Goal: Transaction & Acquisition: Book appointment/travel/reservation

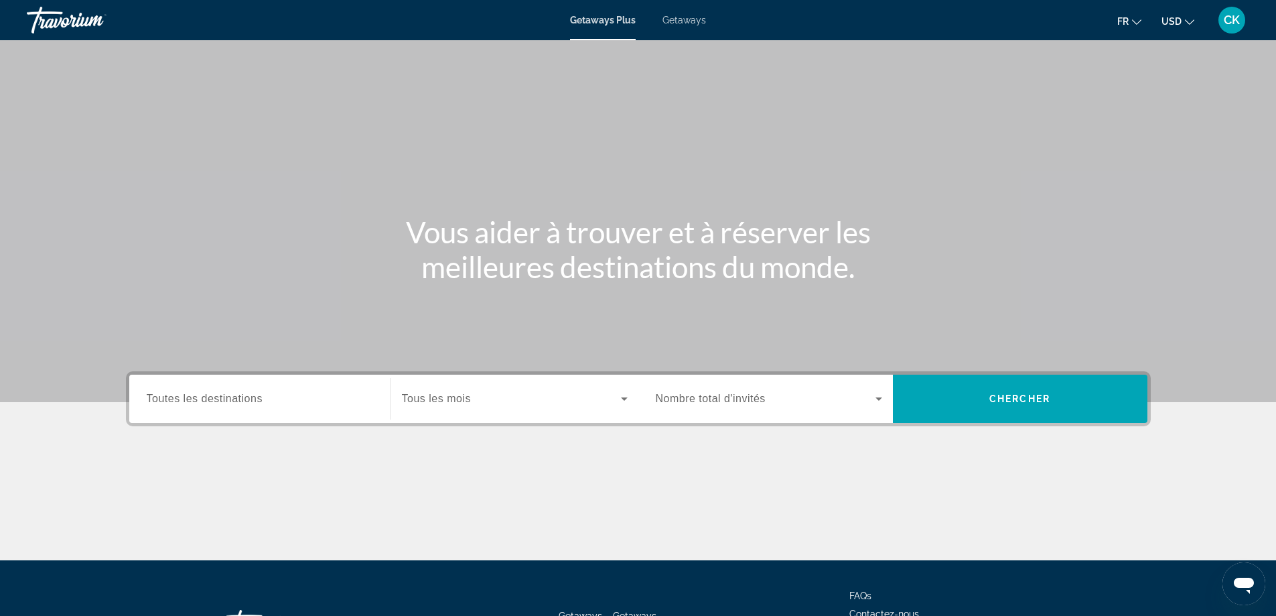
click at [1172, 19] on span "USD" at bounding box center [1172, 21] width 20 height 11
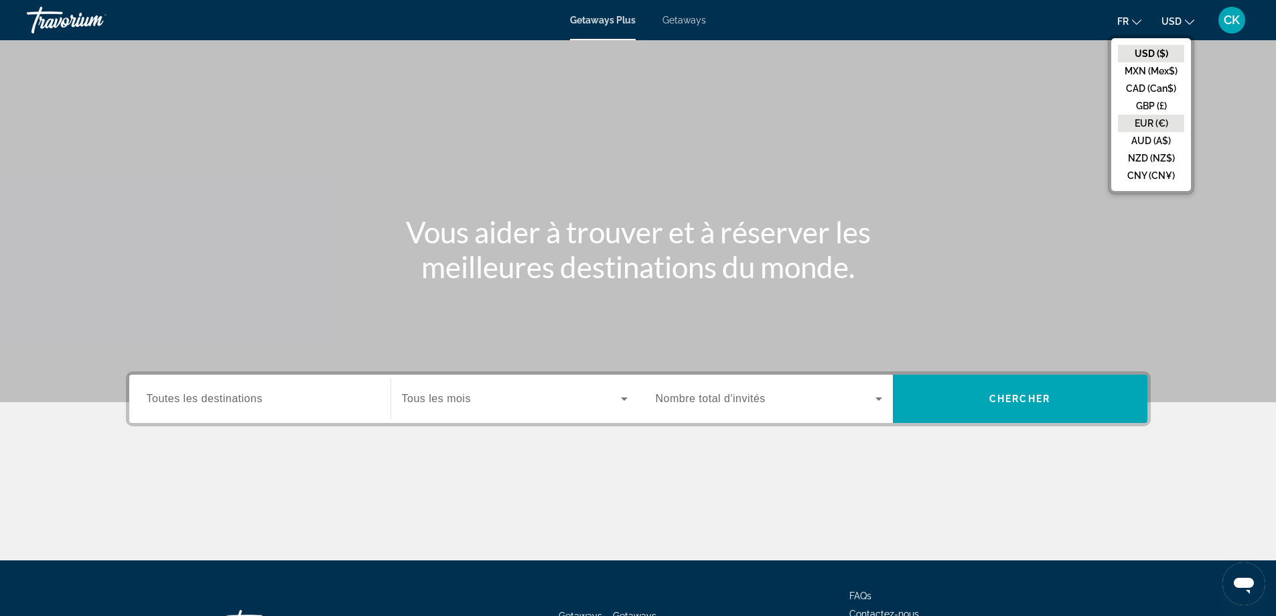
click at [1149, 115] on button "EUR (€)" at bounding box center [1151, 123] width 66 height 17
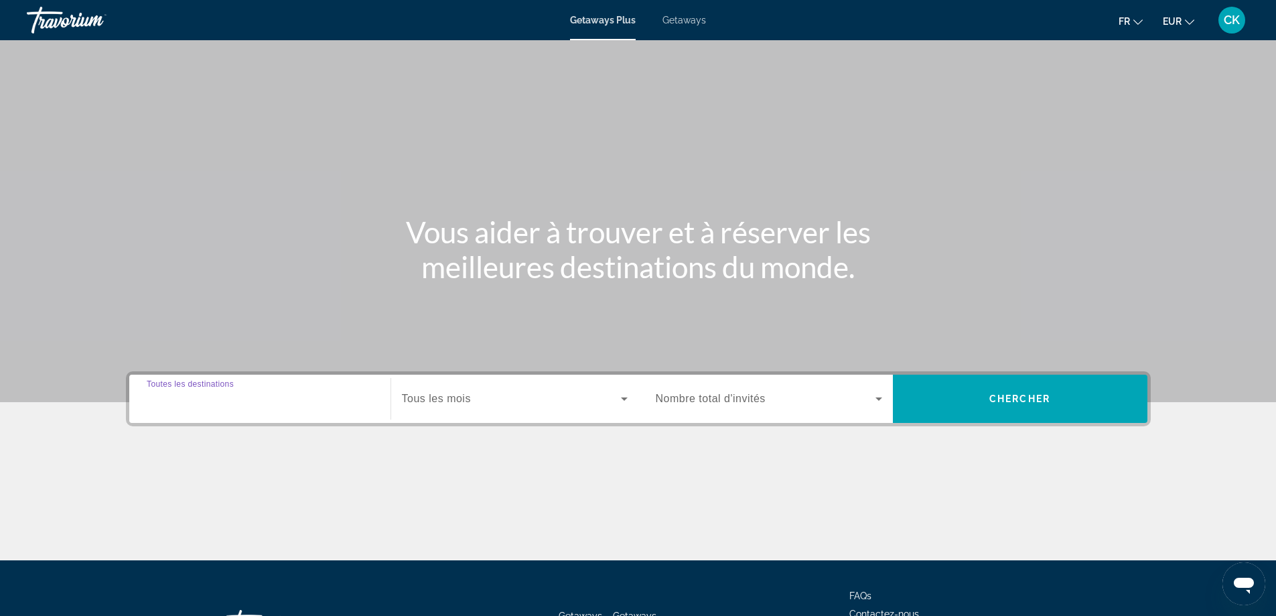
click at [332, 406] on input "Destination Toutes les destinations" at bounding box center [260, 399] width 226 height 16
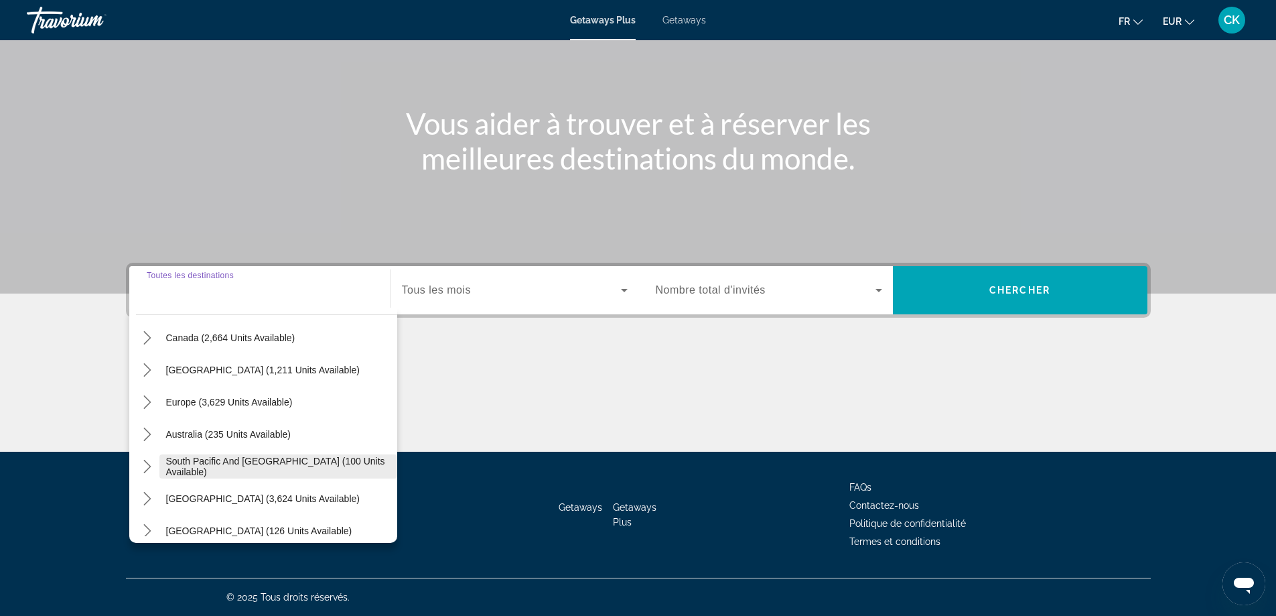
scroll to position [134, 0]
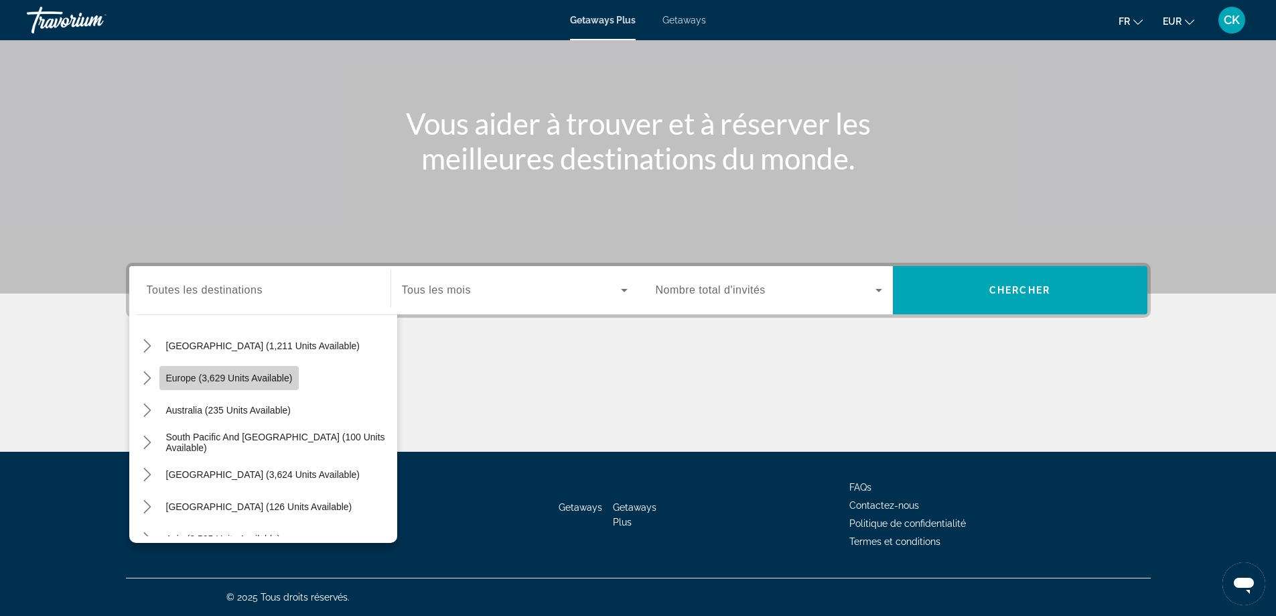
click at [176, 381] on span "Europe (3,629 units available)" at bounding box center [229, 377] width 127 height 11
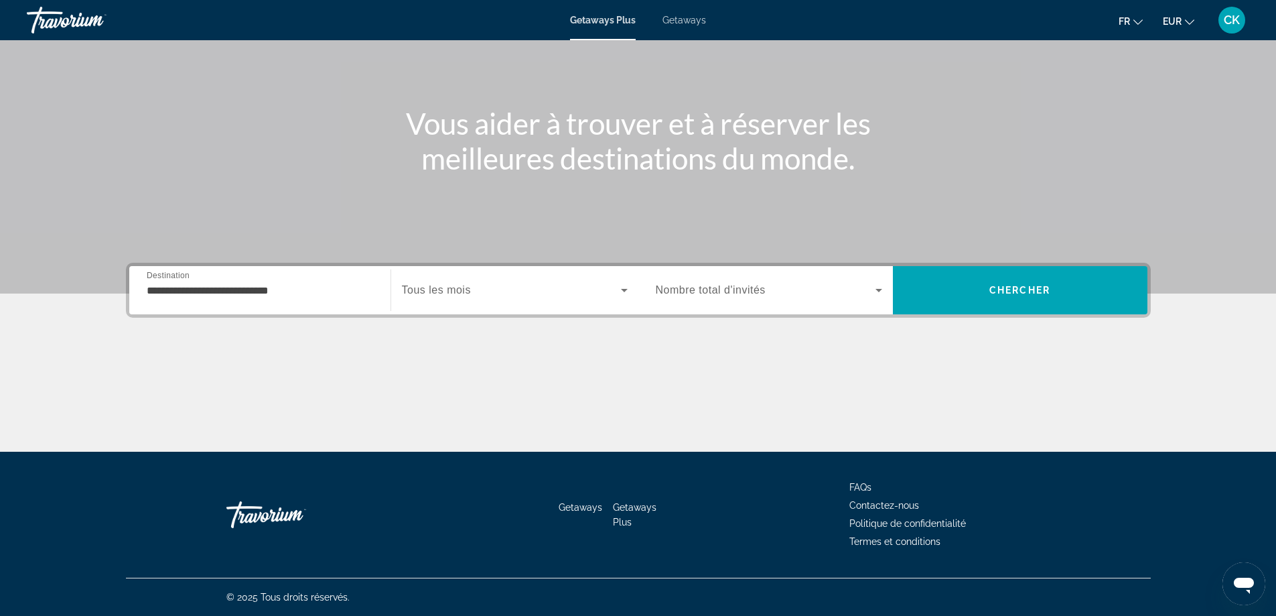
click at [467, 292] on span "Tous les mois" at bounding box center [436, 289] width 69 height 11
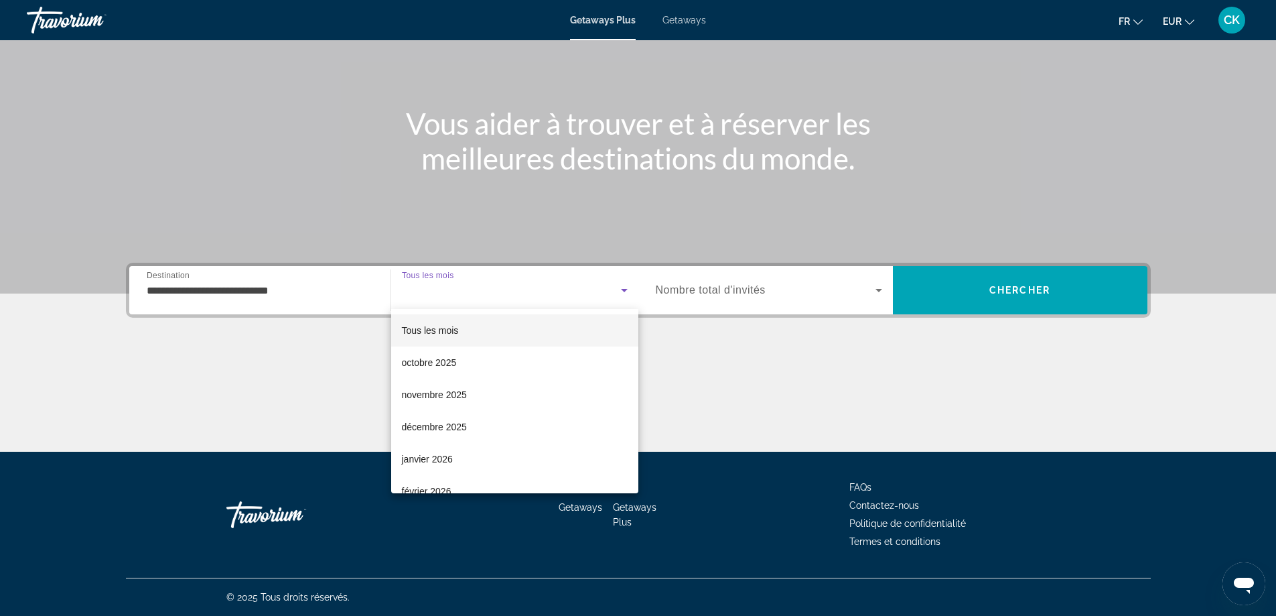
click at [284, 289] on div at bounding box center [638, 308] width 1276 height 616
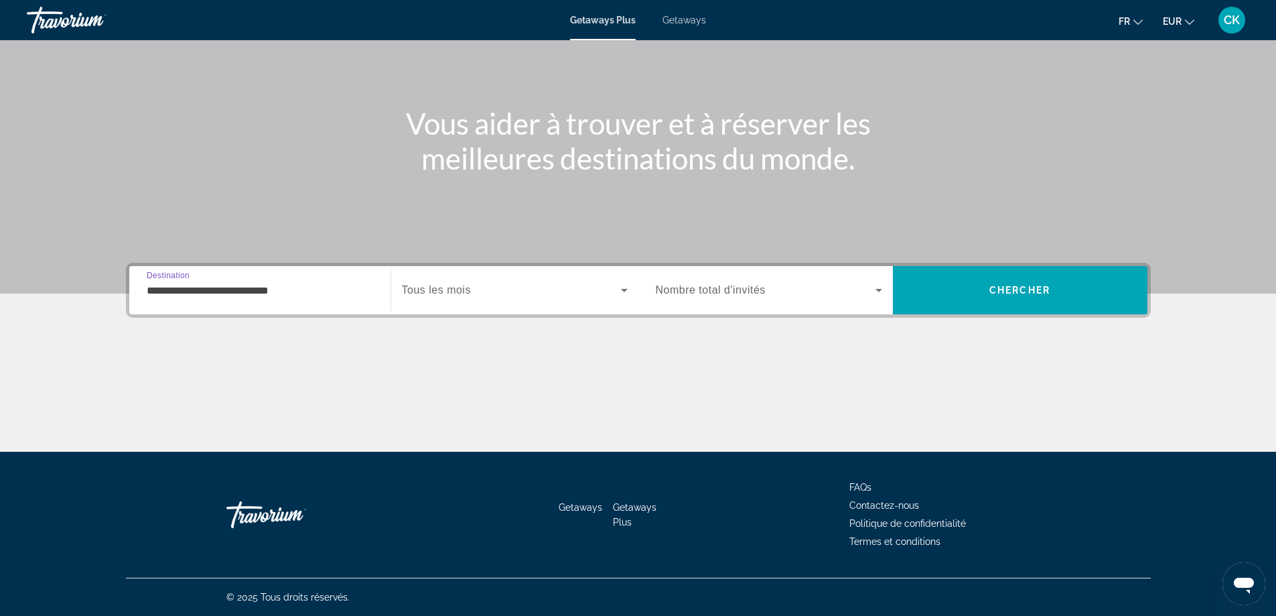
click at [320, 290] on input "**********" at bounding box center [260, 291] width 226 height 16
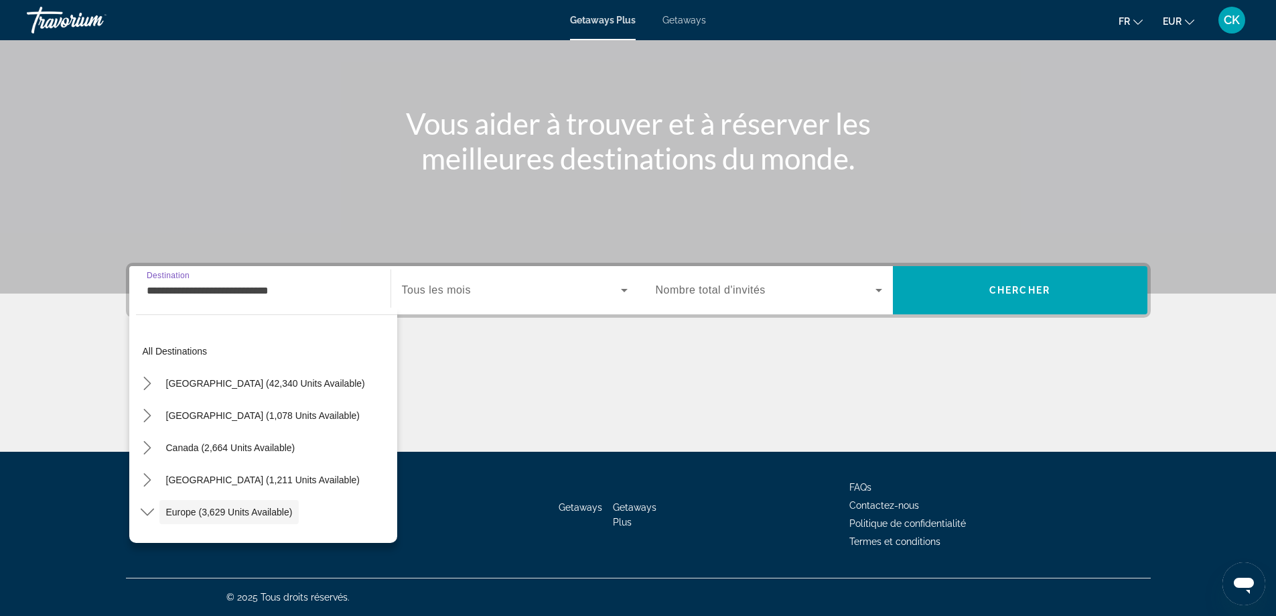
scroll to position [80, 0]
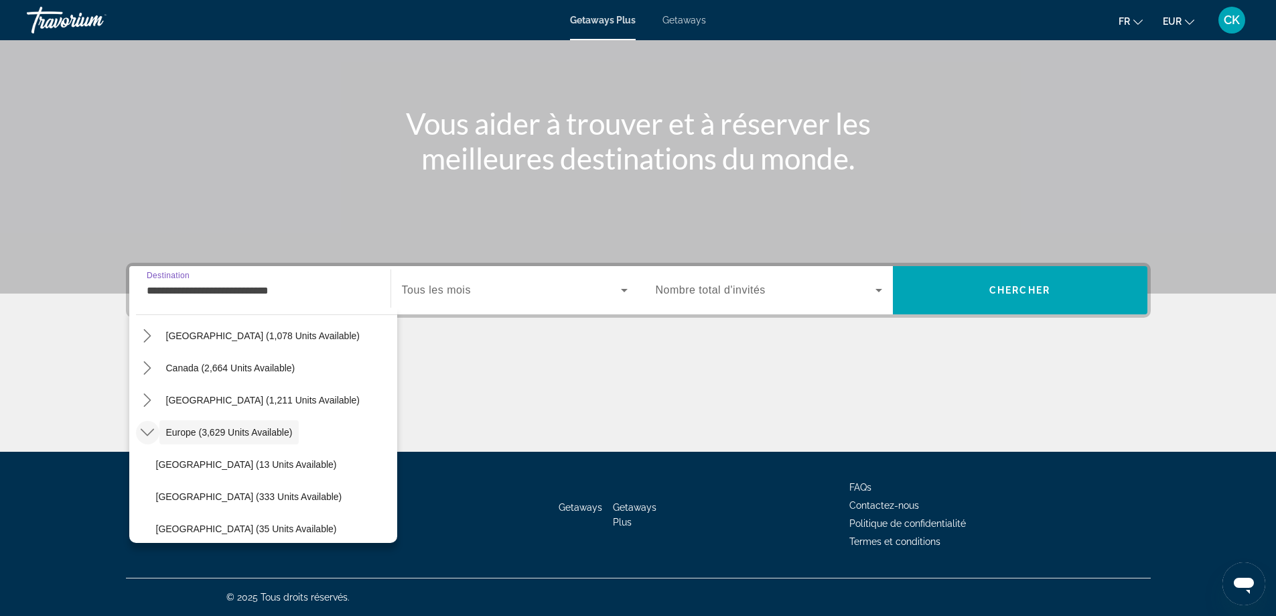
click at [146, 427] on icon "Toggle Europe (3,629 units available) submenu" at bounding box center [147, 431] width 13 height 13
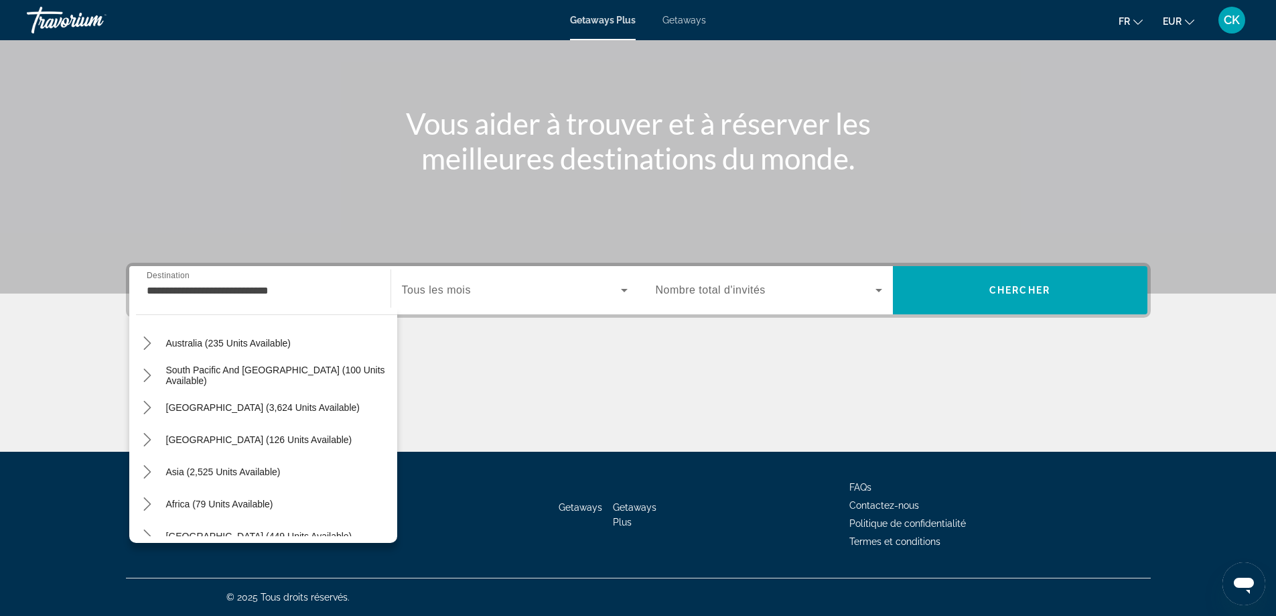
scroll to position [217, 0]
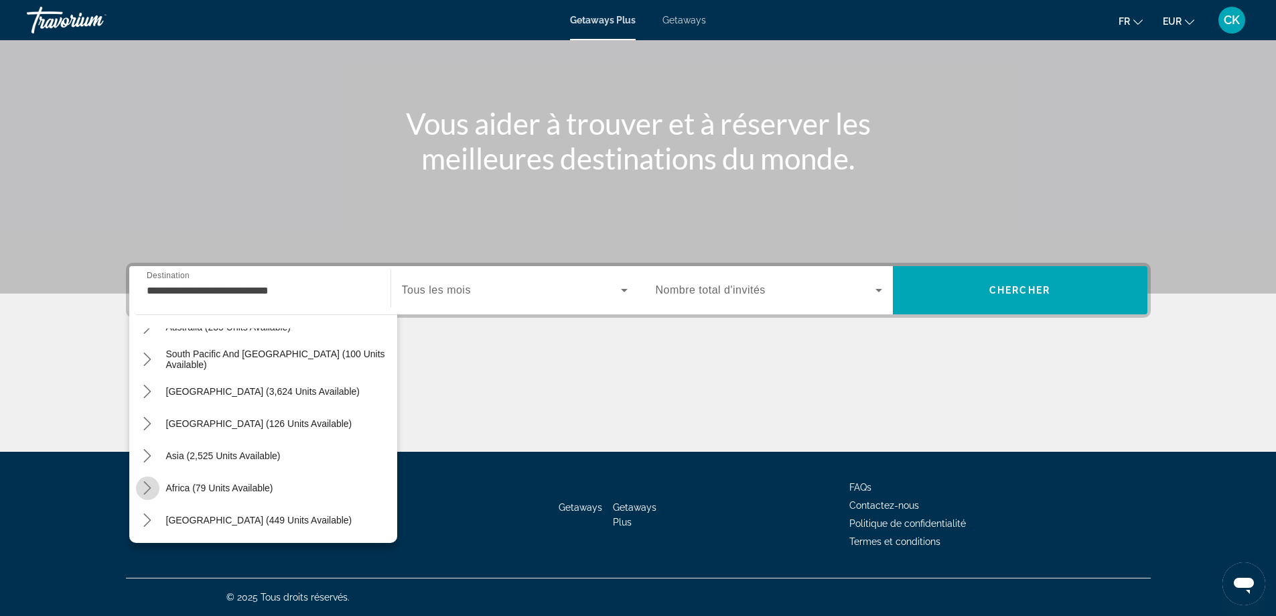
click at [151, 483] on icon "Toggle Africa (79 units available) submenu" at bounding box center [147, 487] width 13 height 13
click at [145, 385] on icon "Toggle Africa (79 units available) submenu" at bounding box center [147, 391] width 13 height 13
click at [147, 487] on icon "Toggle Africa (79 units available) submenu" at bounding box center [147, 487] width 13 height 13
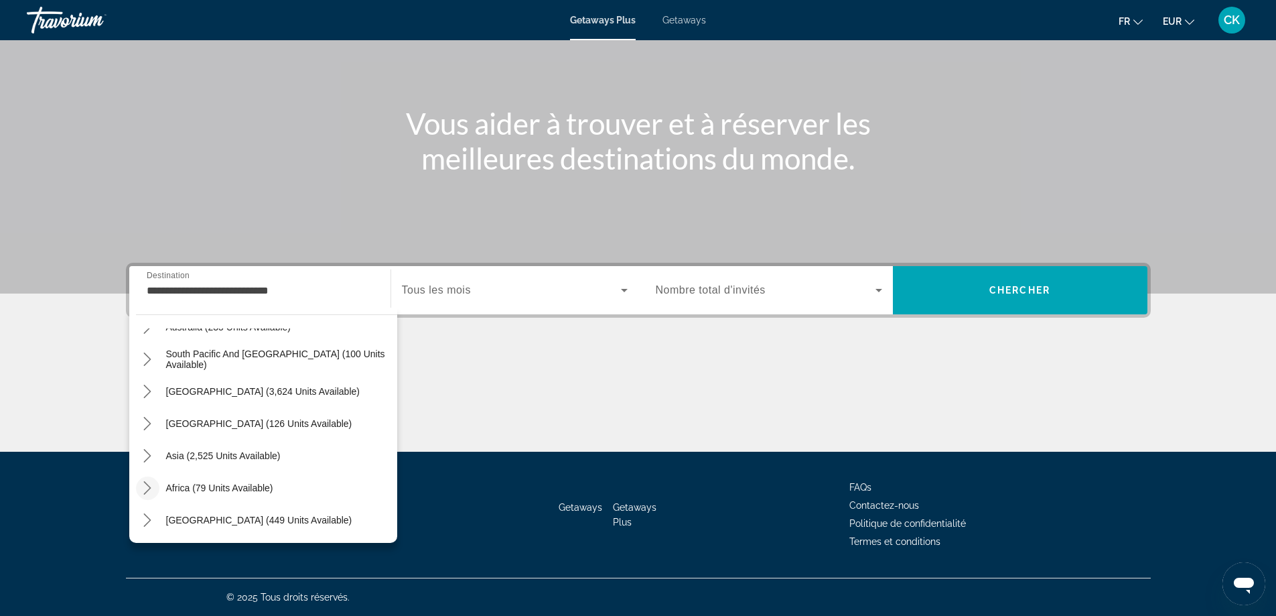
scroll to position [314, 0]
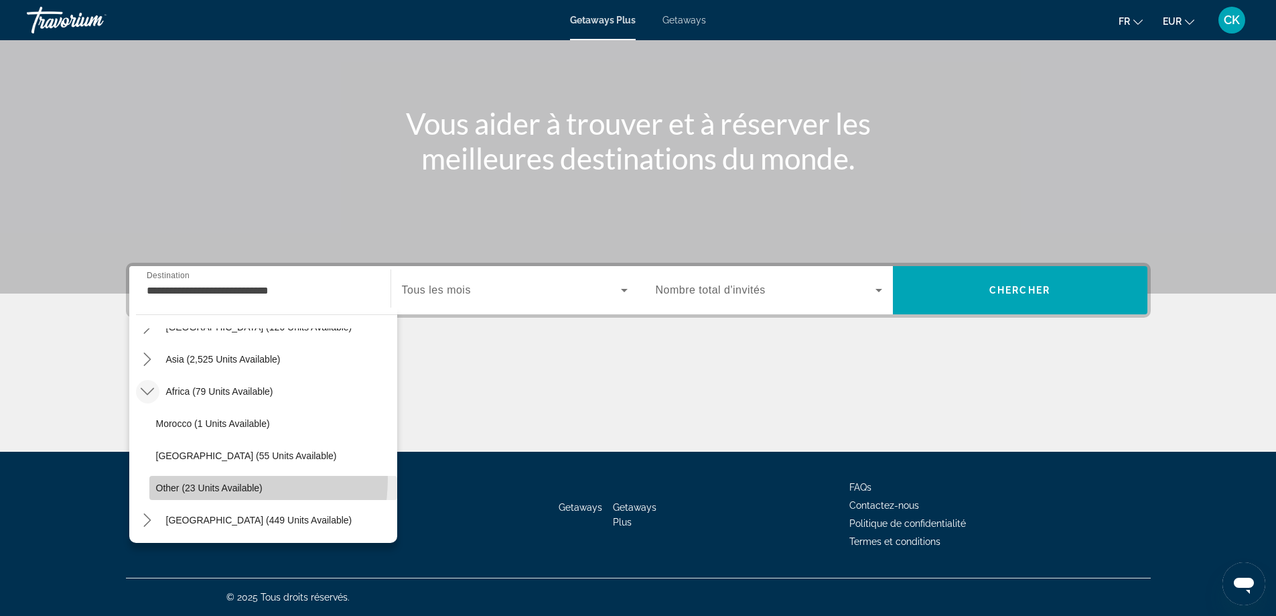
click at [194, 478] on span "Select destination: Other (23 units available)" at bounding box center [273, 488] width 248 height 32
type input "**********"
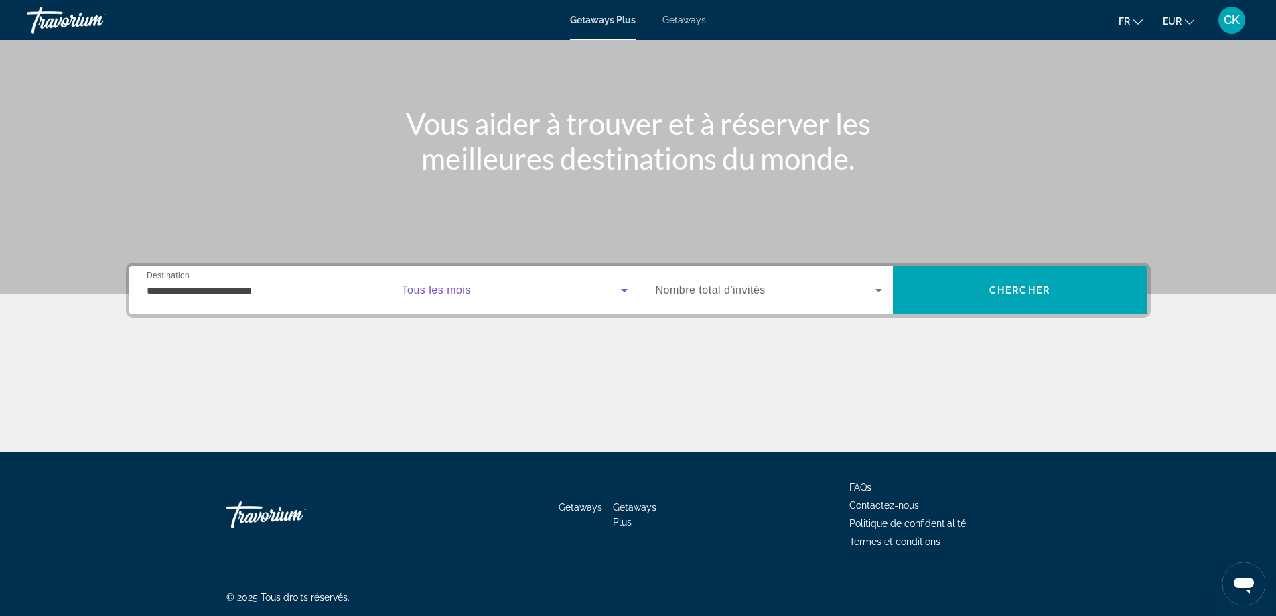
click at [494, 287] on span "Search widget" at bounding box center [511, 290] width 219 height 16
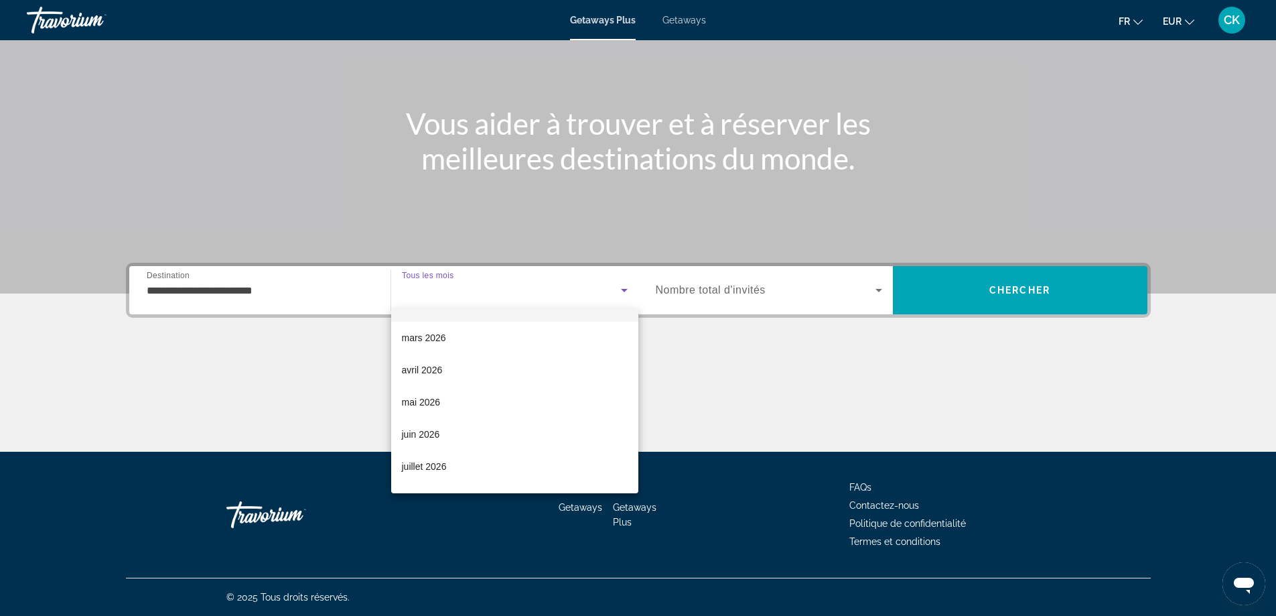
scroll to position [201, 0]
click at [435, 385] on span "mai 2026" at bounding box center [421, 387] width 39 height 16
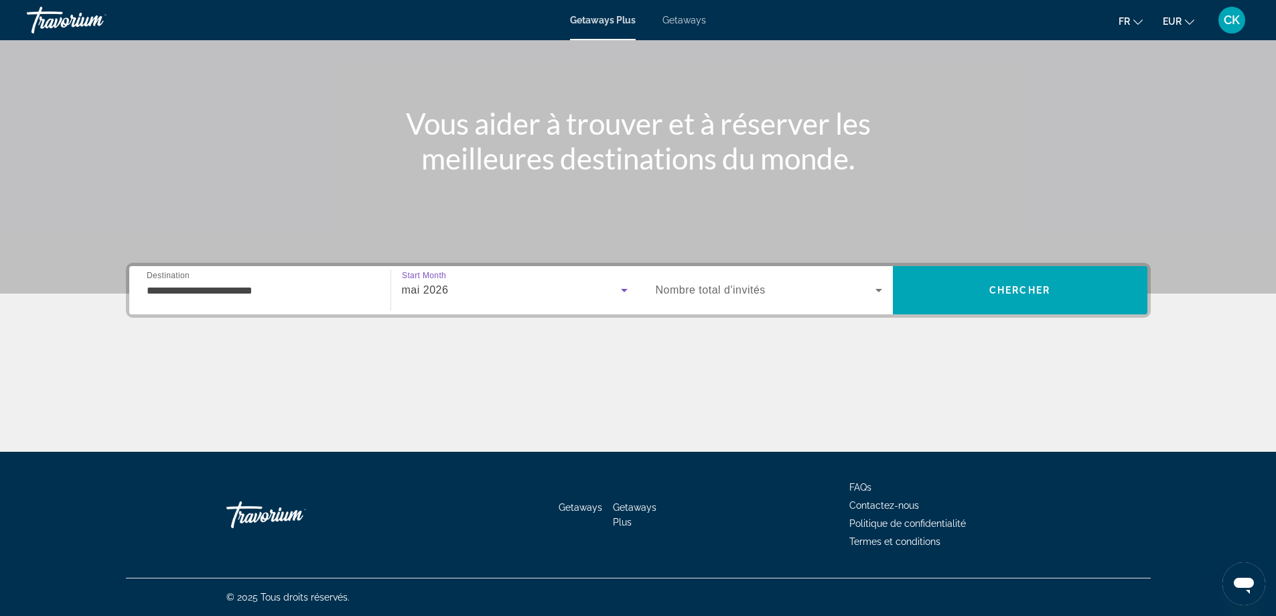
click at [809, 288] on span "Search widget" at bounding box center [766, 290] width 220 height 16
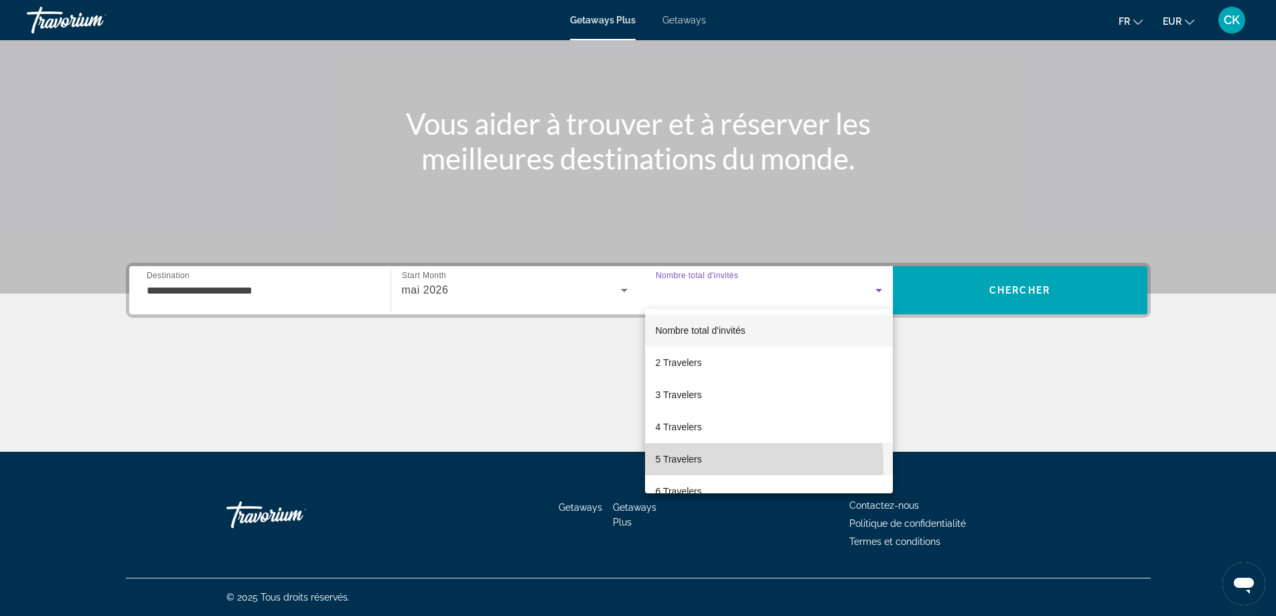
click at [720, 464] on mat-option "5 Travelers" at bounding box center [769, 459] width 248 height 32
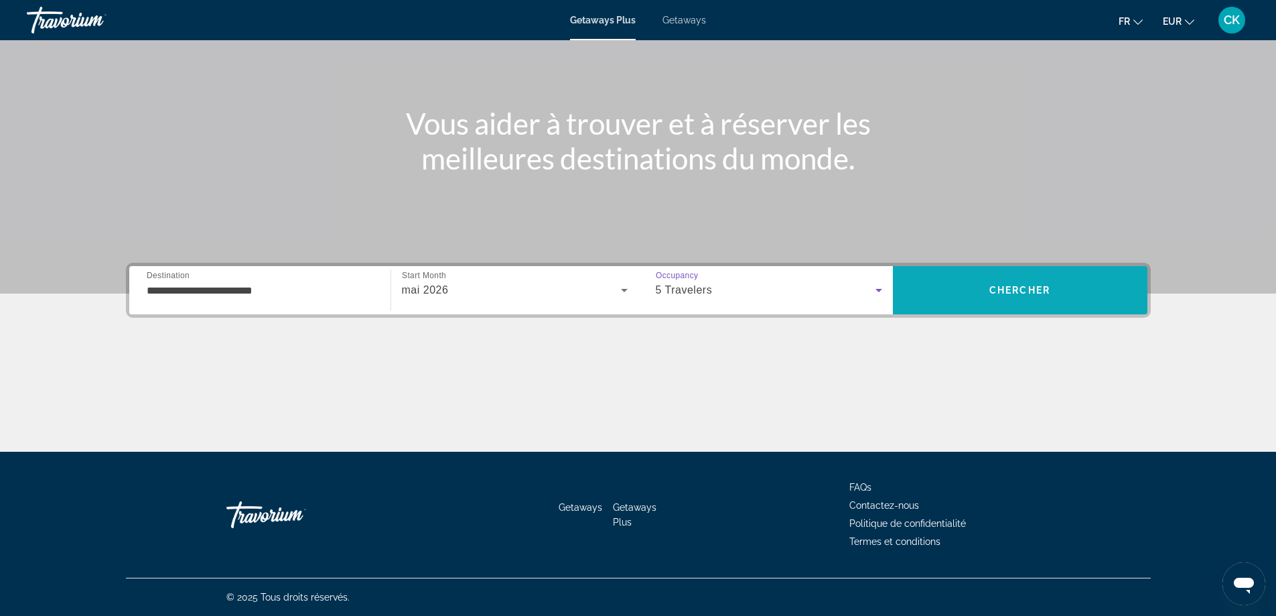
drag, startPoint x: 1034, startPoint y: 260, endPoint x: 1018, endPoint y: 283, distance: 28.1
click at [1034, 262] on div "Main content" at bounding box center [638, 92] width 1276 height 402
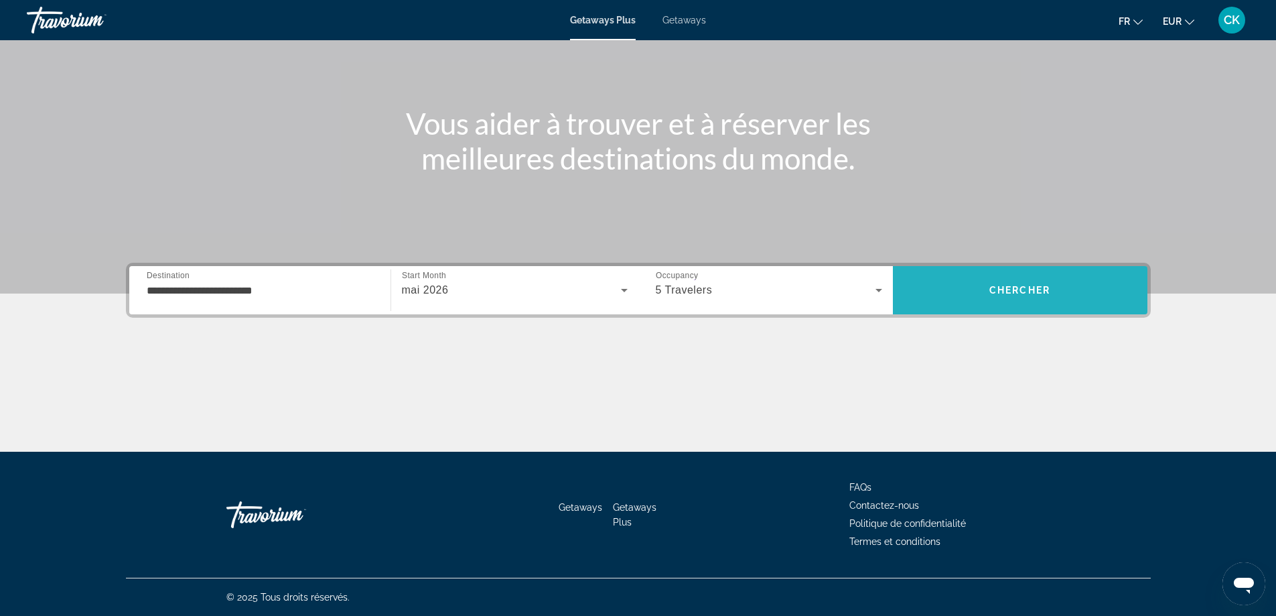
click at [1014, 287] on span "Chercher" at bounding box center [1020, 290] width 61 height 11
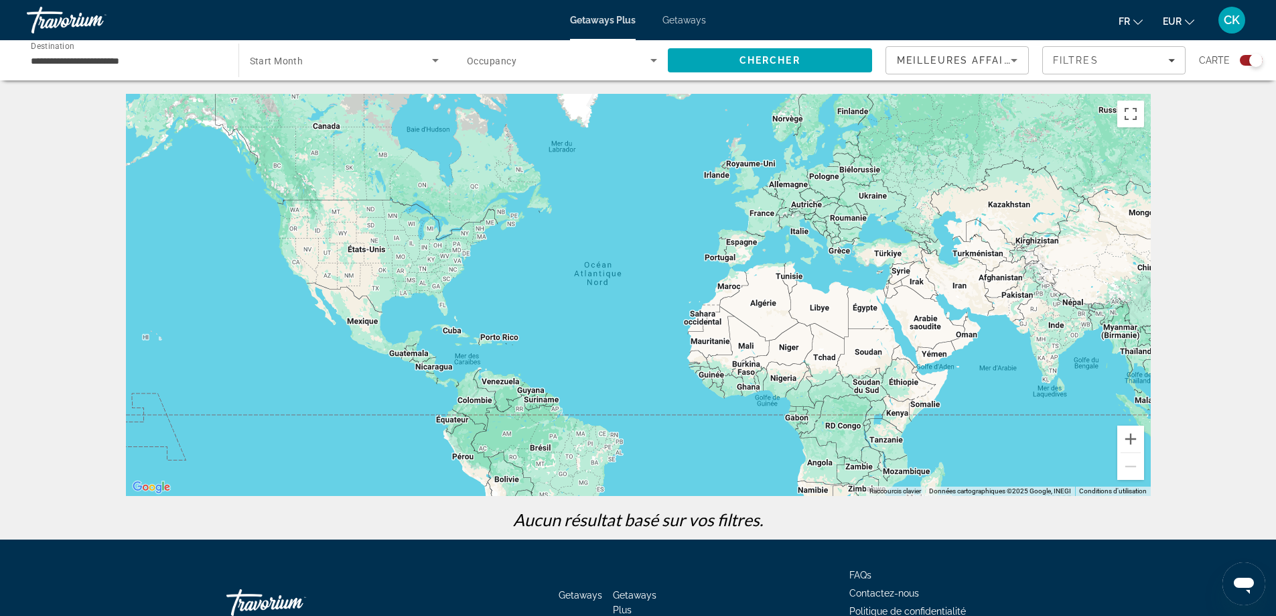
click at [302, 70] on div "Search widget" at bounding box center [345, 61] width 190 height 38
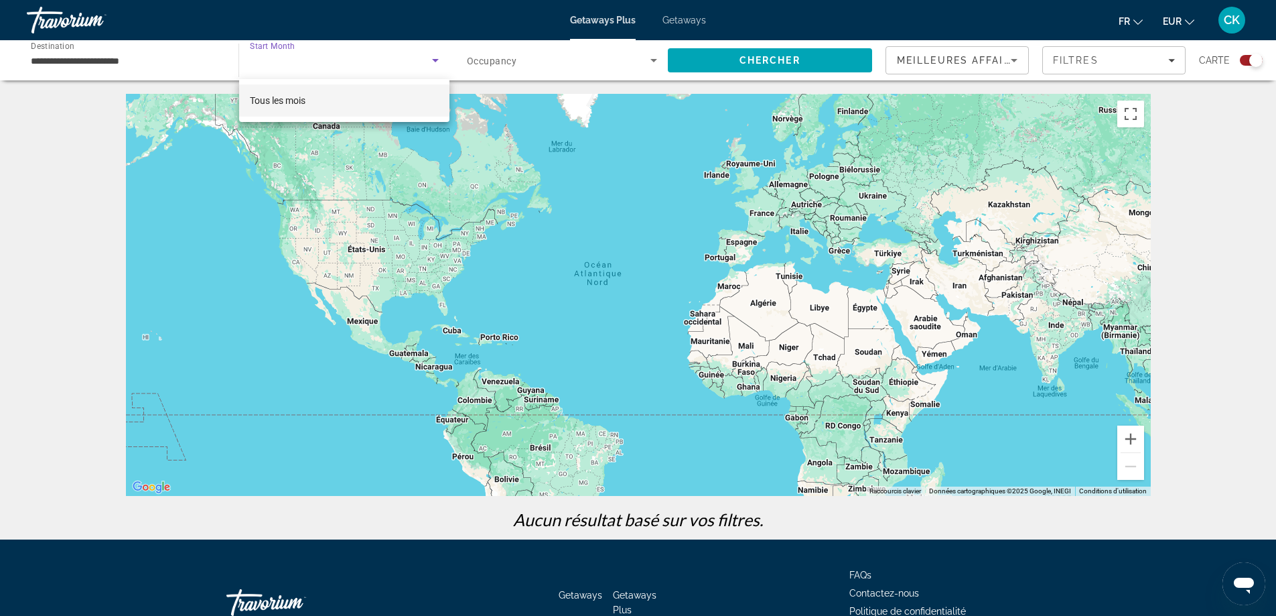
click at [136, 46] on div at bounding box center [638, 308] width 1276 height 616
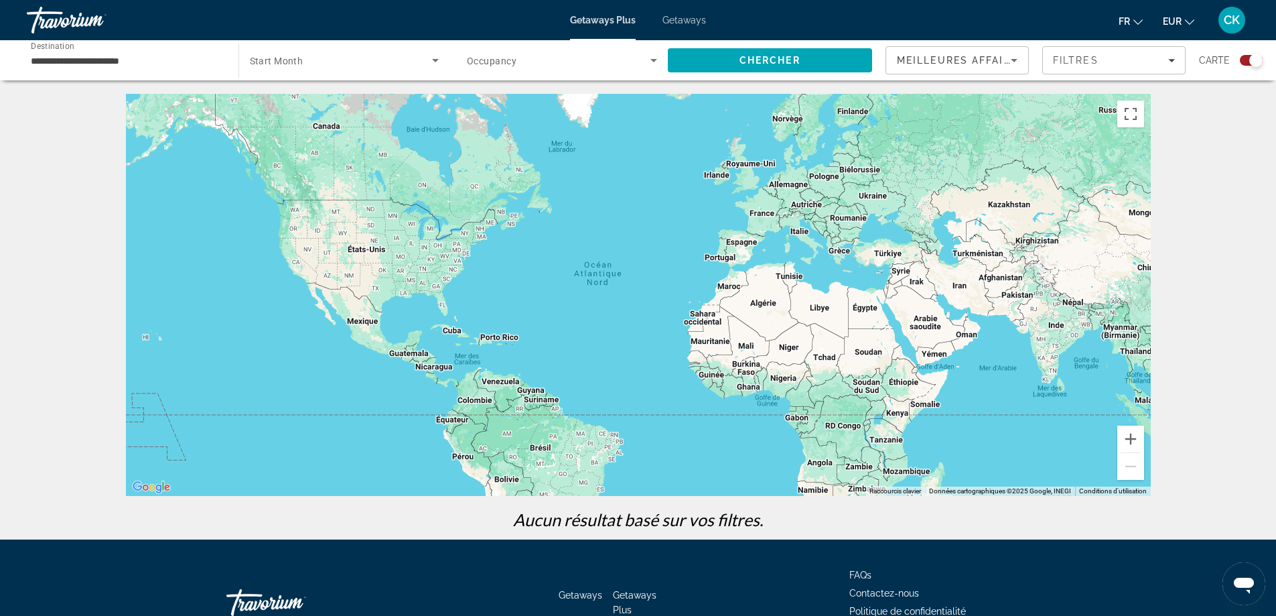
click at [148, 68] on input "**********" at bounding box center [126, 61] width 190 height 16
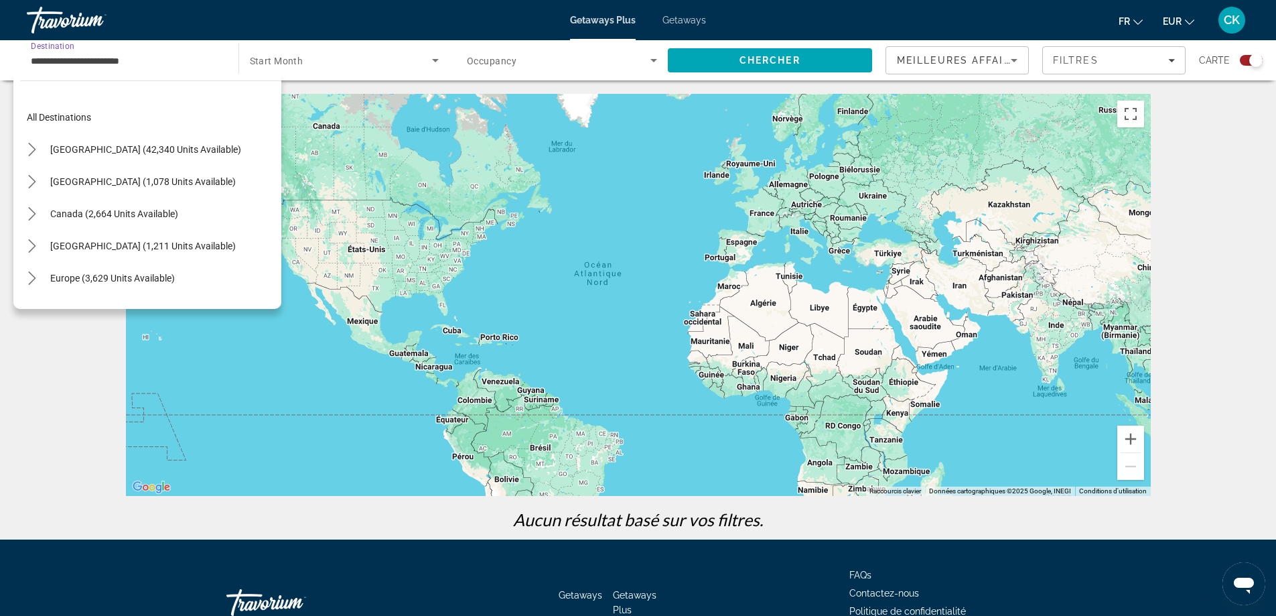
scroll to position [314, 0]
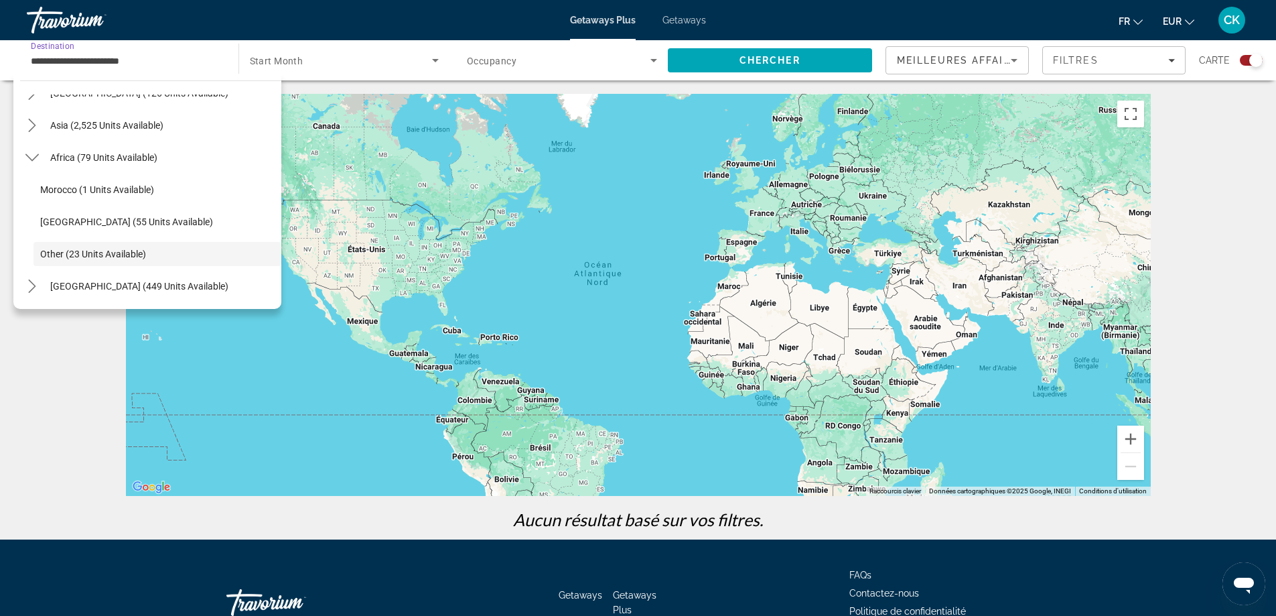
click at [1230, 145] on div "Pour parcourir la carte en mode tactile, appuyez deux fois dessus et maintenez …" at bounding box center [638, 317] width 1276 height 446
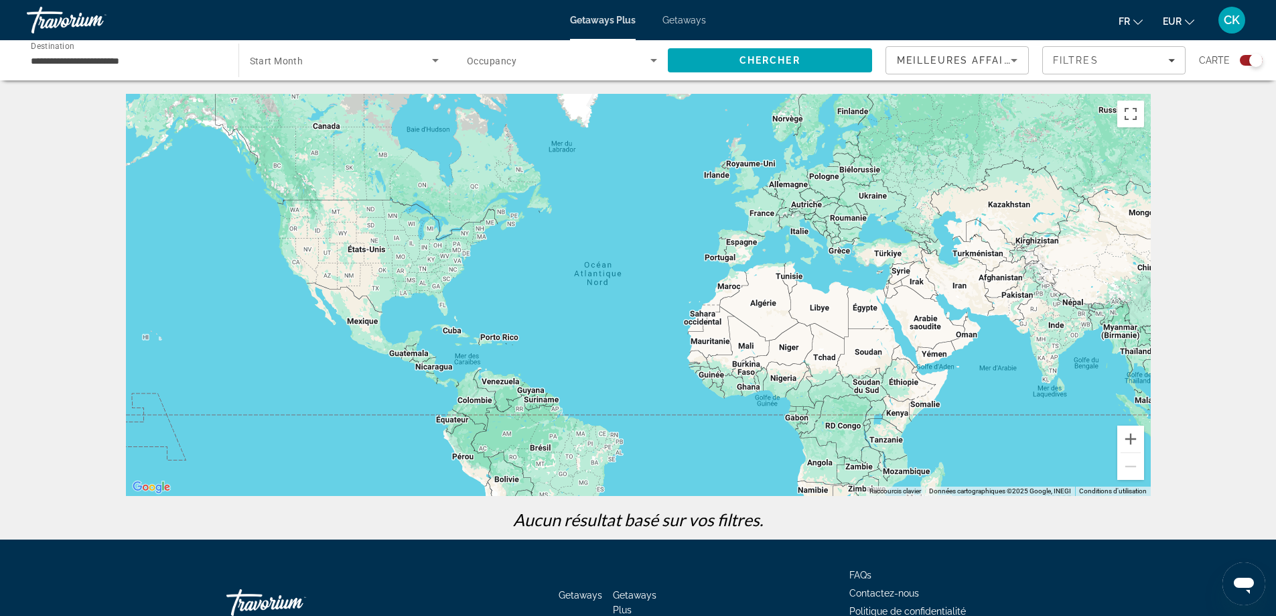
click at [675, 20] on span "Getaways" at bounding box center [685, 20] width 44 height 11
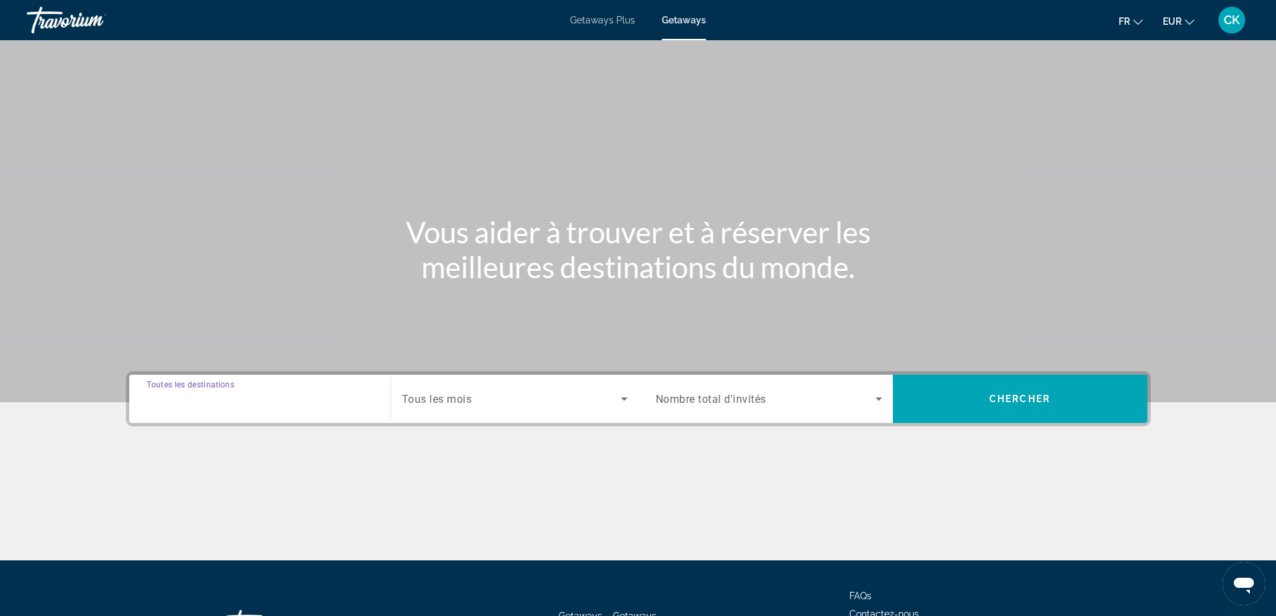
click at [314, 392] on input "Destination Toutes les destinations" at bounding box center [260, 399] width 226 height 16
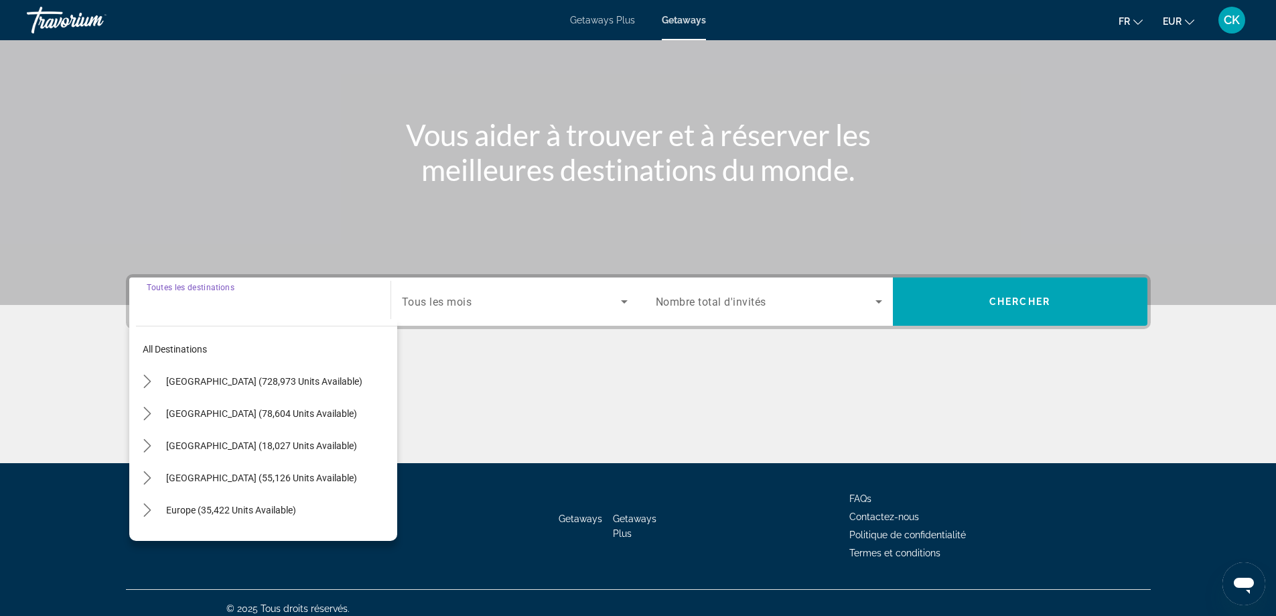
scroll to position [109, 0]
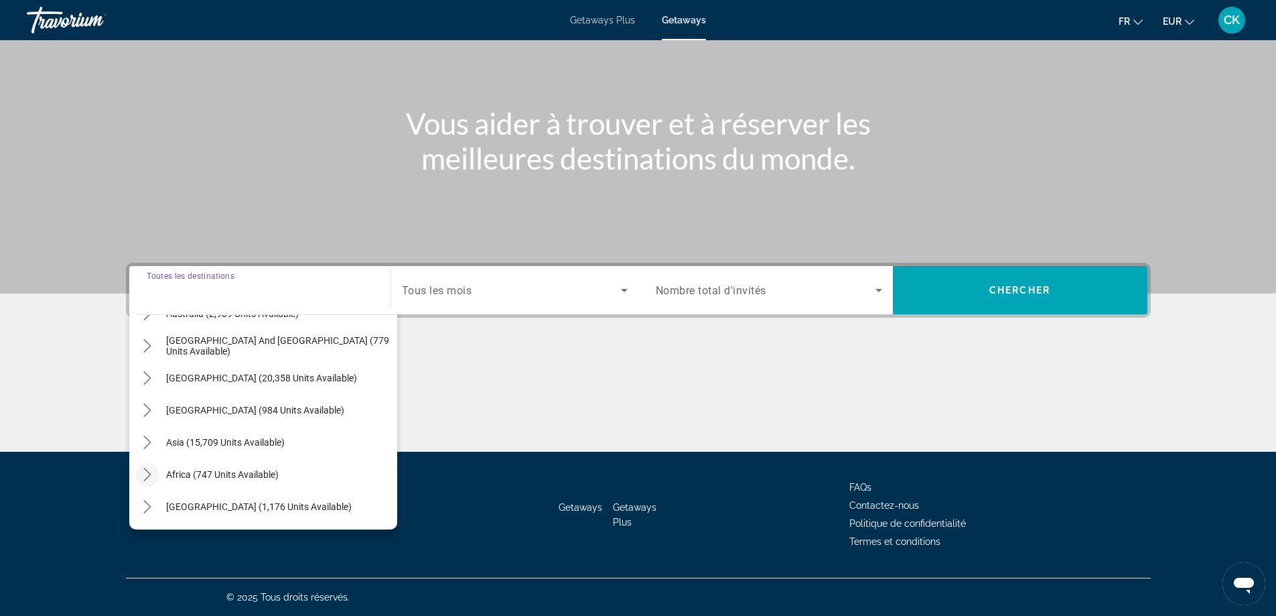
click at [151, 470] on icon "Toggle Africa (747 units available) submenu" at bounding box center [147, 474] width 13 height 13
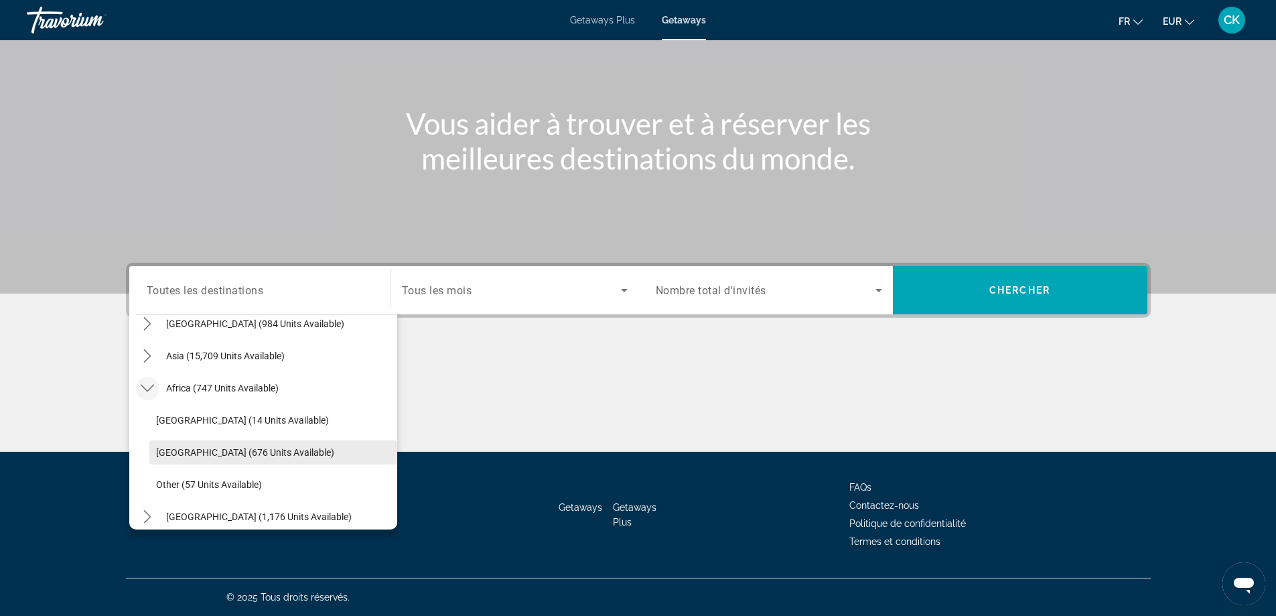
scroll to position [314, 0]
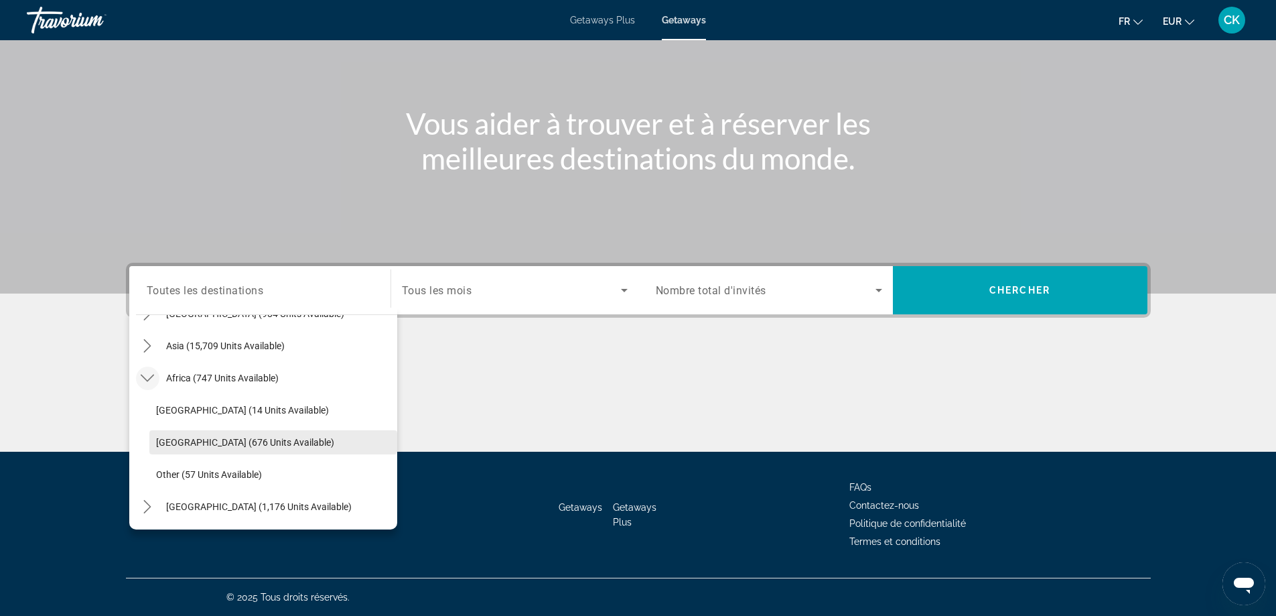
click at [220, 446] on span "[GEOGRAPHIC_DATA] (676 units available)" at bounding box center [245, 442] width 178 height 11
type input "**********"
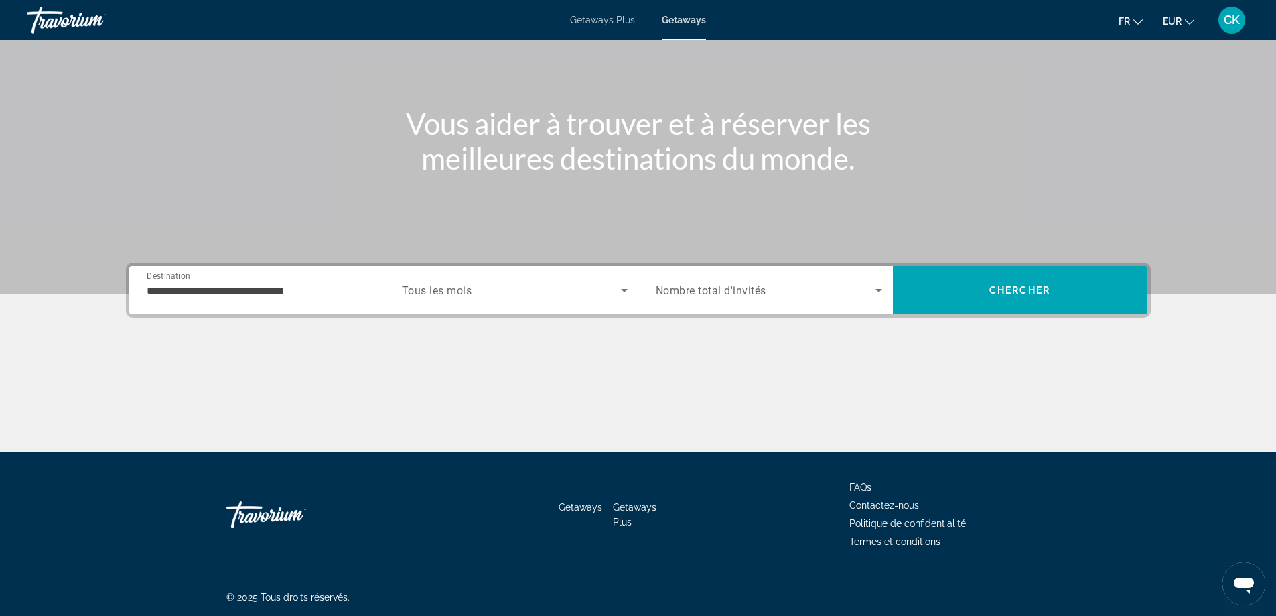
click at [504, 279] on div "Search widget" at bounding box center [515, 290] width 226 height 38
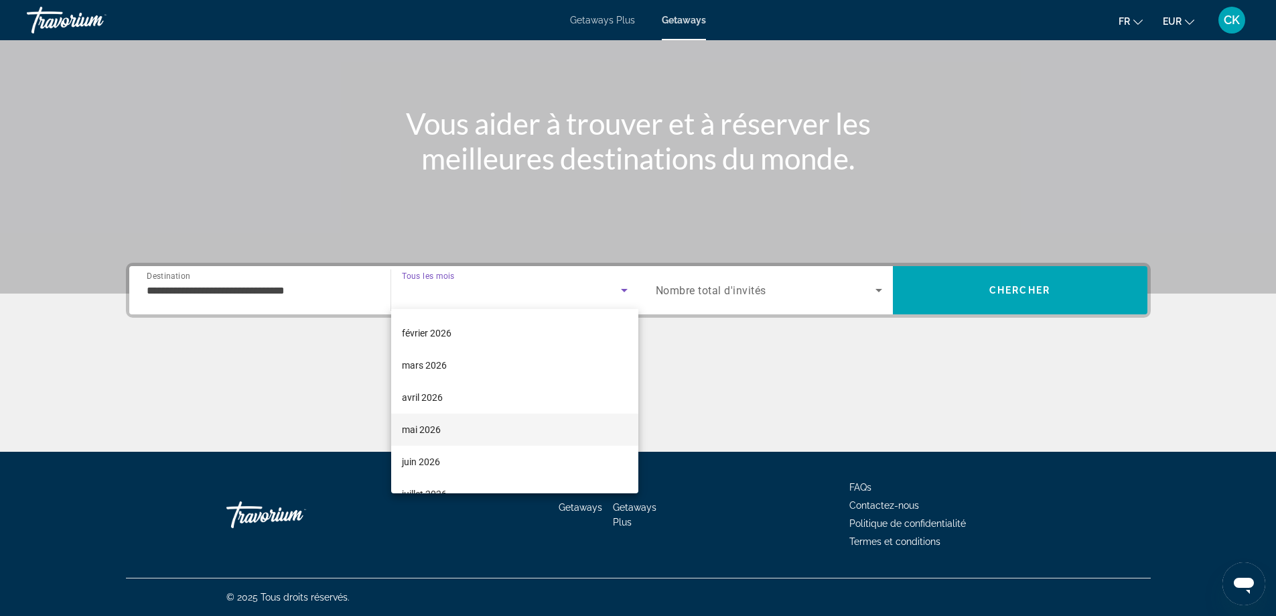
scroll to position [201, 0]
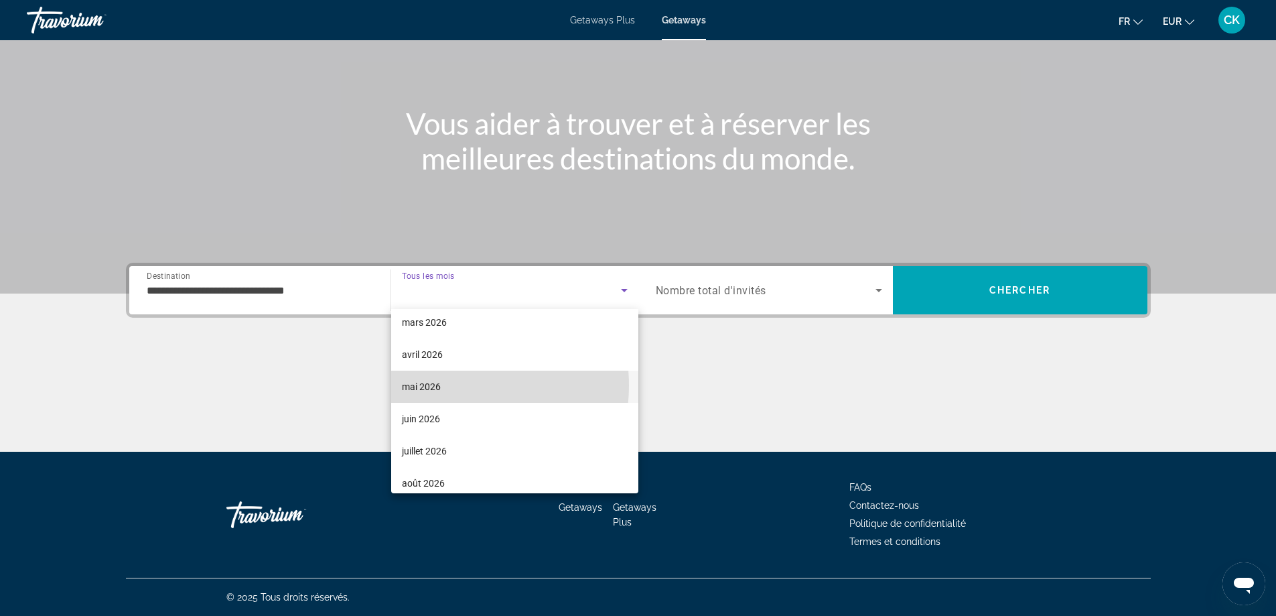
click at [447, 385] on mat-option "mai 2026" at bounding box center [514, 386] width 247 height 32
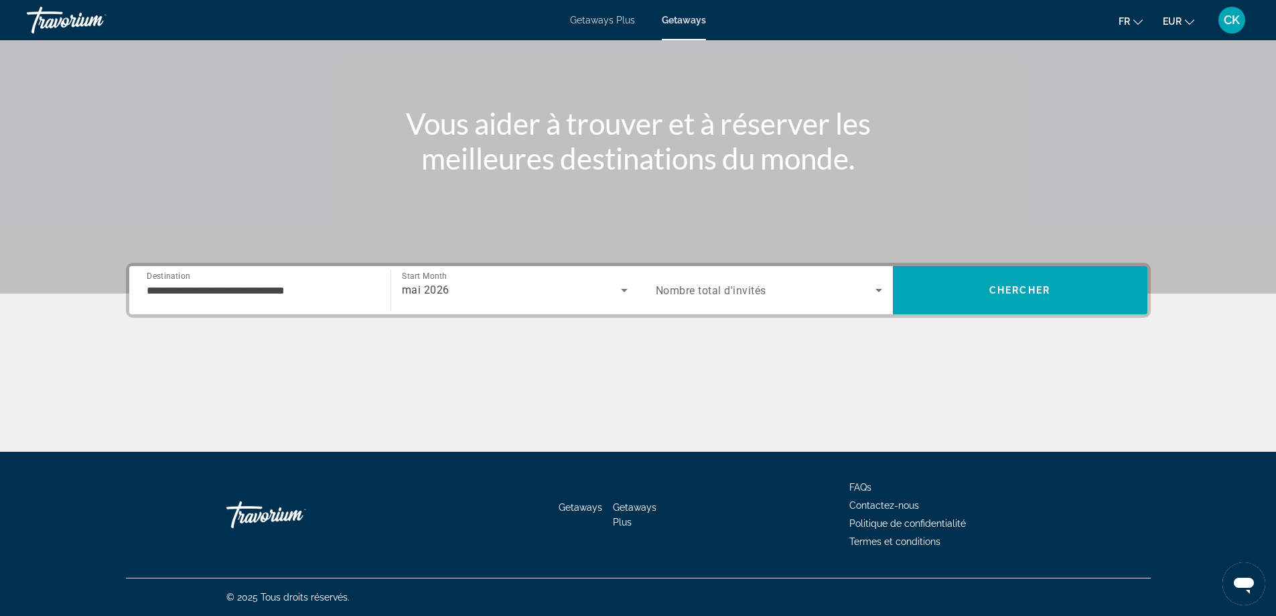
click at [686, 289] on span "Nombre total d'invités" at bounding box center [711, 290] width 111 height 13
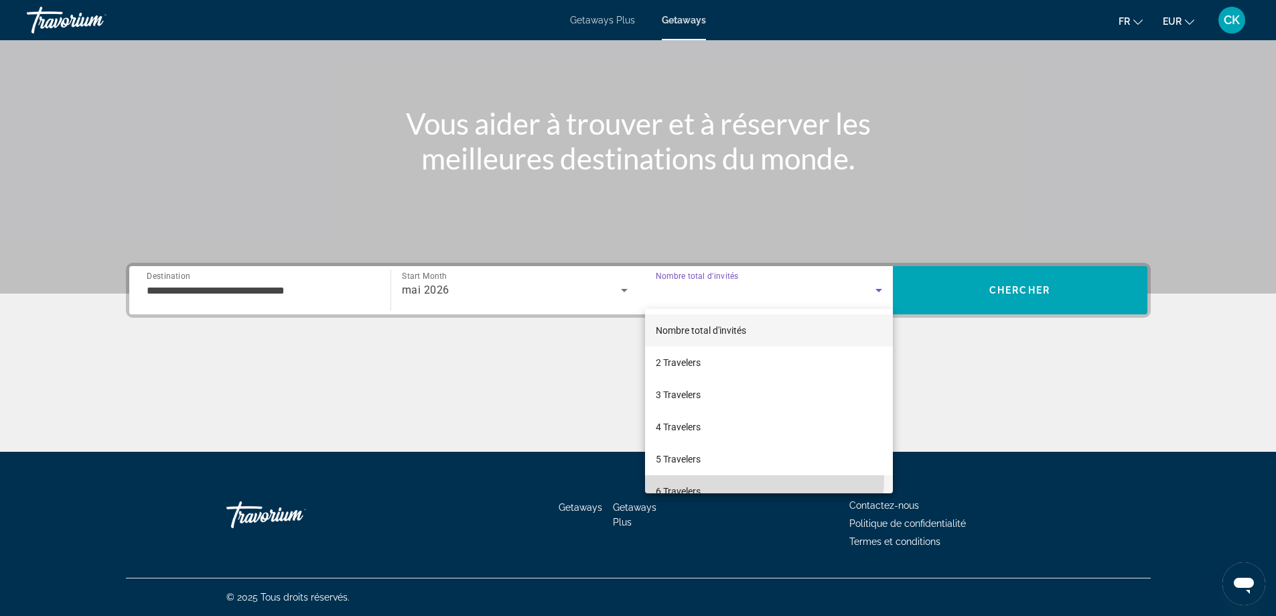
click at [679, 478] on mat-option "6 Travelers" at bounding box center [769, 491] width 248 height 32
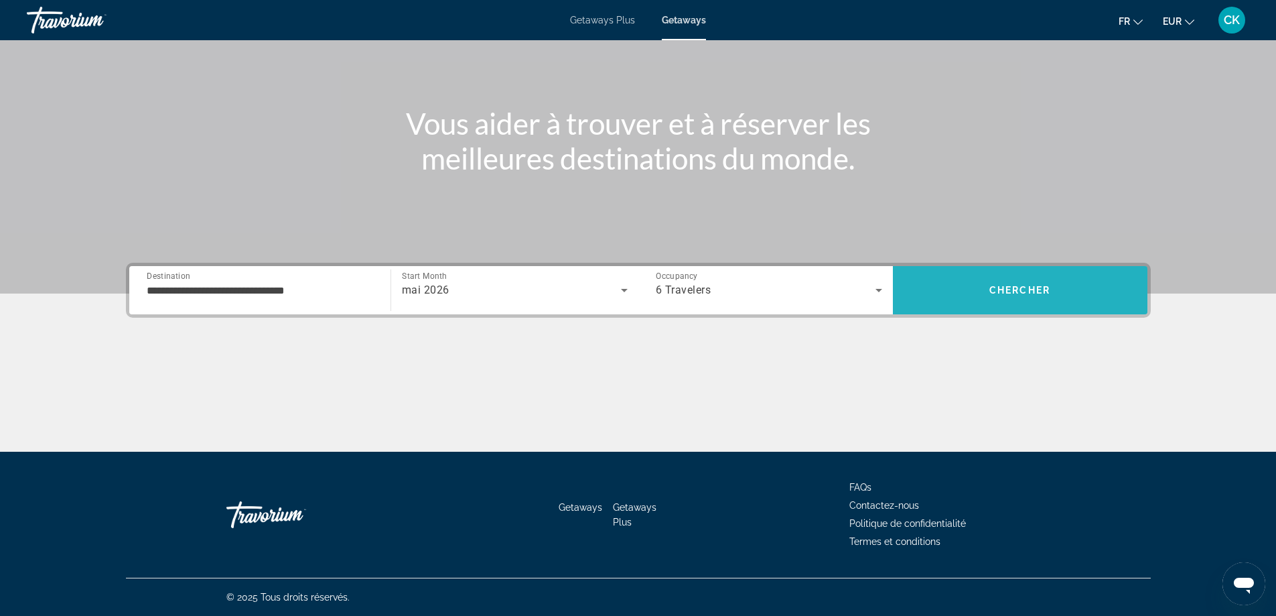
click at [993, 282] on span "Search" at bounding box center [1020, 290] width 255 height 32
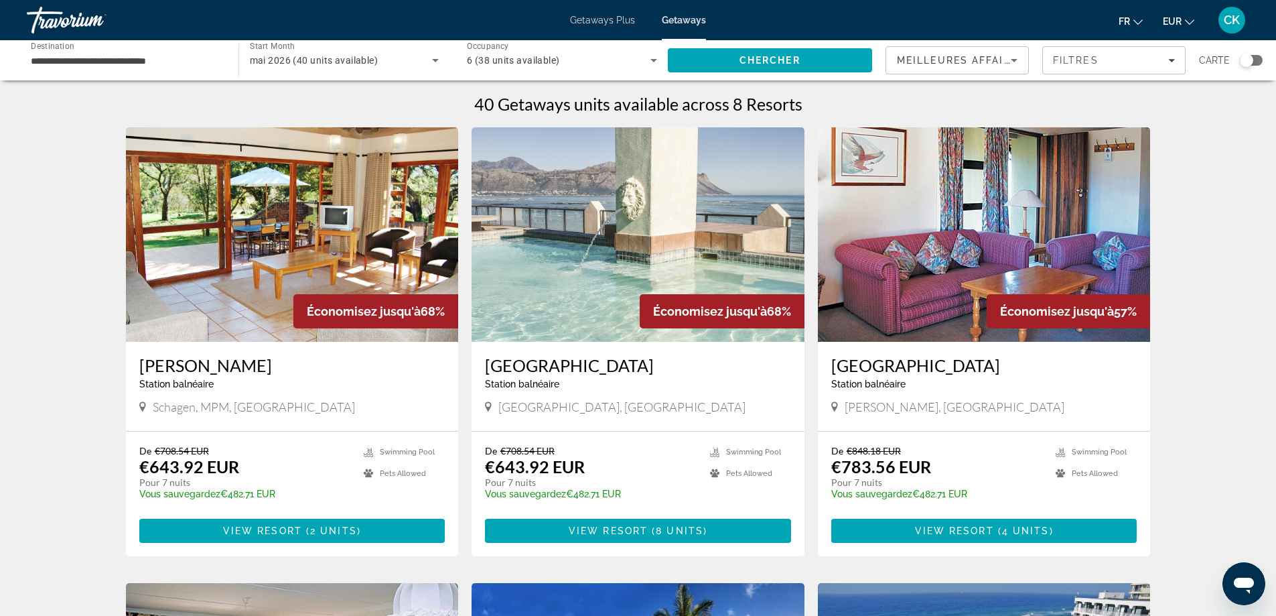
click at [94, 70] on div "**********" at bounding box center [126, 61] width 190 height 38
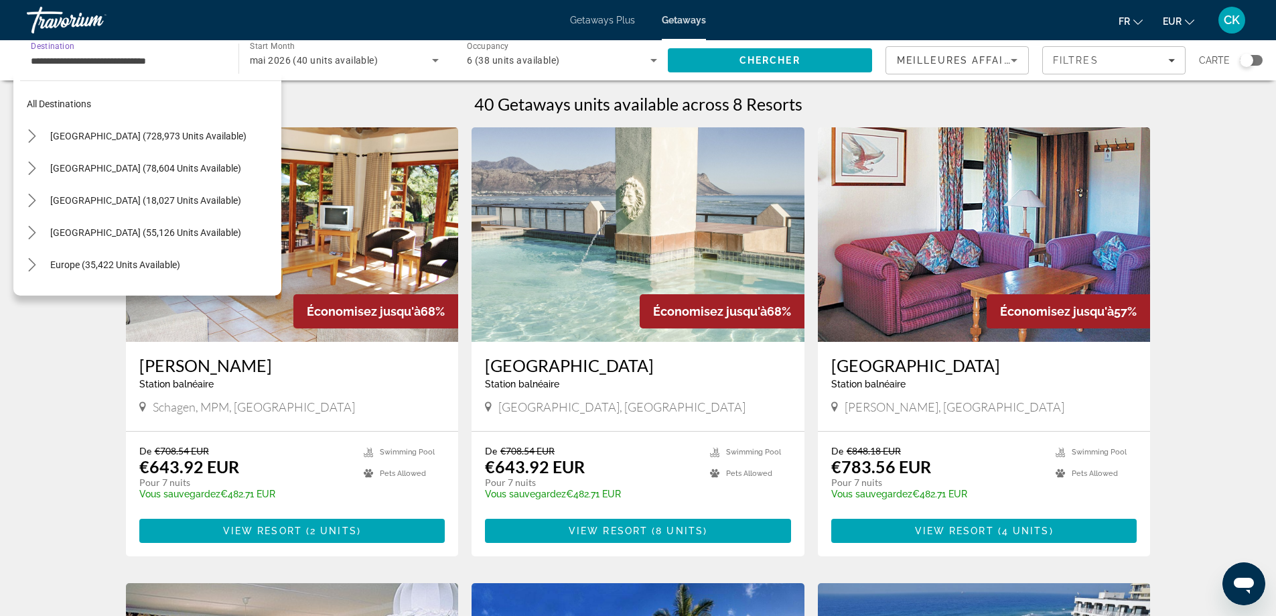
scroll to position [314, 0]
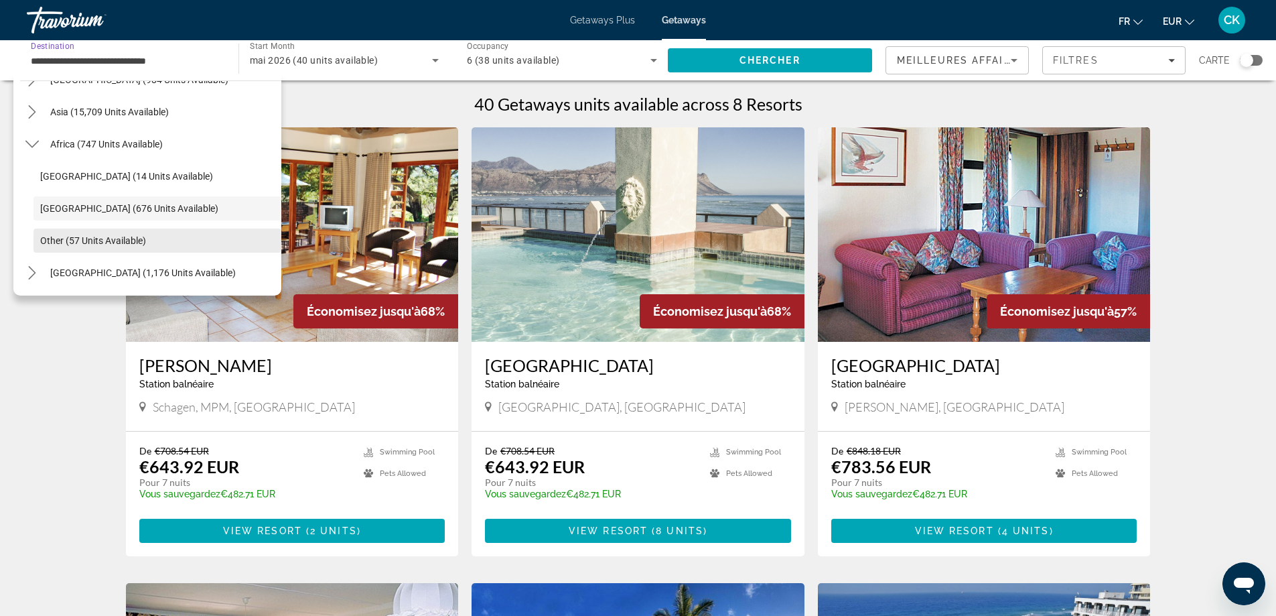
click at [48, 234] on span "Select destination: Other (57 units available)" at bounding box center [157, 240] width 248 height 32
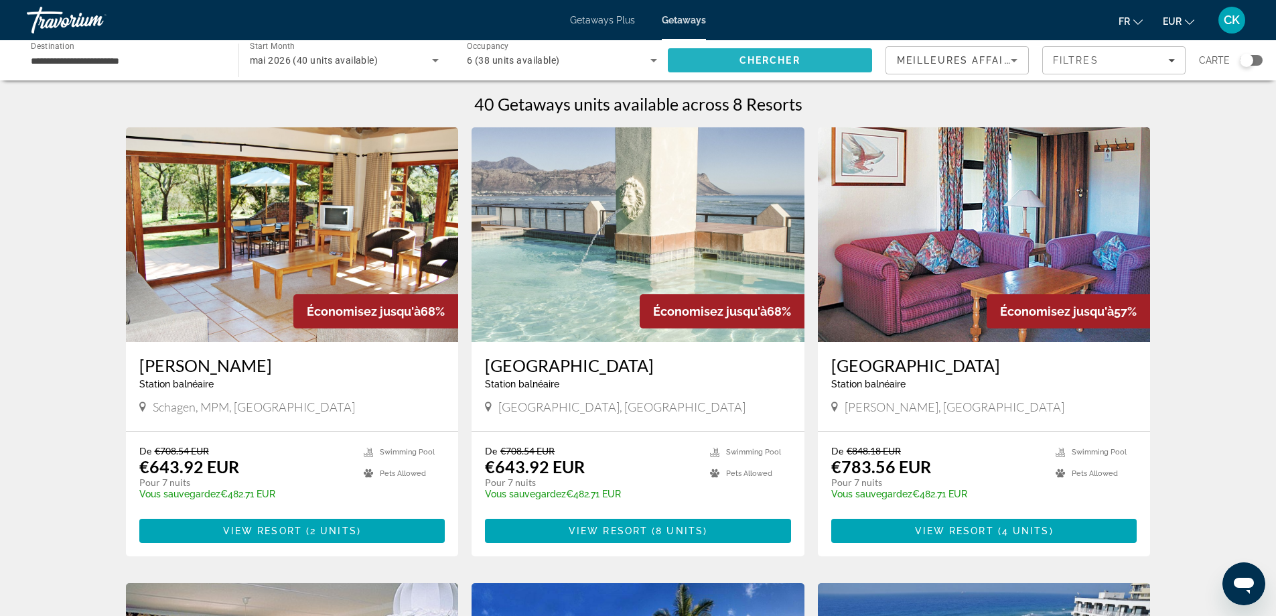
click at [766, 66] on span "Search" at bounding box center [770, 60] width 205 height 32
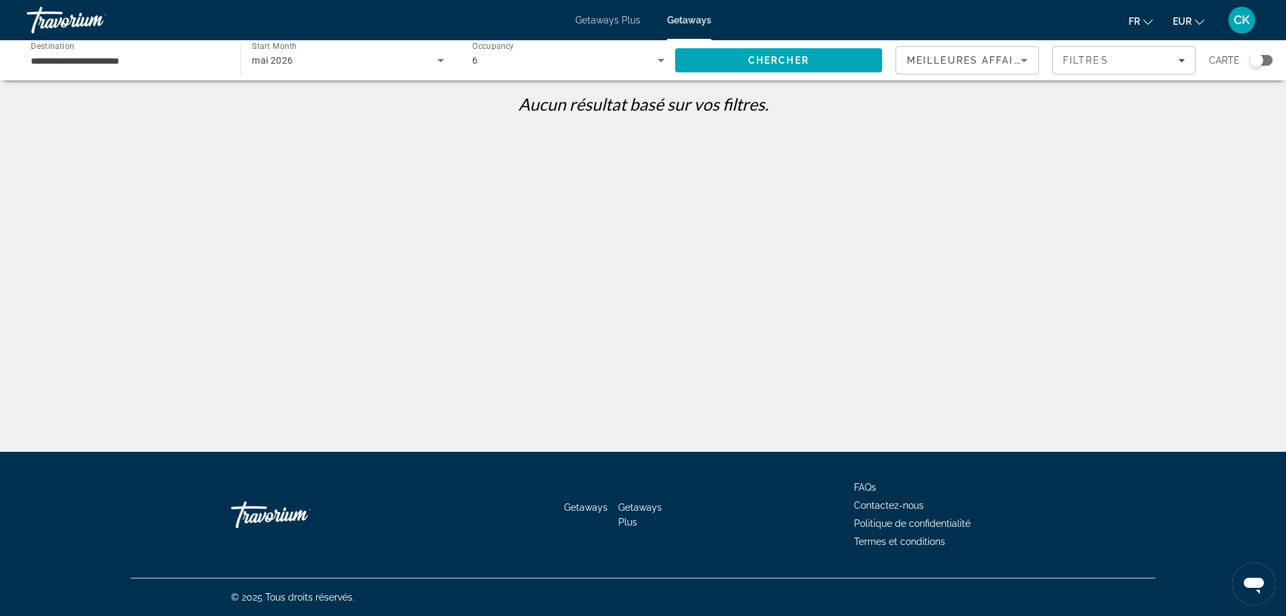
click at [765, 42] on div "Chercher" at bounding box center [785, 60] width 220 height 40
click at [748, 72] on span "Search" at bounding box center [778, 60] width 207 height 32
click at [346, 54] on div "mai 2026" at bounding box center [344, 60] width 185 height 16
click at [305, 103] on span "Tous les mois" at bounding box center [280, 100] width 56 height 11
click at [772, 55] on span "Chercher" at bounding box center [778, 60] width 61 height 11
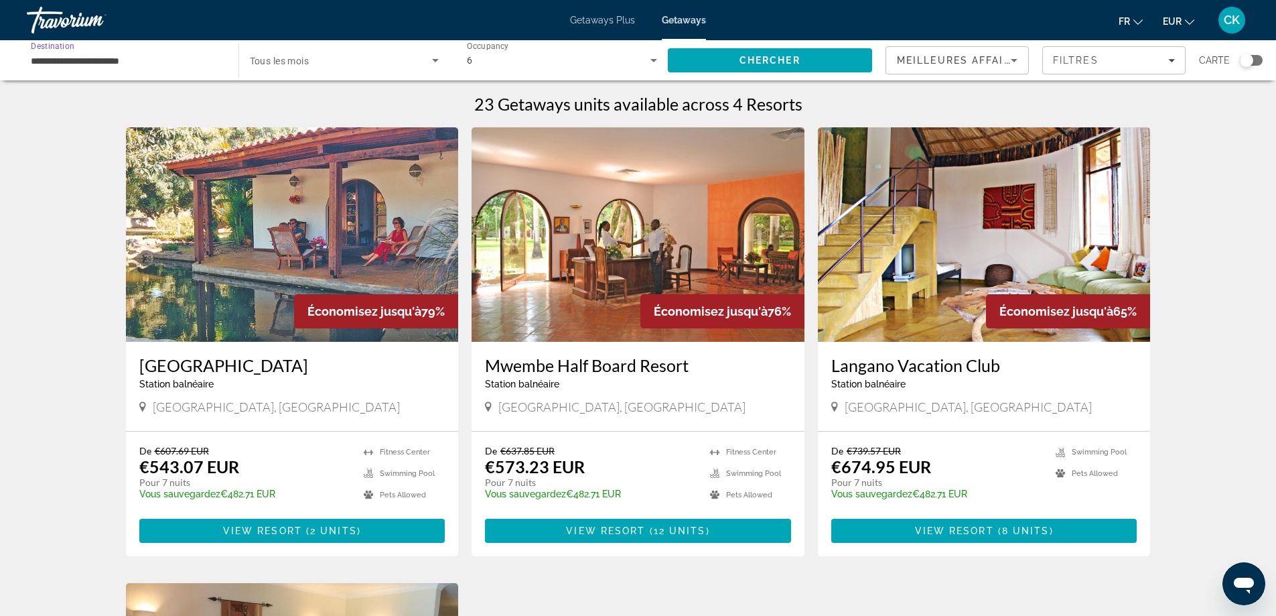
click at [107, 60] on input "**********" at bounding box center [126, 61] width 190 height 16
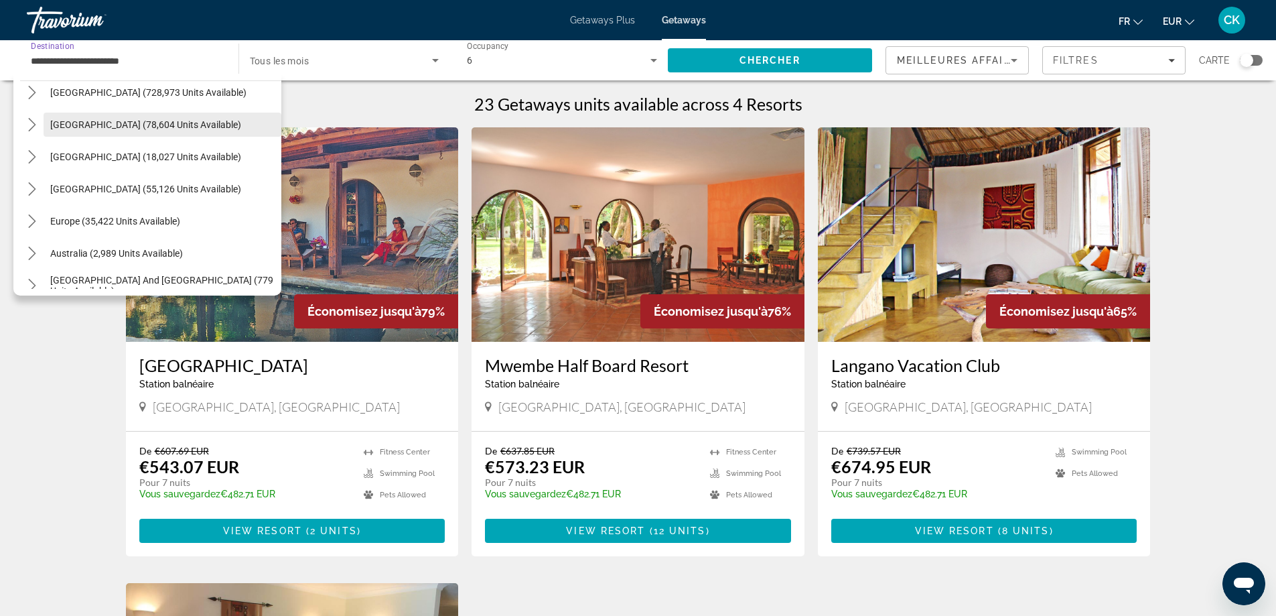
scroll to position [67, 0]
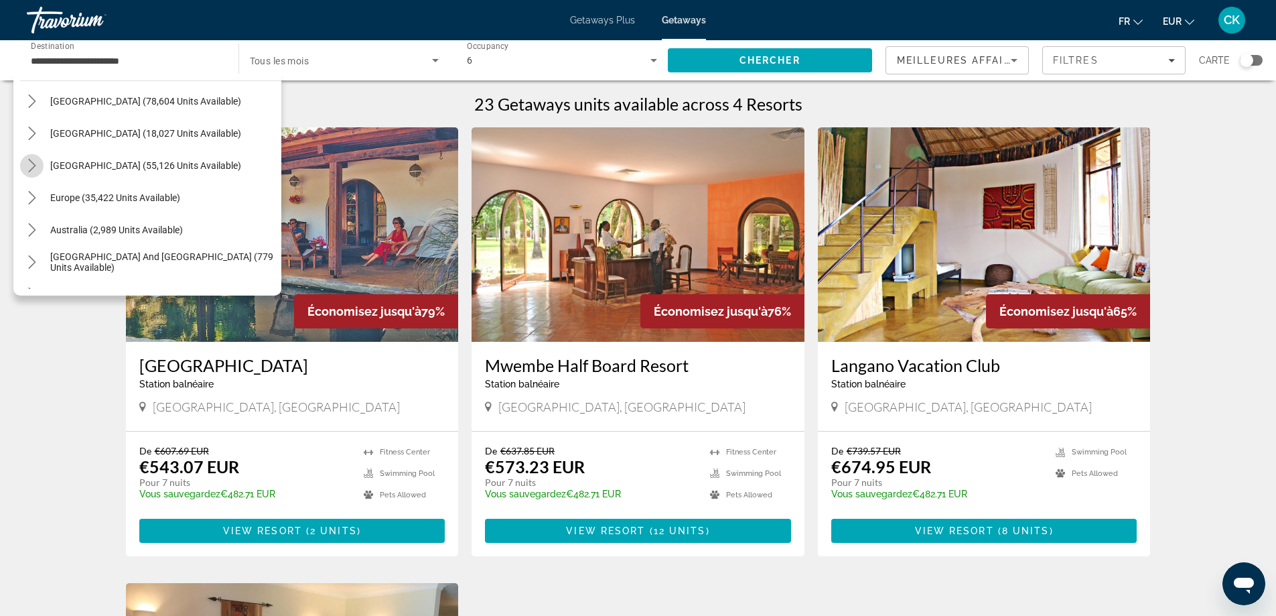
click at [35, 170] on icon "Toggle Caribbean & Atlantic Islands (55,126 units available) submenu" at bounding box center [31, 165] width 13 height 13
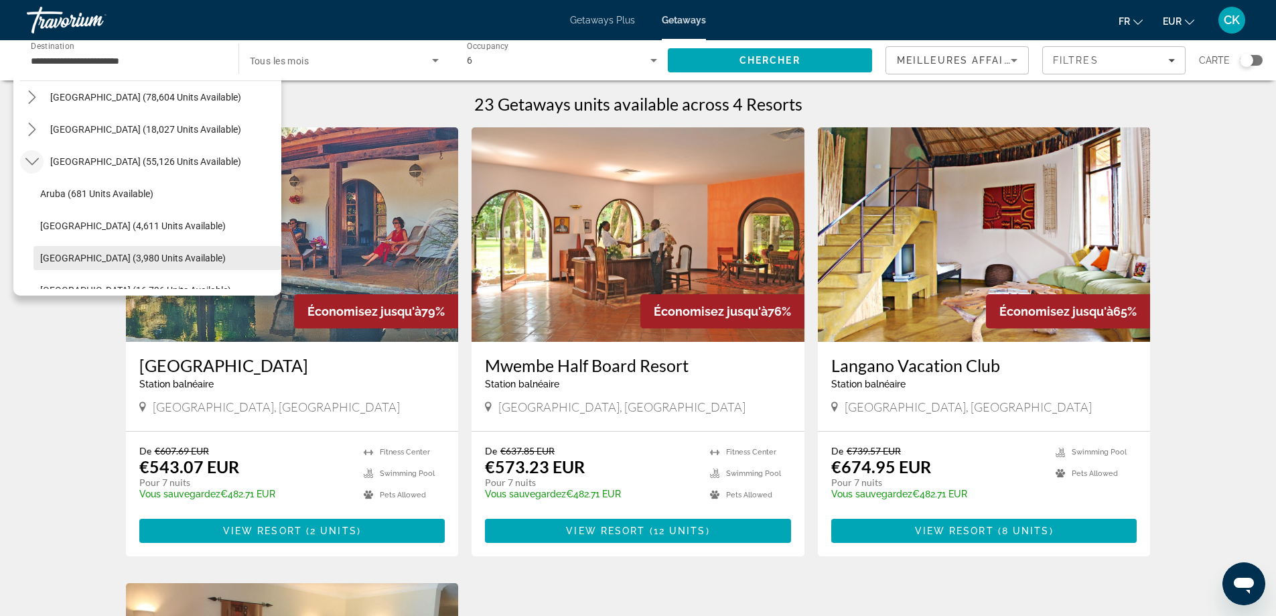
scroll to position [68, 0]
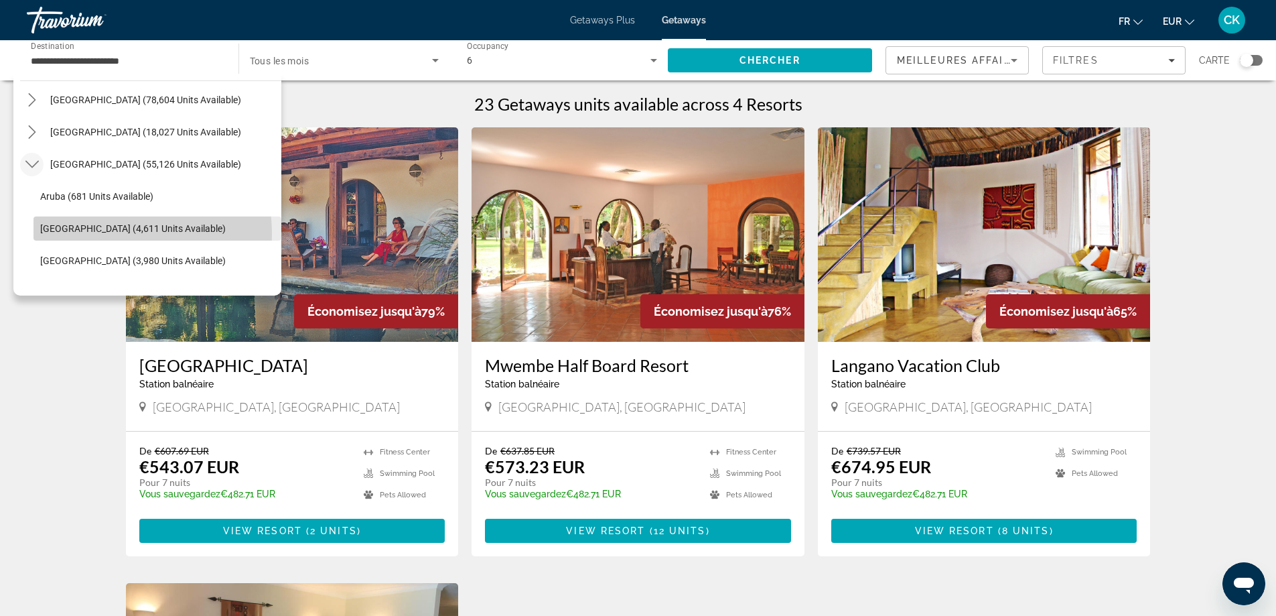
click at [91, 234] on span "Select destination: Bahamas (4,611 units available)" at bounding box center [157, 228] width 248 height 32
type input "**********"
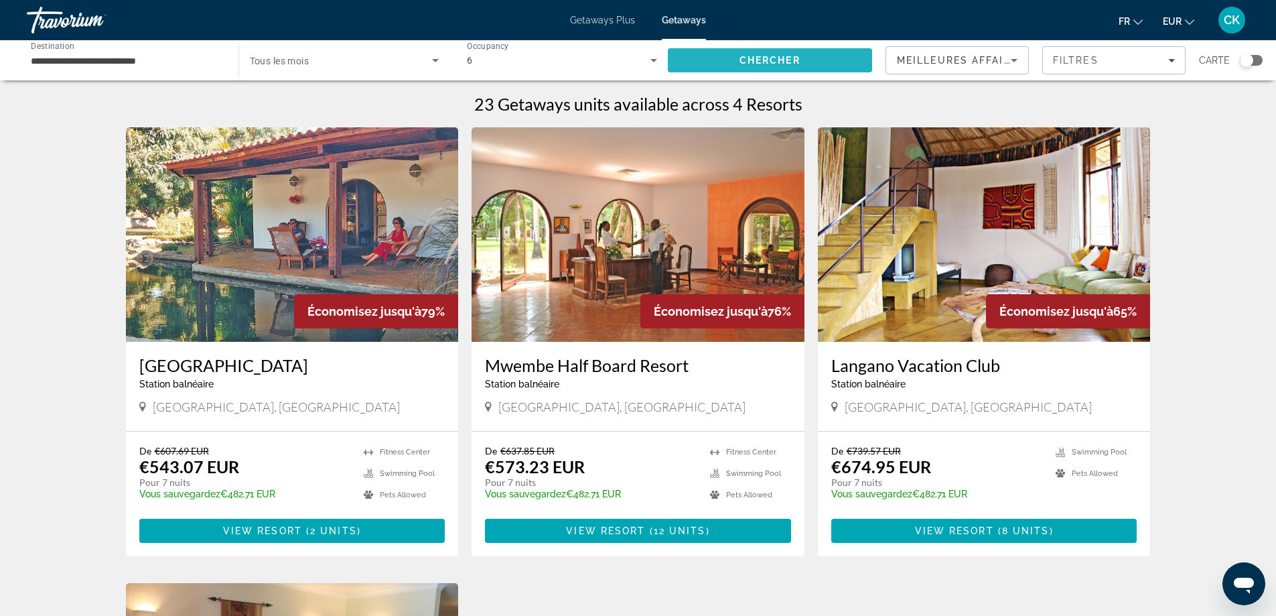
click at [708, 56] on span "Search" at bounding box center [770, 60] width 205 height 32
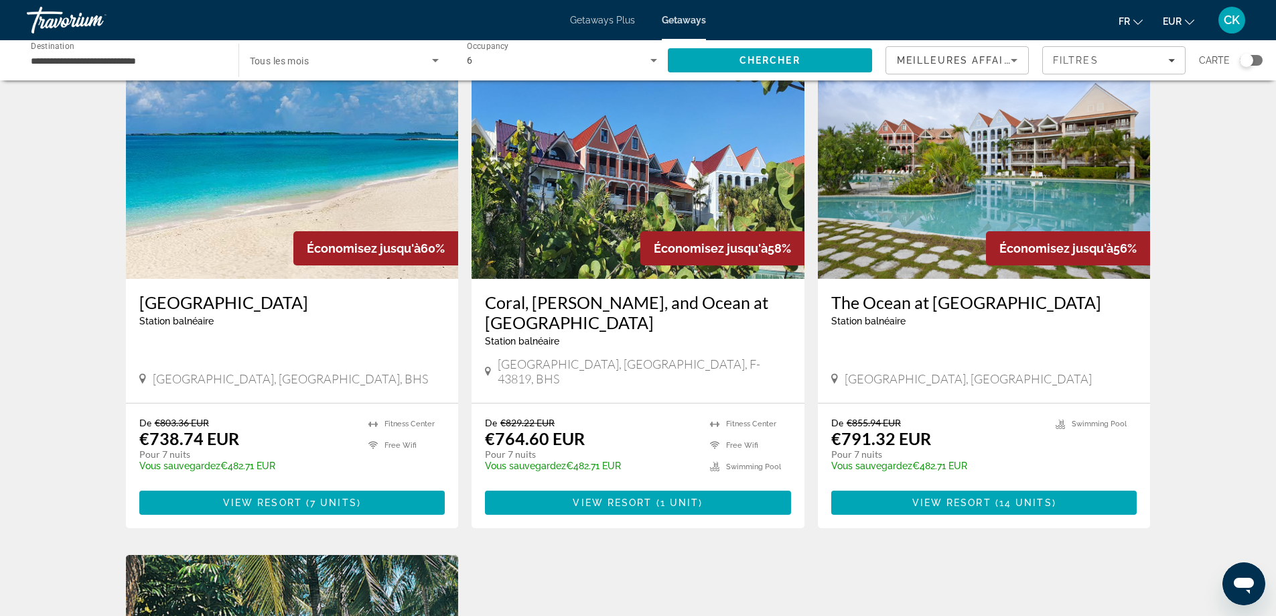
scroll to position [1005, 0]
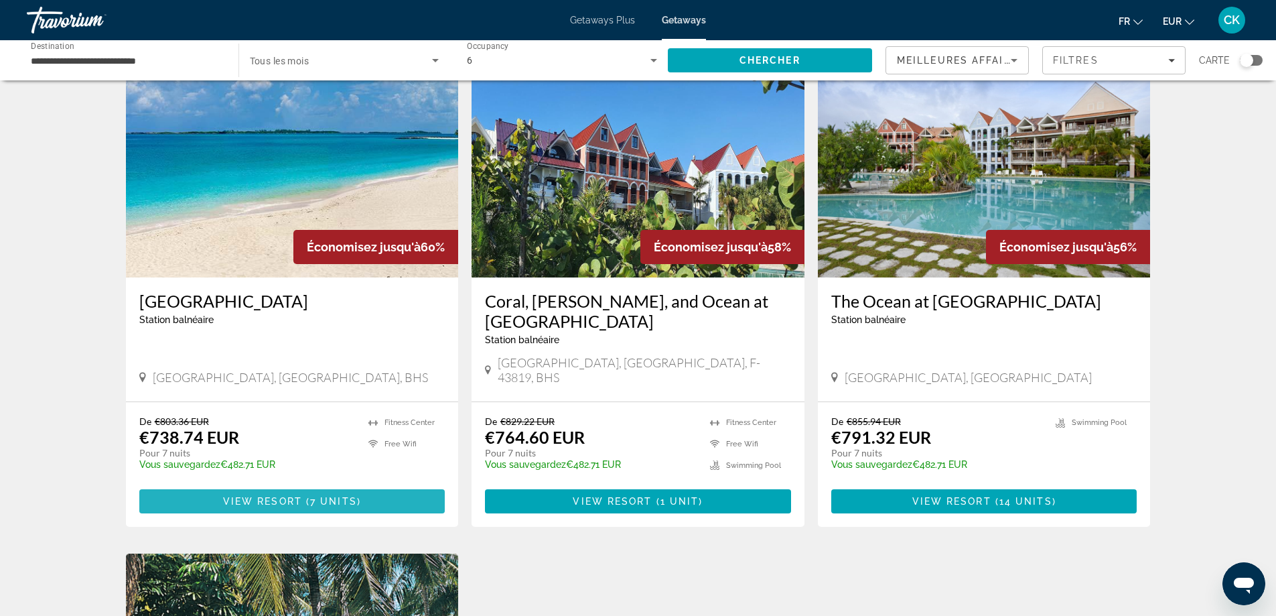
click at [295, 496] on span "View Resort" at bounding box center [262, 501] width 79 height 11
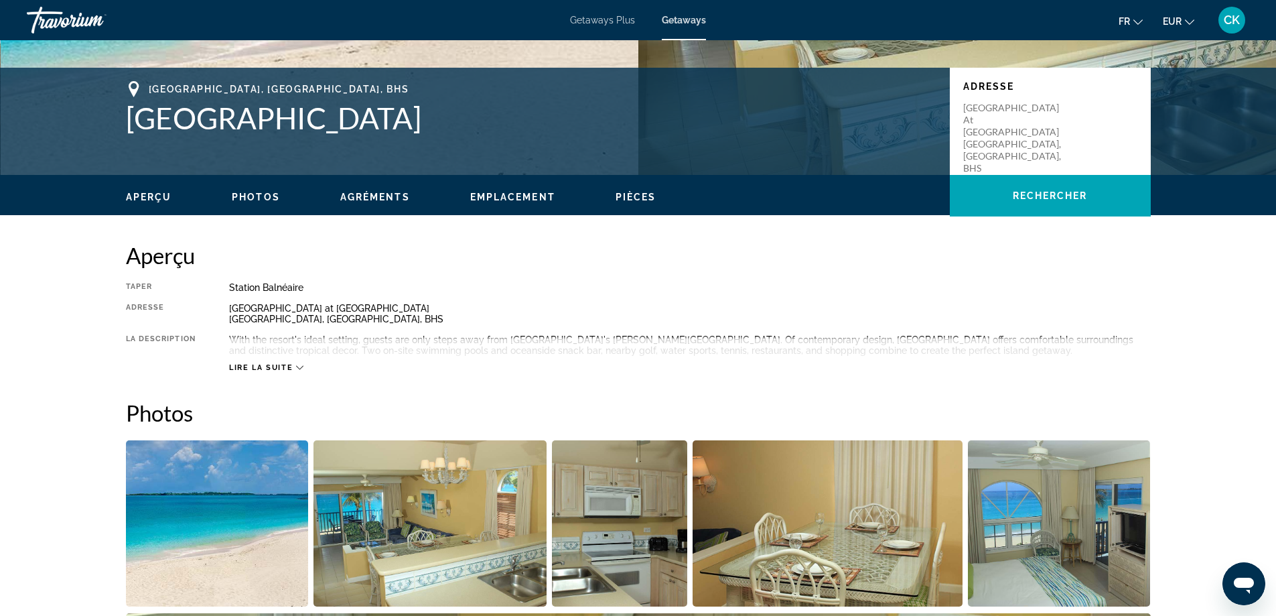
scroll to position [268, 0]
click at [281, 366] on span "Lire la suite" at bounding box center [261, 366] width 64 height 9
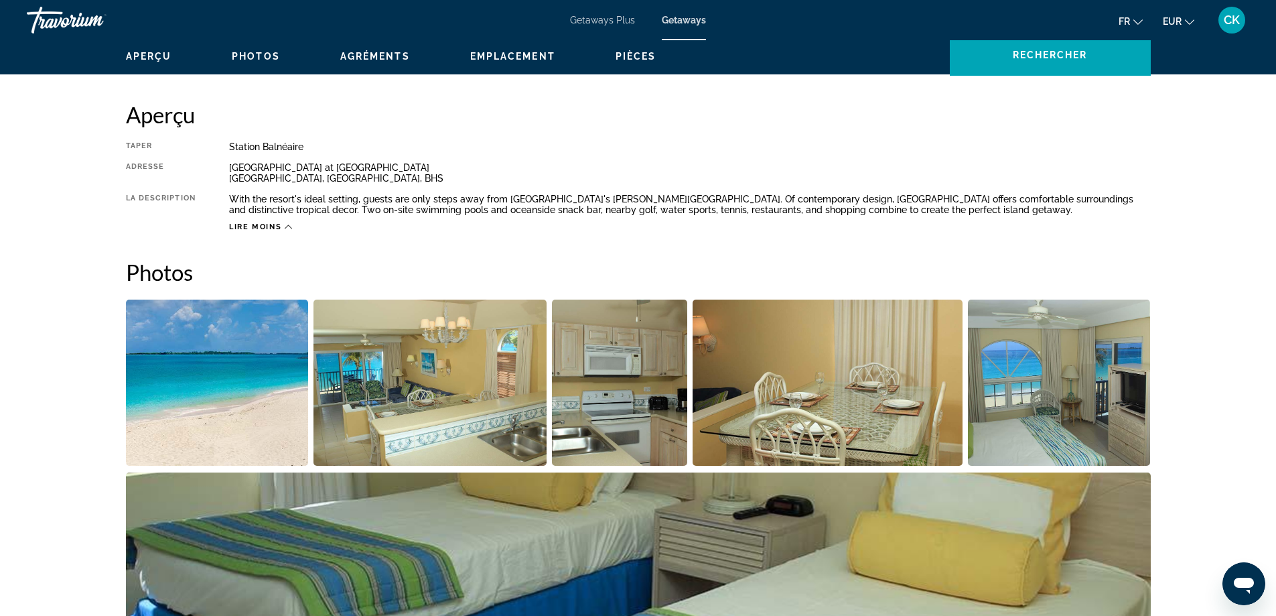
scroll to position [73, 0]
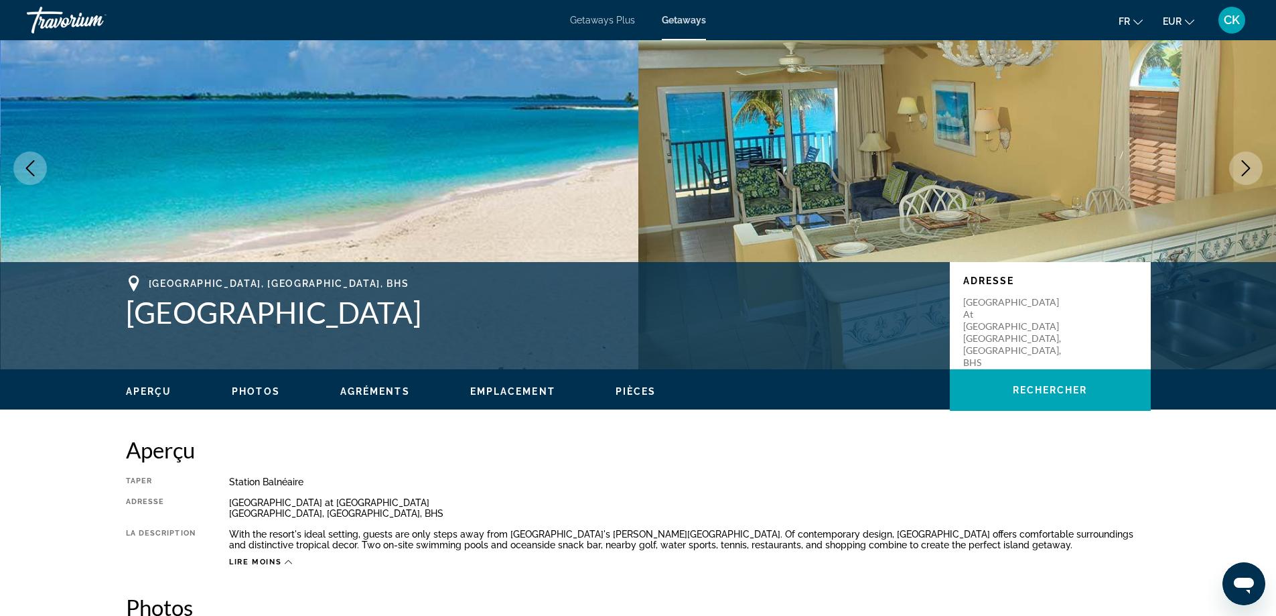
click at [245, 393] on span "Photos" at bounding box center [256, 391] width 48 height 11
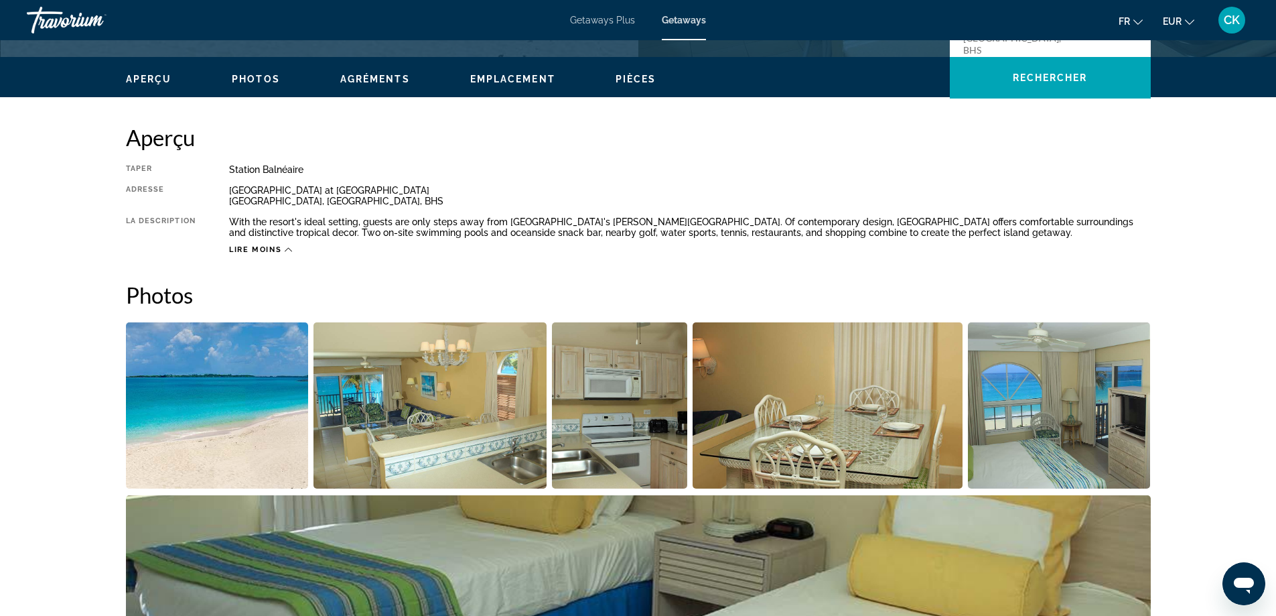
scroll to position [117, 0]
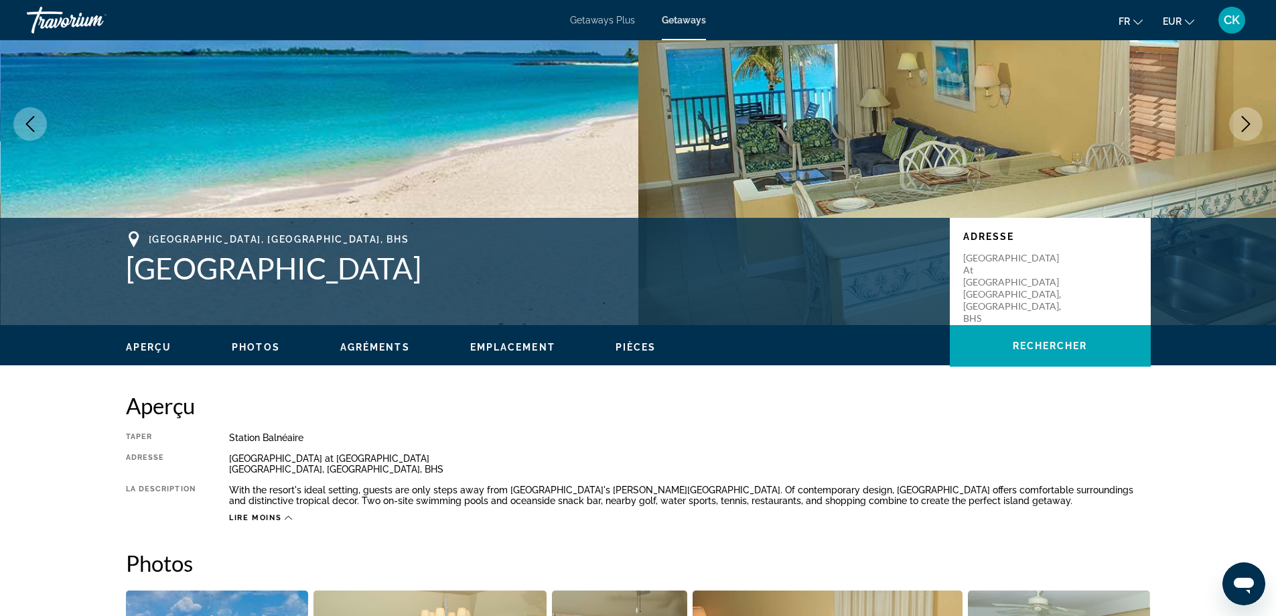
click at [630, 344] on span "Pièces" at bounding box center [636, 347] width 41 height 11
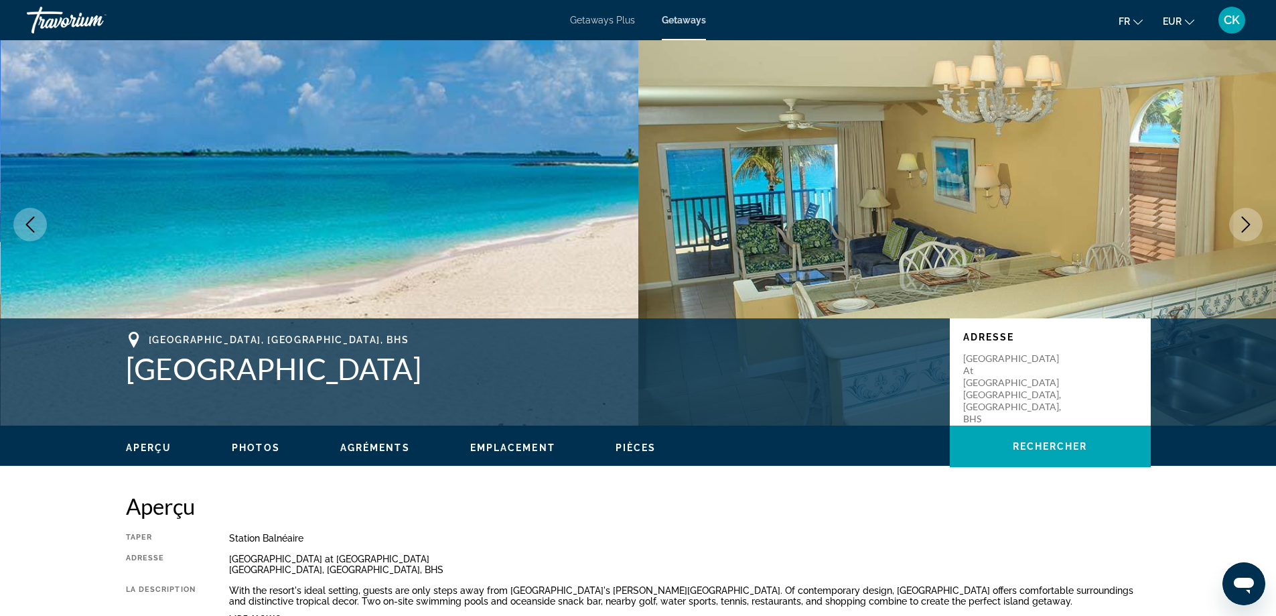
scroll to position [0, 0]
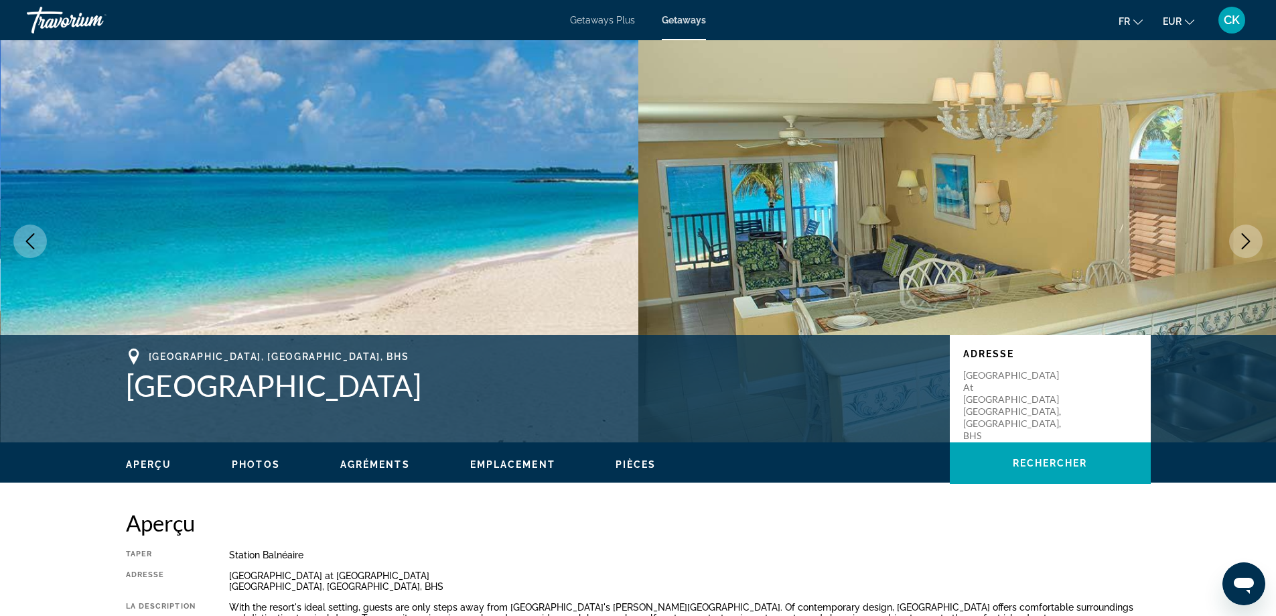
click at [25, 242] on icon "Previous image" at bounding box center [30, 241] width 16 height 16
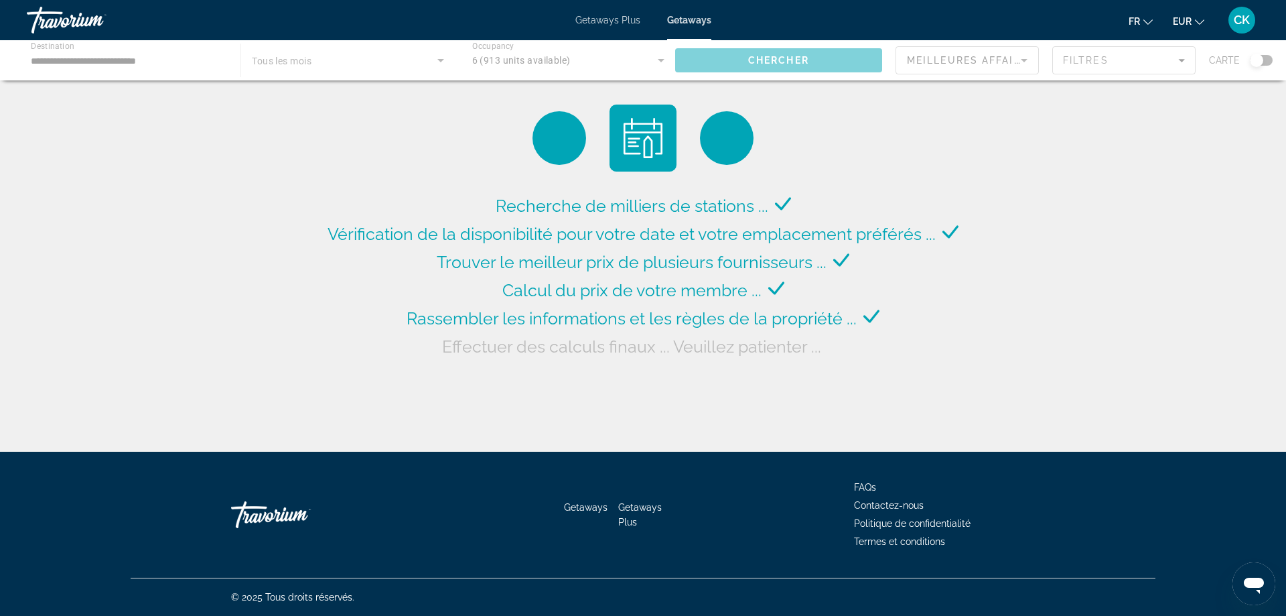
click at [129, 66] on div "Main content" at bounding box center [643, 60] width 1286 height 40
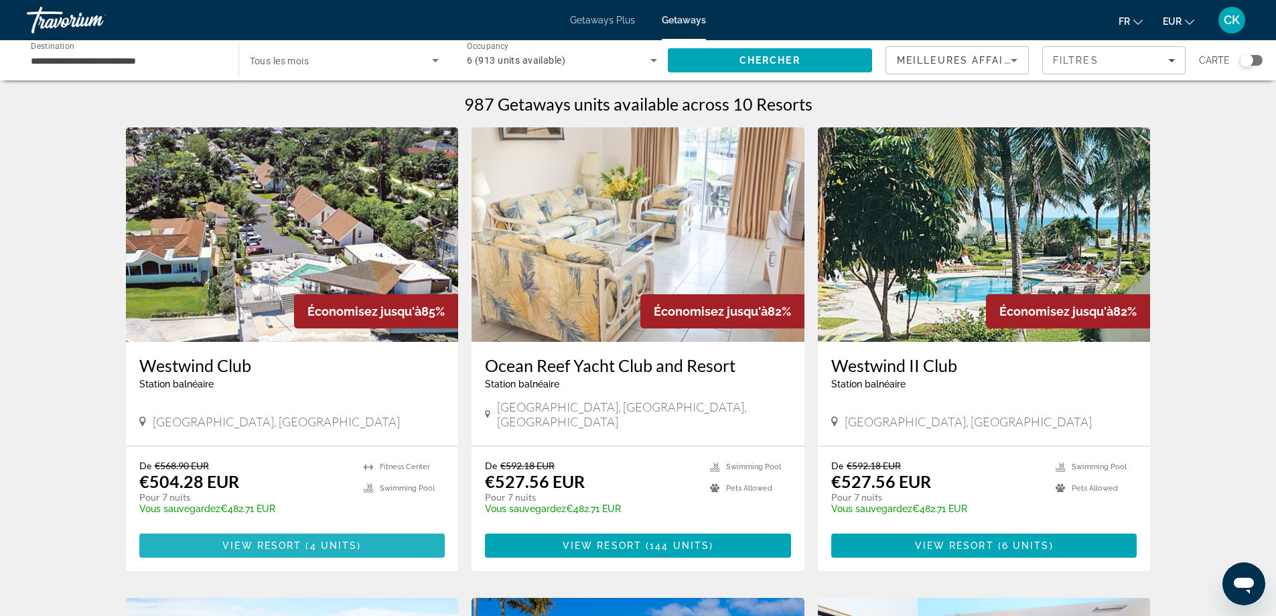
click at [300, 540] on span "View Resort" at bounding box center [261, 545] width 79 height 11
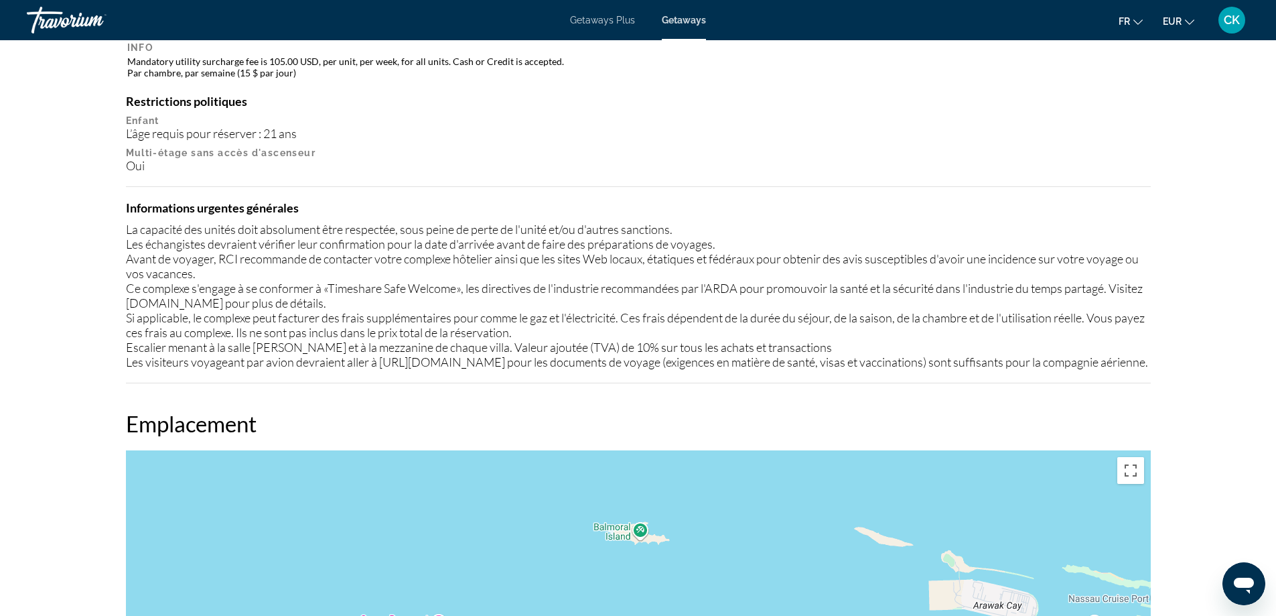
scroll to position [938, 0]
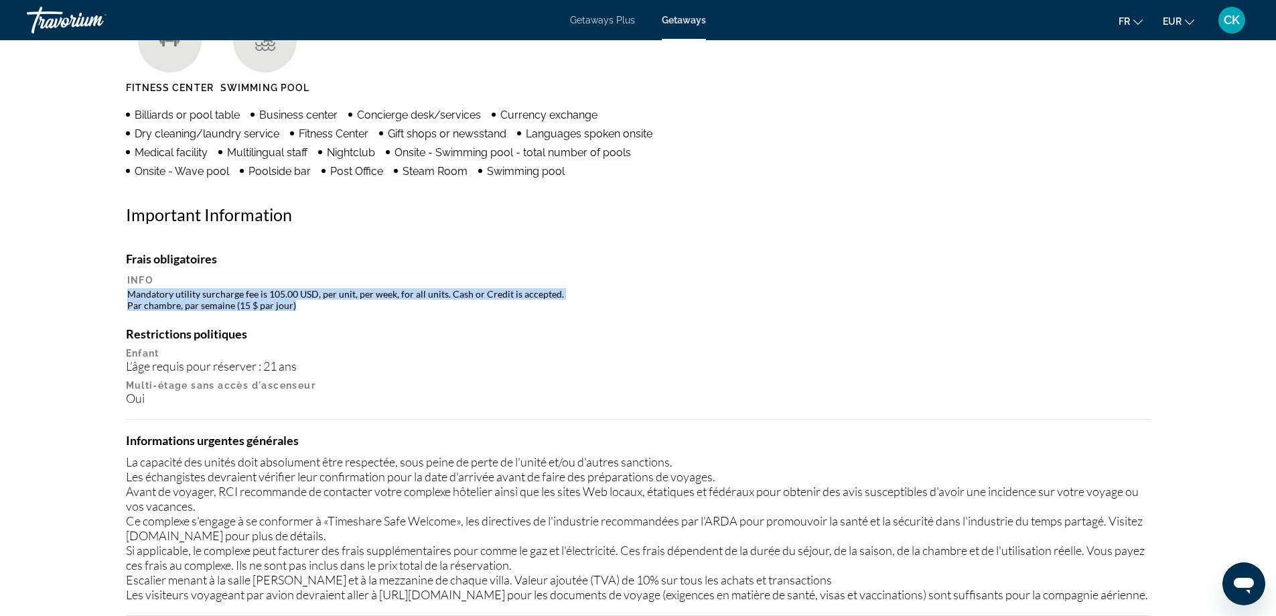
drag, startPoint x: 127, startPoint y: 295, endPoint x: 295, endPoint y: 312, distance: 169.0
click at [295, 312] on table "Info Mandatory utility surcharge fee is 105.00 USD, per unit, per week, for all…" at bounding box center [638, 293] width 1025 height 40
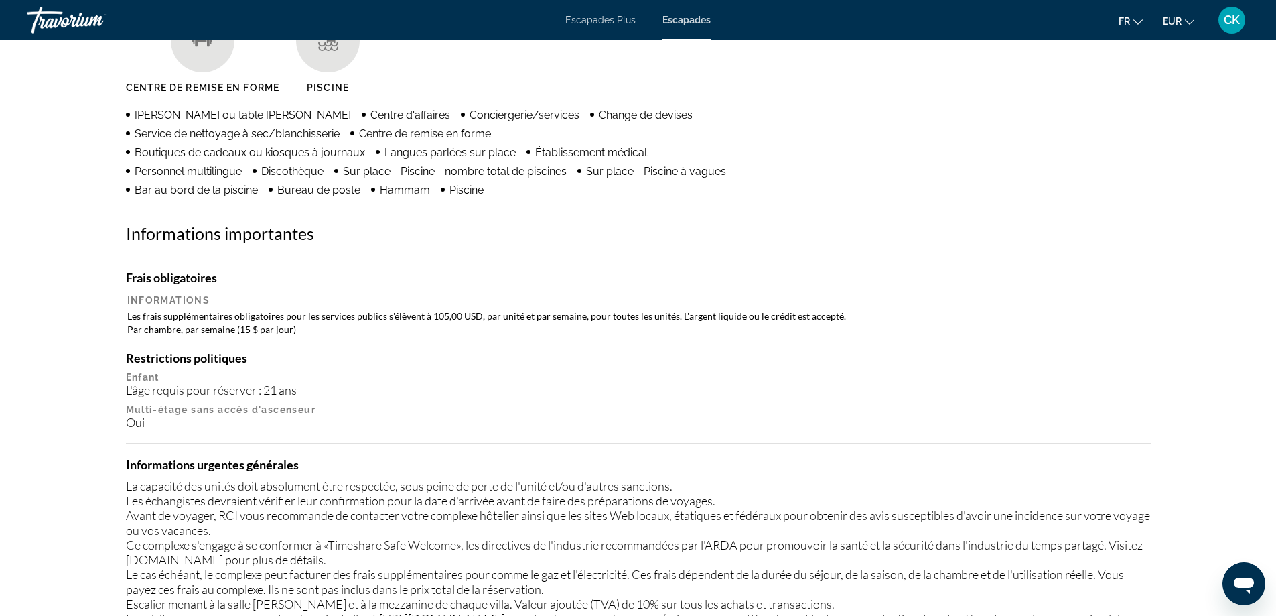
click at [395, 353] on h4 "Restrictions politiques" at bounding box center [638, 357] width 1025 height 15
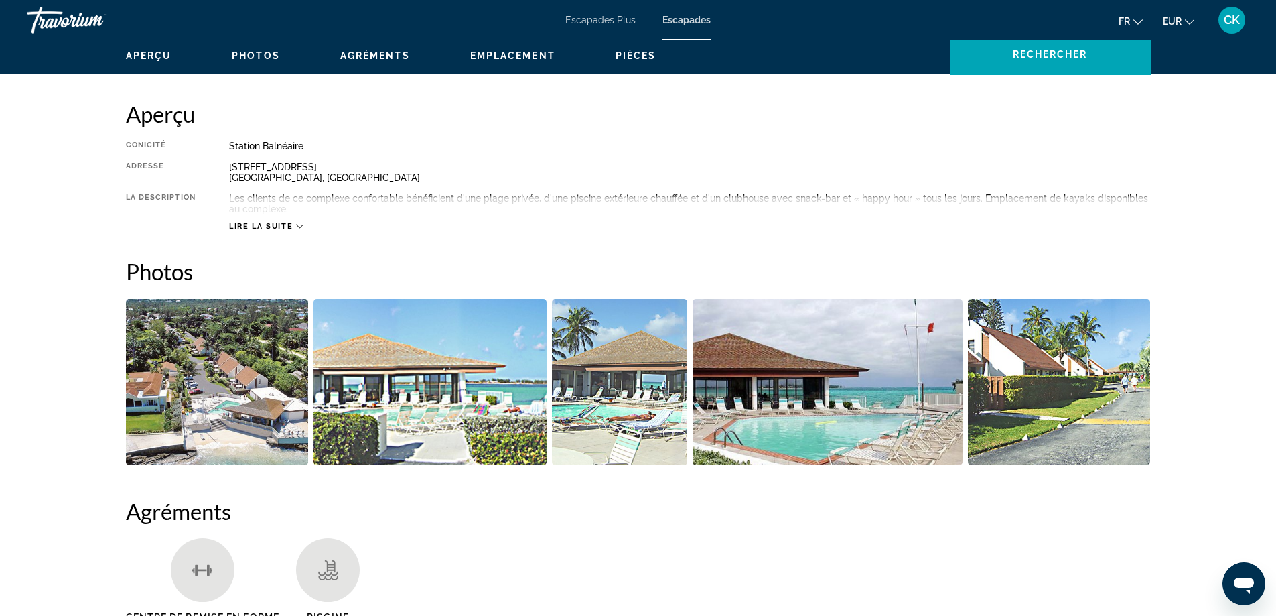
scroll to position [74, 0]
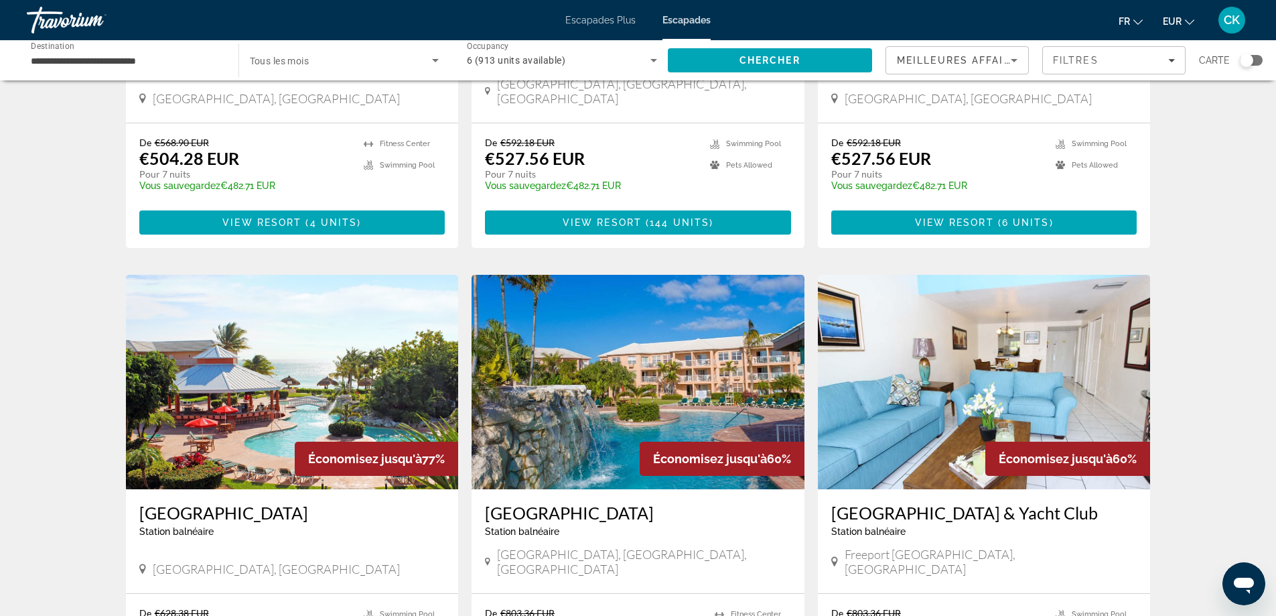
scroll to position [402, 0]
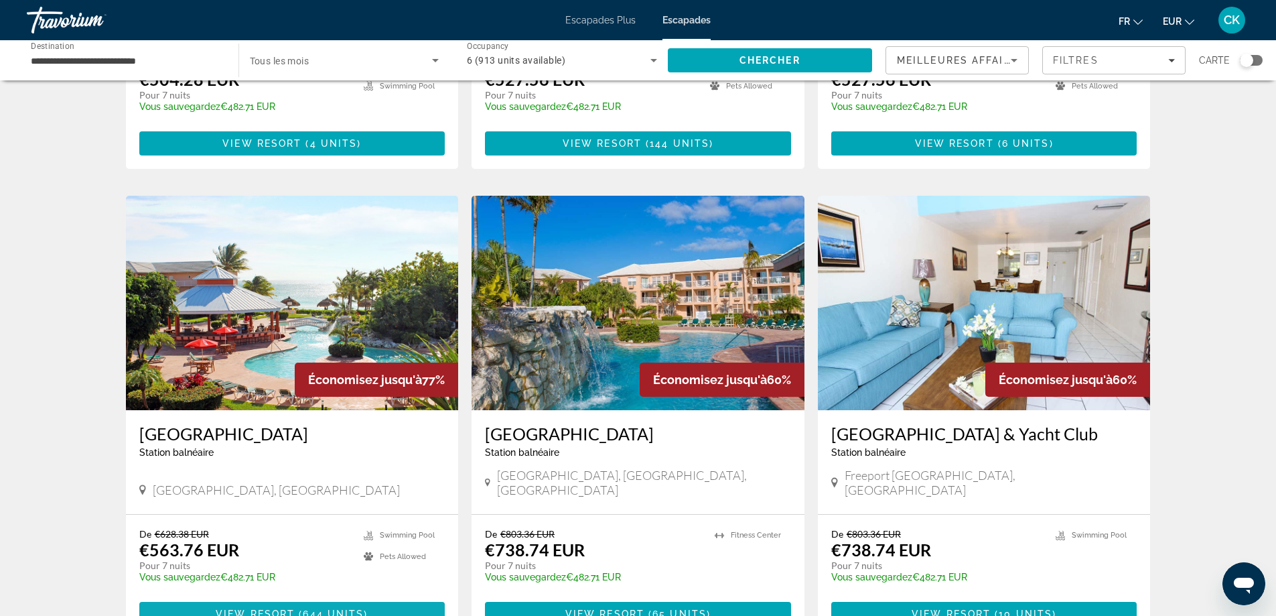
click at [329, 598] on span "Contenu principal" at bounding box center [292, 614] width 306 height 32
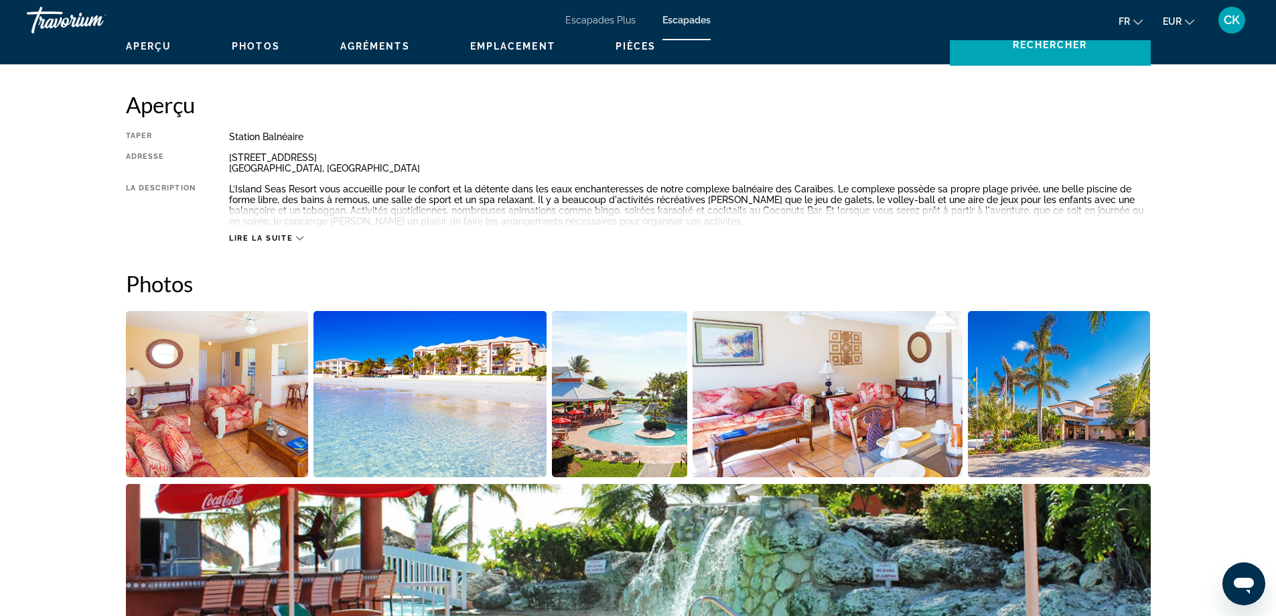
scroll to position [417, 0]
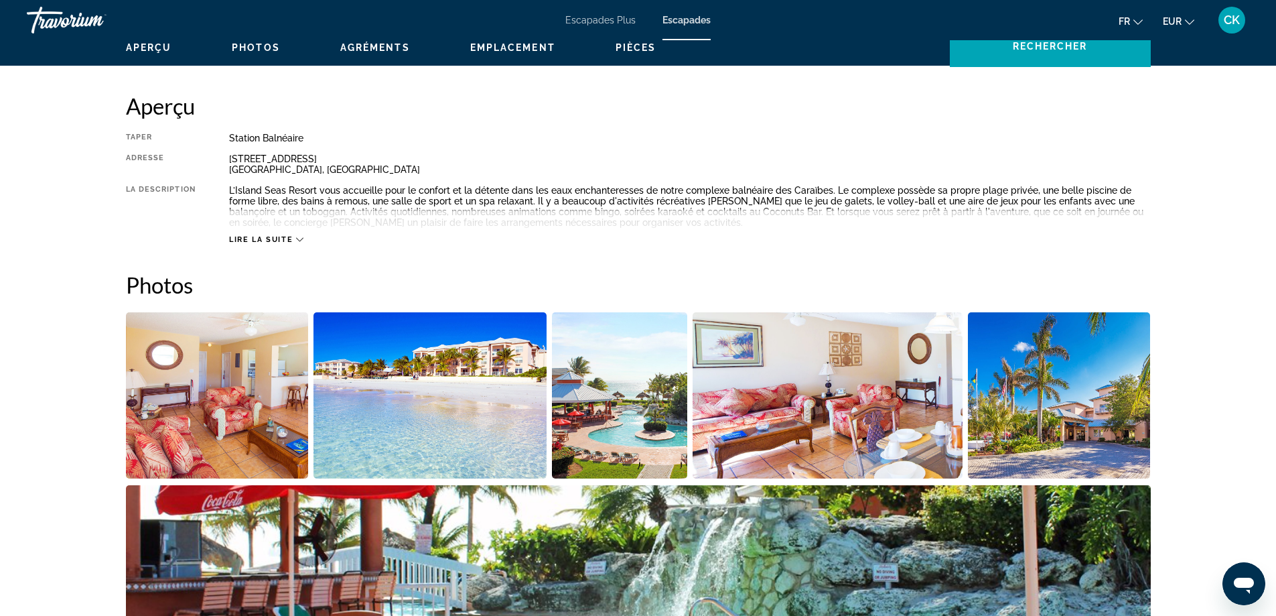
click at [259, 239] on span "Lire la suite" at bounding box center [261, 239] width 64 height 9
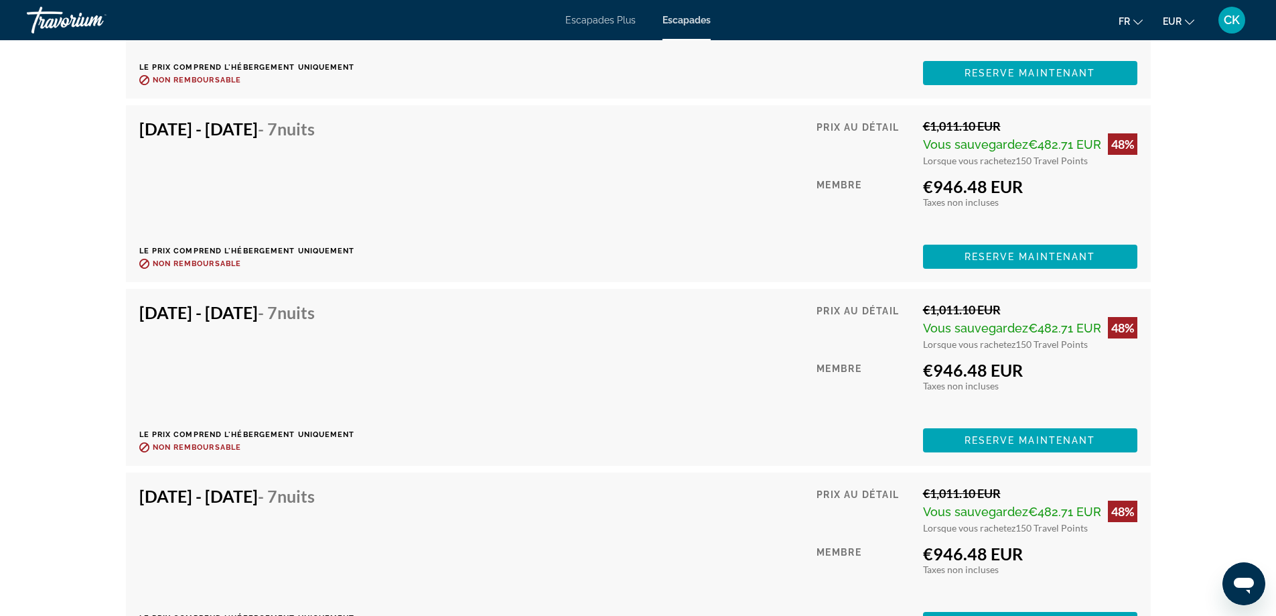
scroll to position [4704, 0]
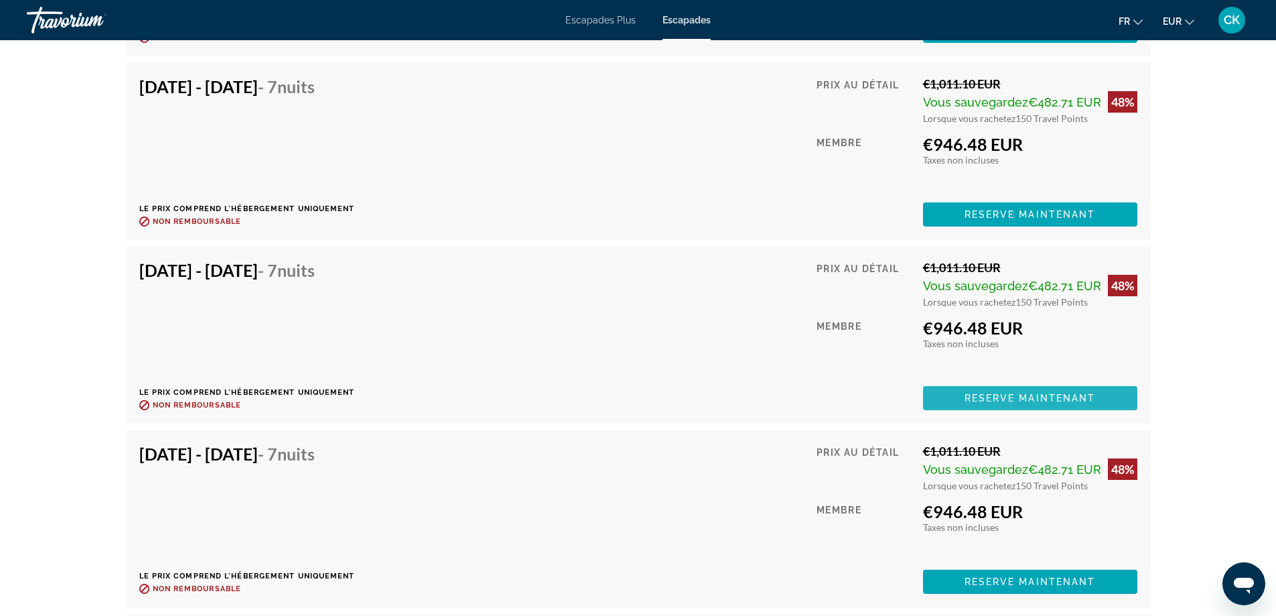
click at [994, 403] on span "Reserve maintenant" at bounding box center [1030, 398] width 131 height 11
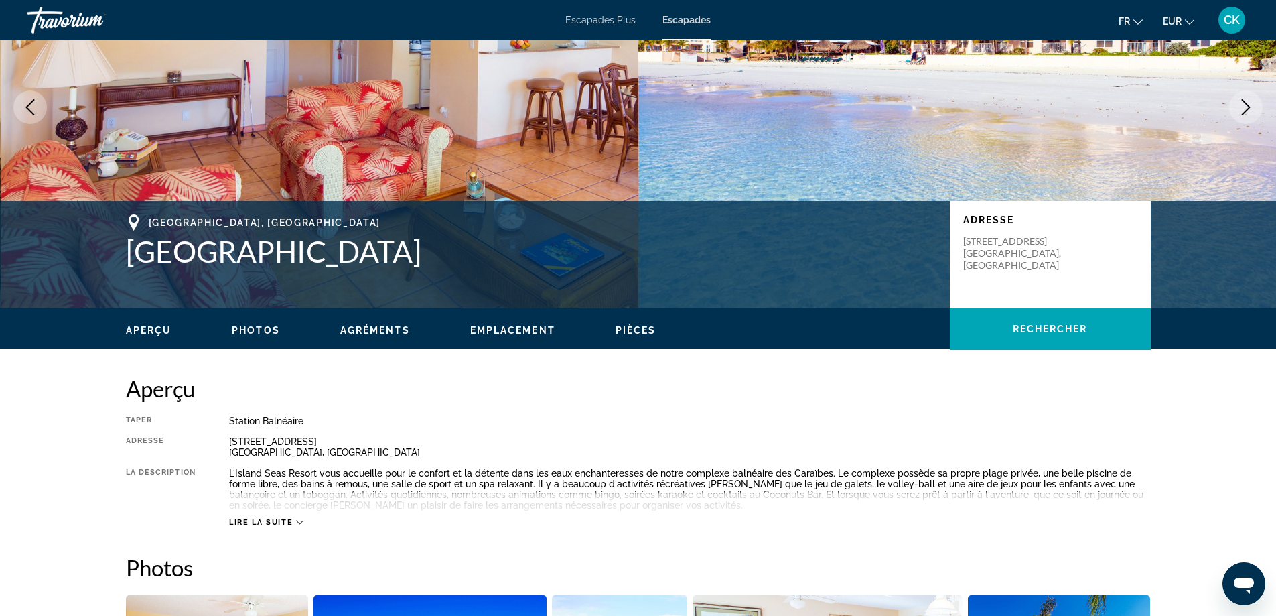
click at [496, 334] on span "Emplacement" at bounding box center [512, 330] width 85 height 11
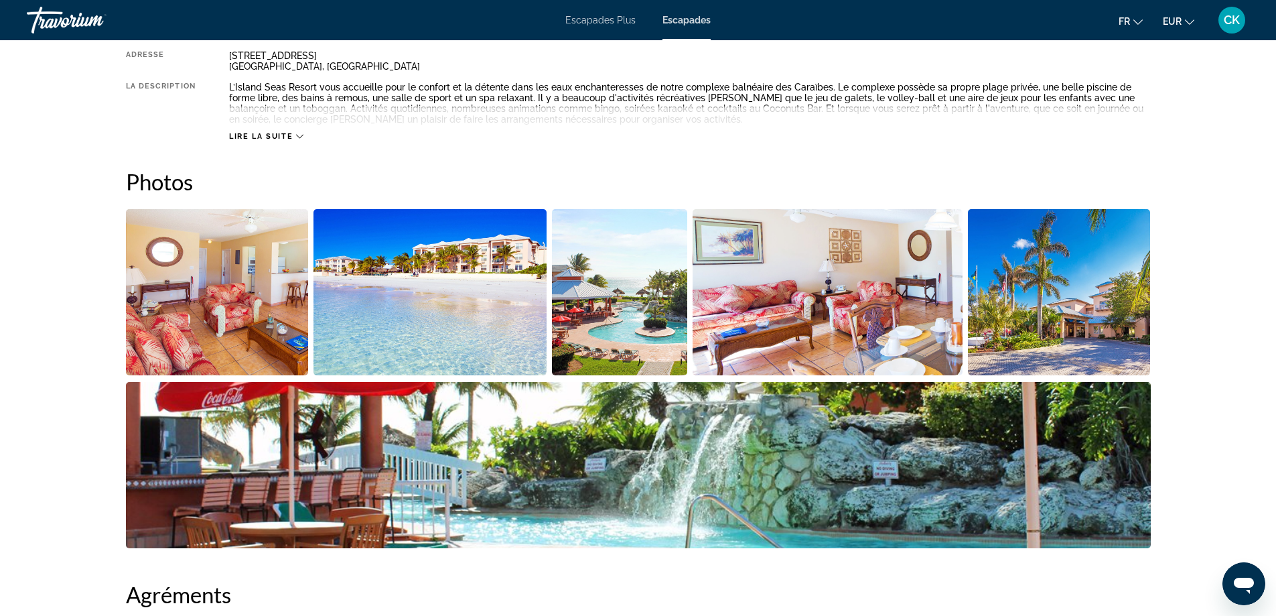
scroll to position [252, 0]
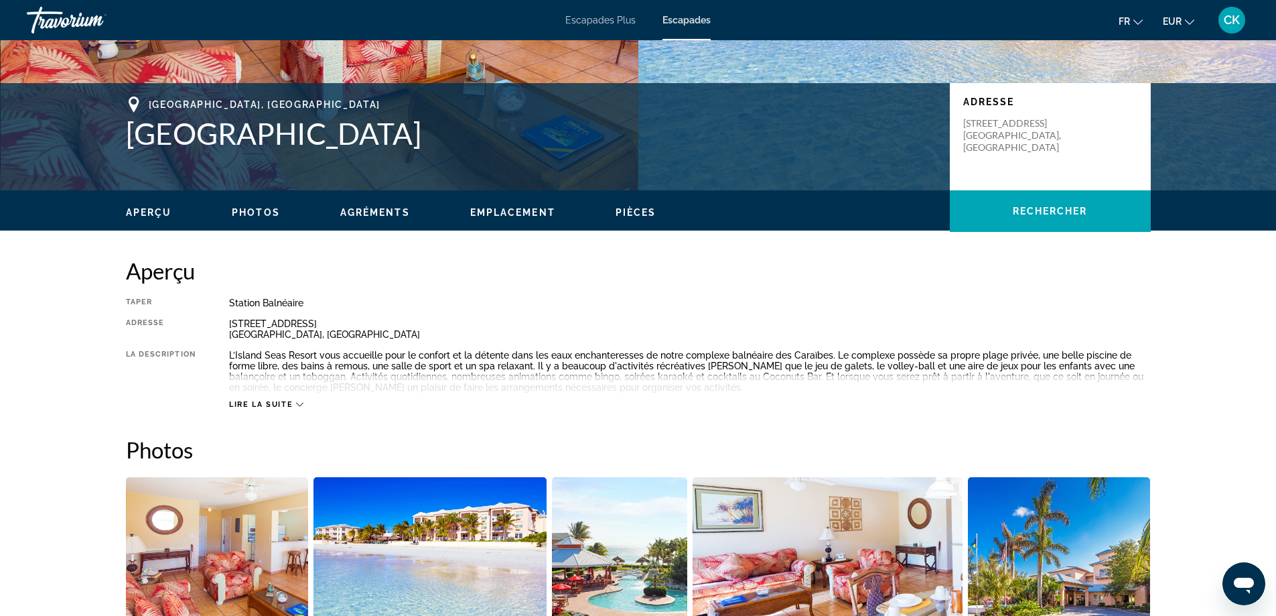
click at [145, 206] on button "Aperçu" at bounding box center [149, 212] width 46 height 12
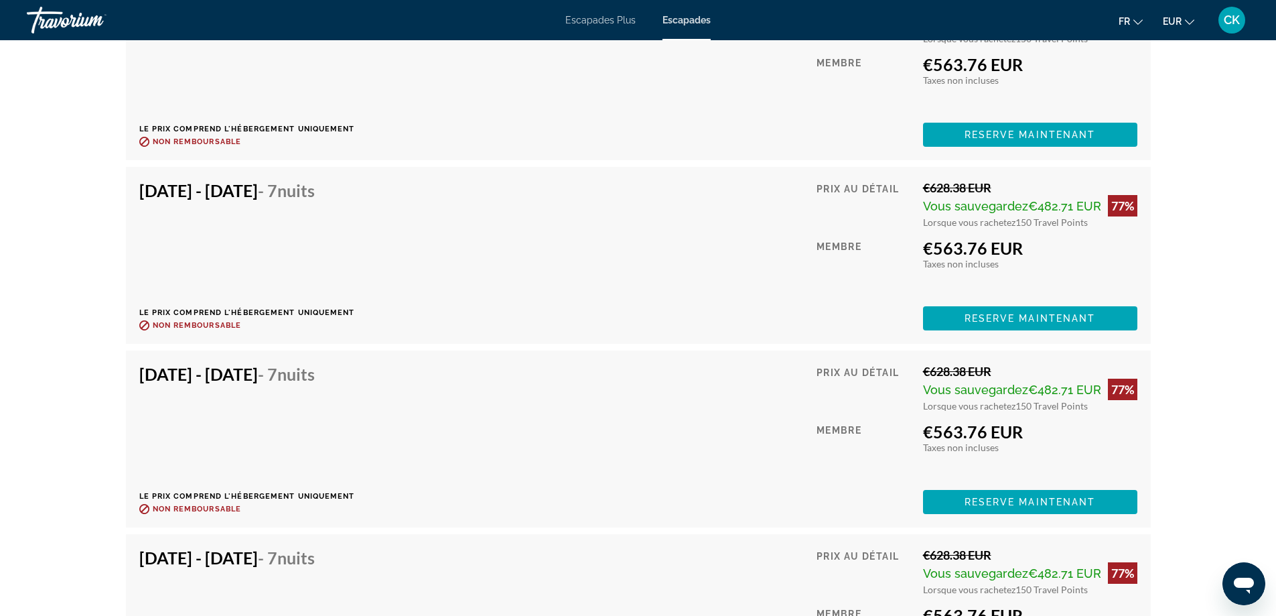
scroll to position [2439, 0]
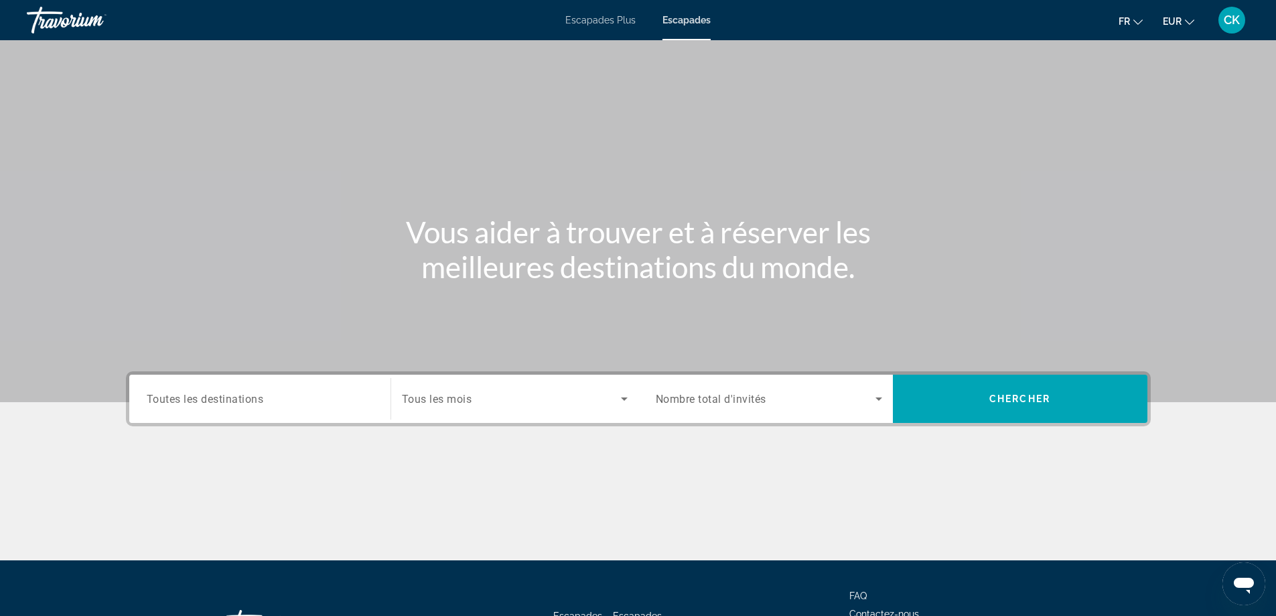
click at [269, 399] on input "Destination Toutes les destinations" at bounding box center [260, 399] width 226 height 16
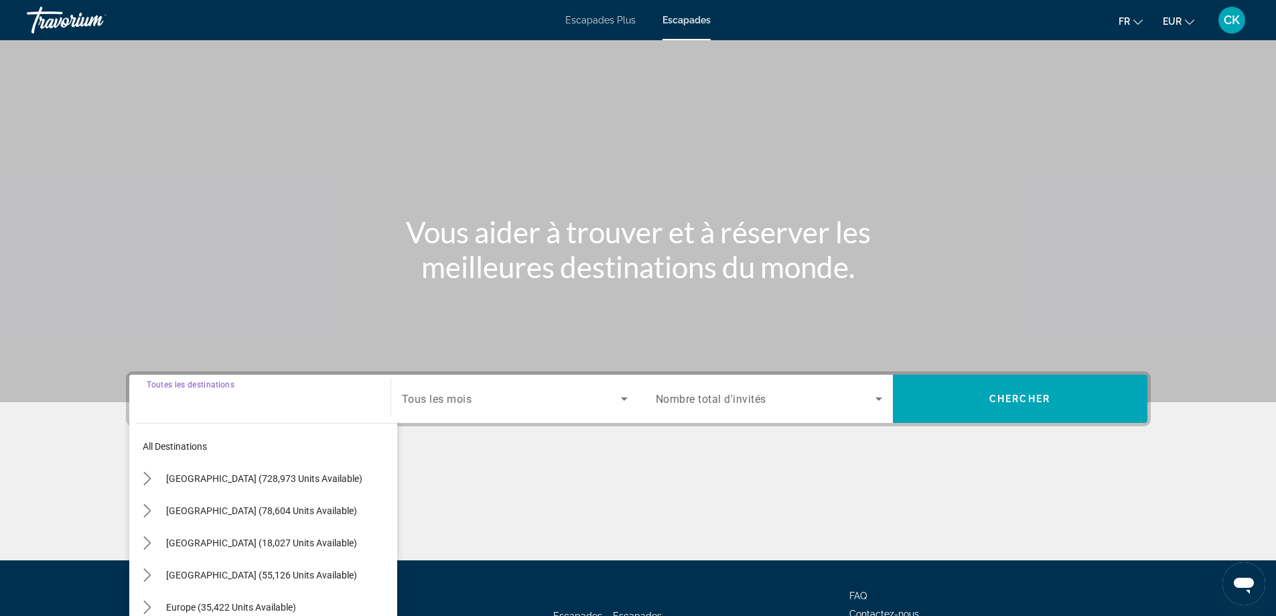
scroll to position [109, 0]
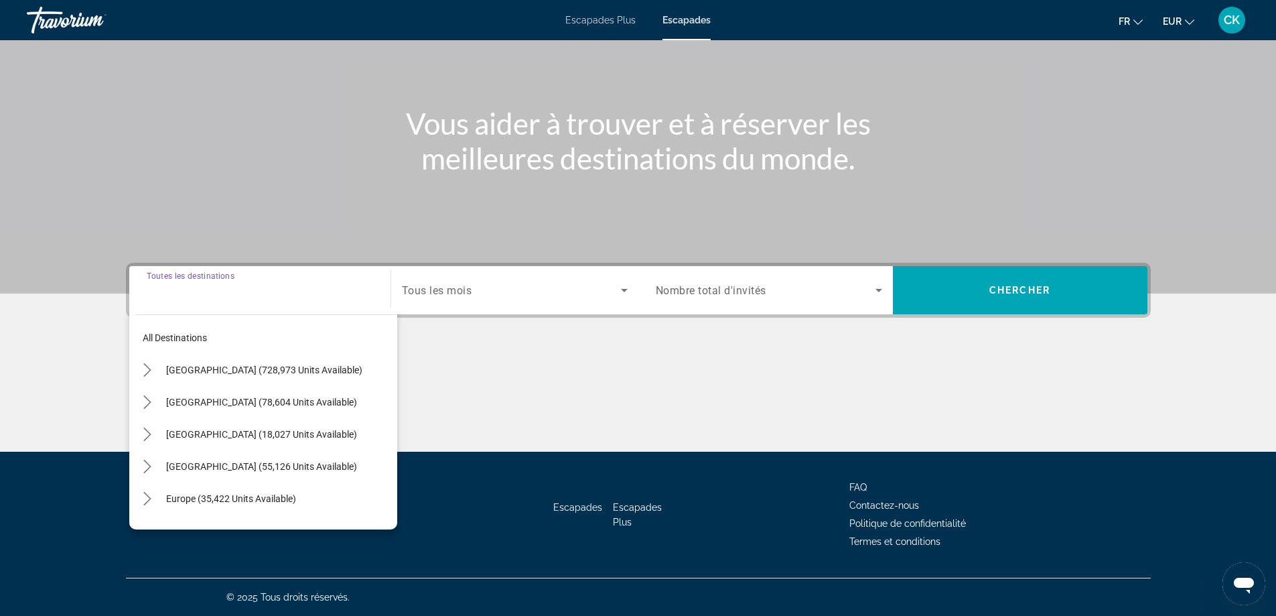
click at [208, 295] on input "Destination Toutes les destinations" at bounding box center [260, 291] width 226 height 16
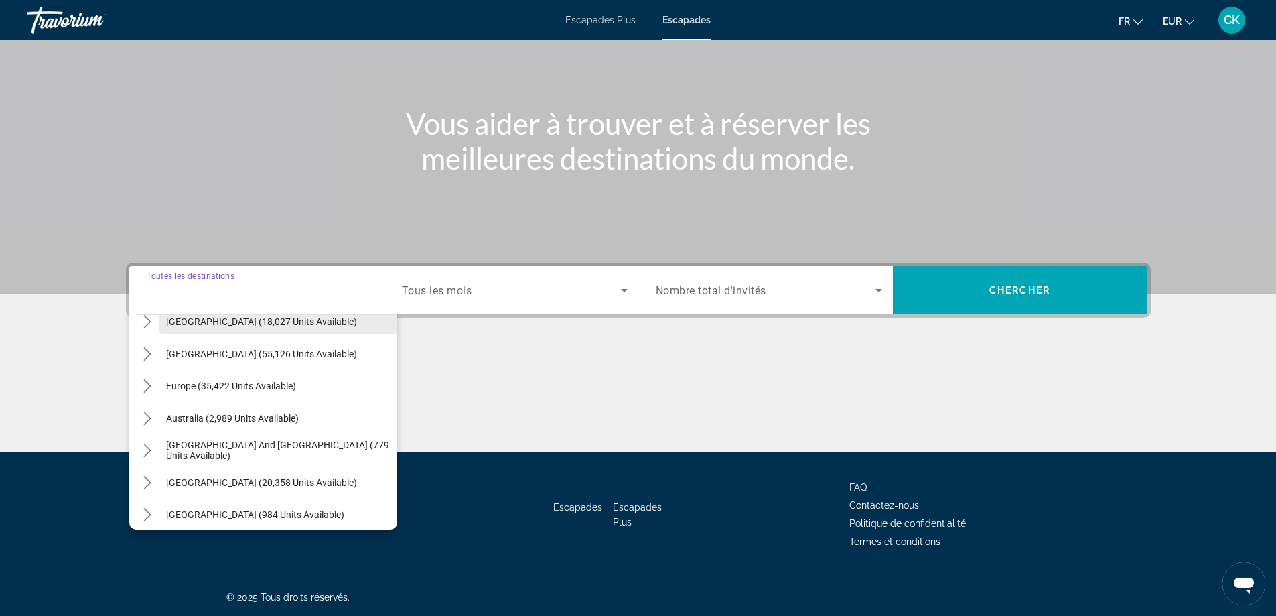
scroll to position [134, 0]
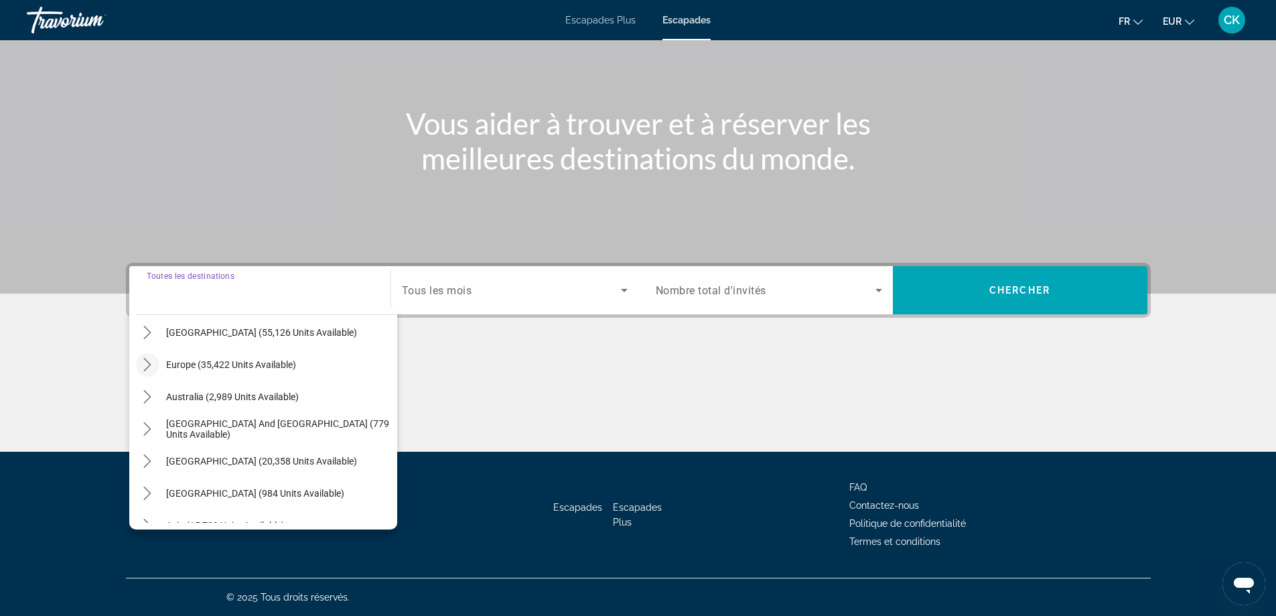
click at [146, 368] on icon "Toggle Europe (35,422 units available) submenu" at bounding box center [147, 364] width 13 height 13
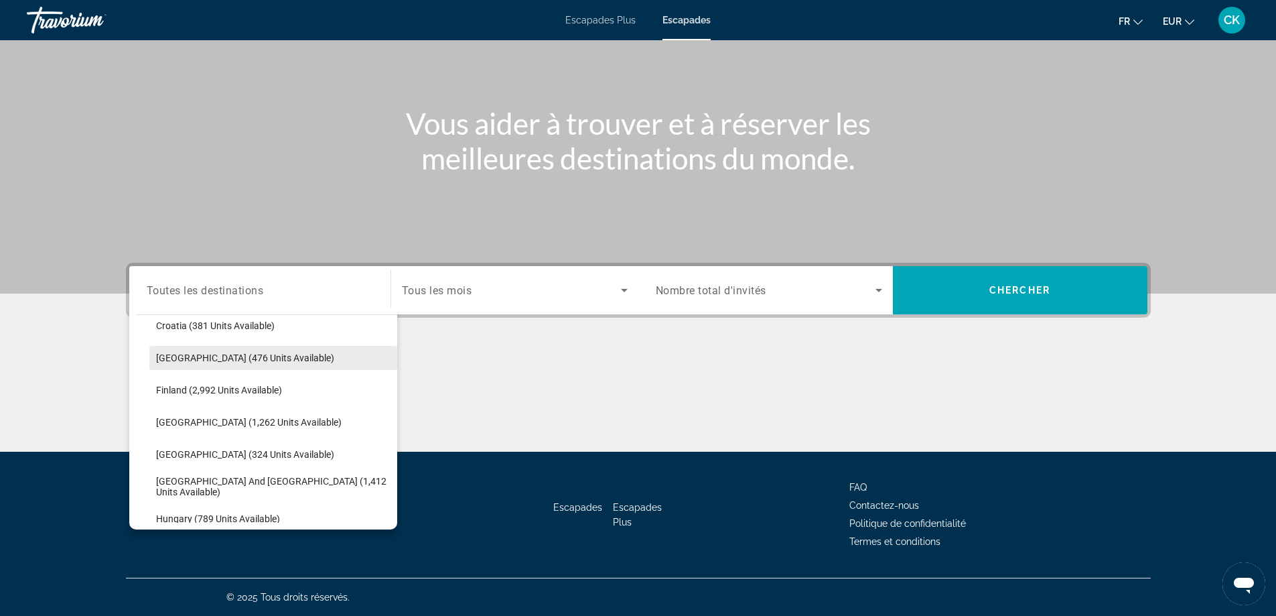
scroll to position [234, 0]
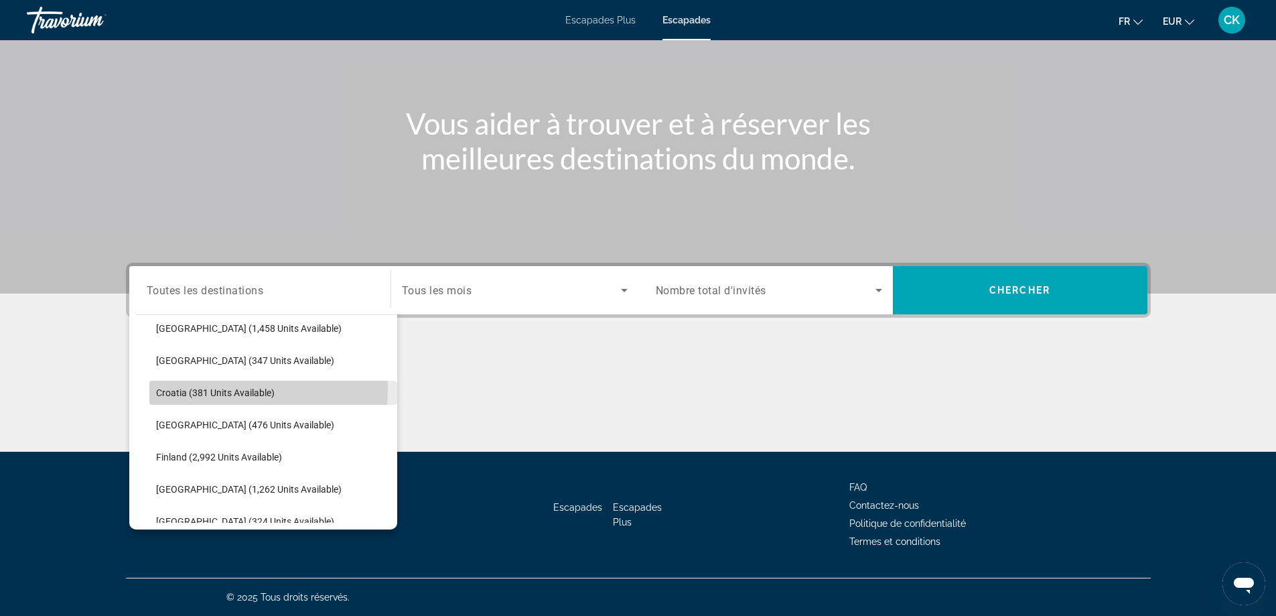
click at [194, 389] on span "Croatia (381 units available)" at bounding box center [215, 392] width 119 height 11
type input "**********"
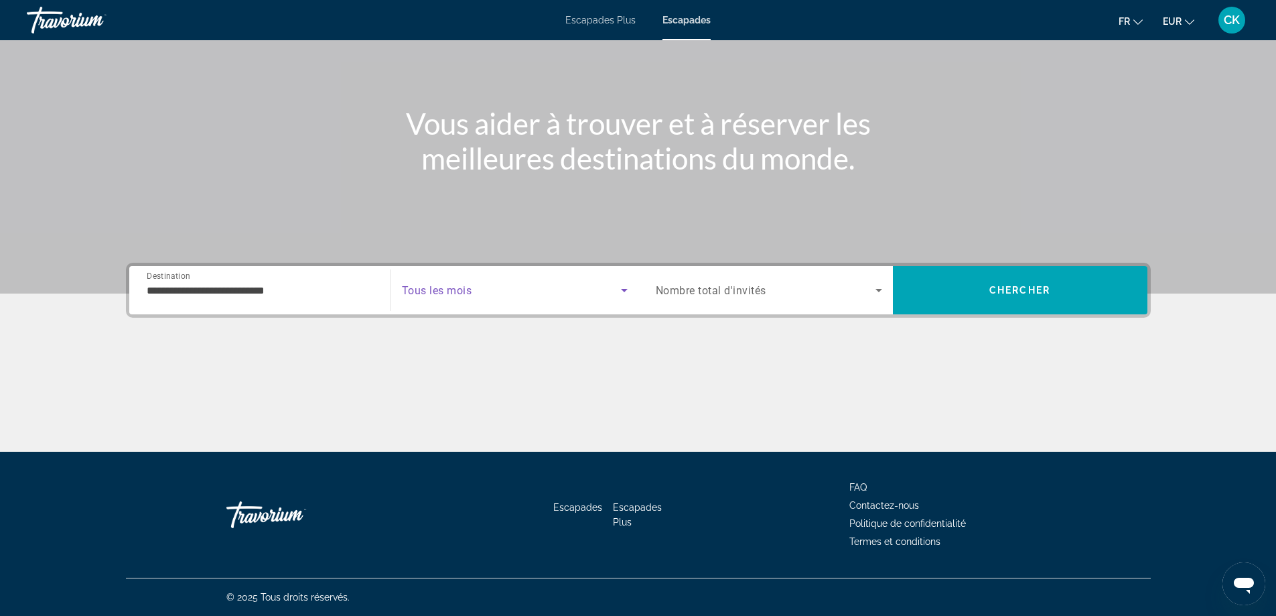
click at [525, 290] on span "Search widget" at bounding box center [511, 290] width 219 height 16
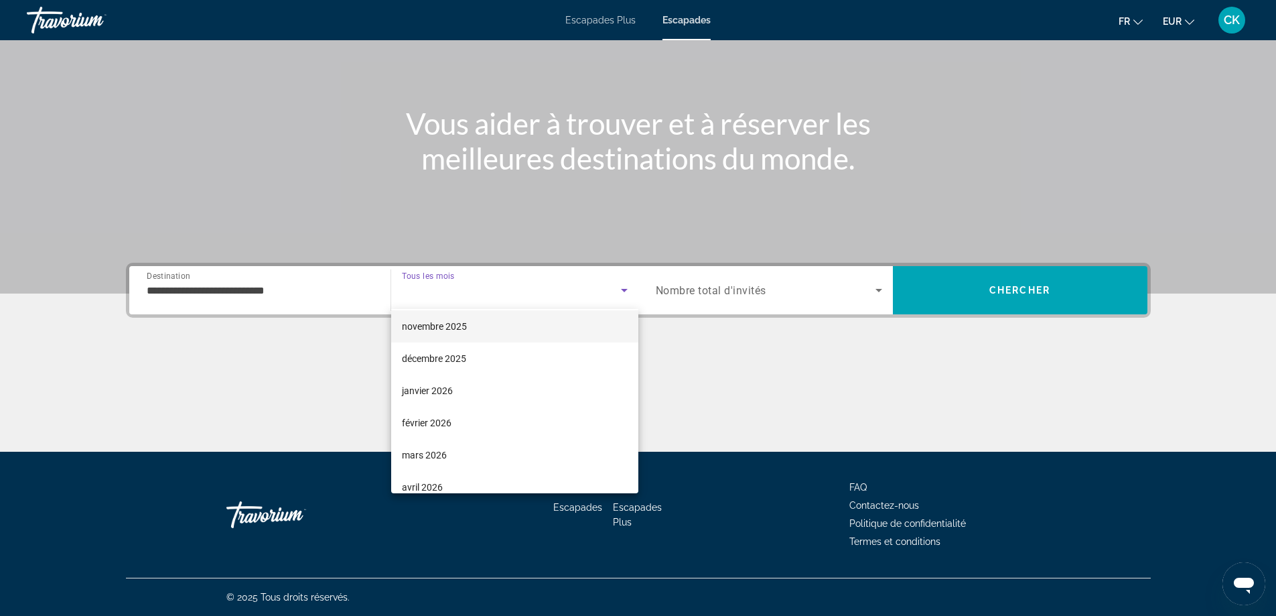
scroll to position [134, 0]
click at [477, 371] on mat-option "février 2026" at bounding box center [514, 357] width 247 height 32
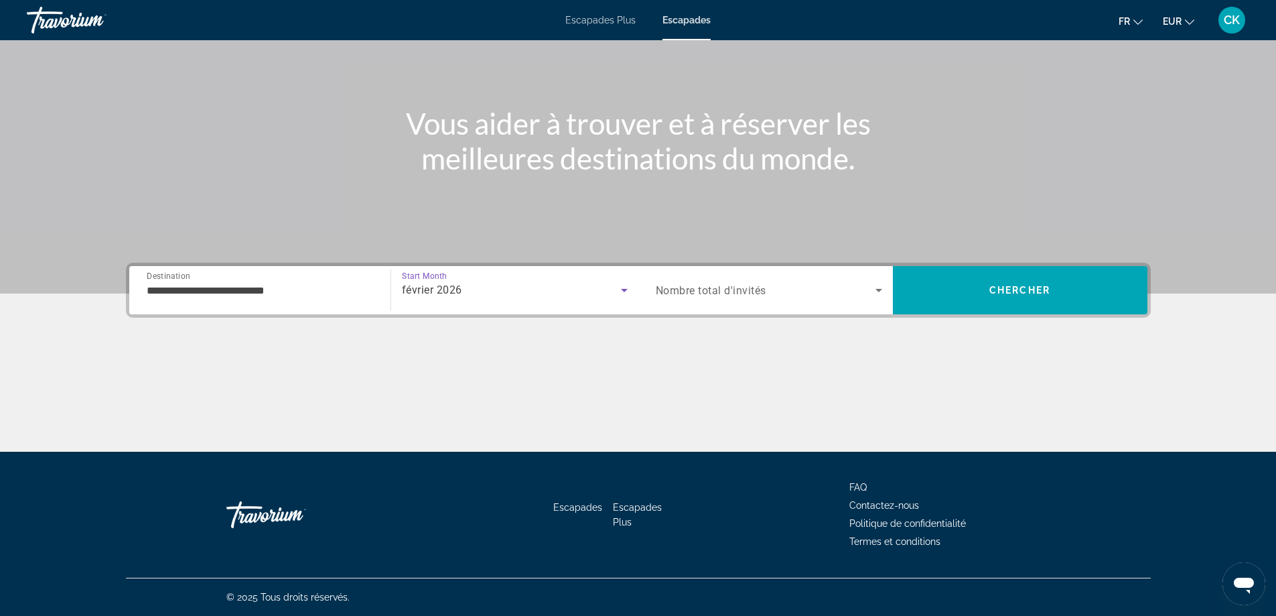
click at [803, 285] on span "Search widget" at bounding box center [766, 290] width 220 height 16
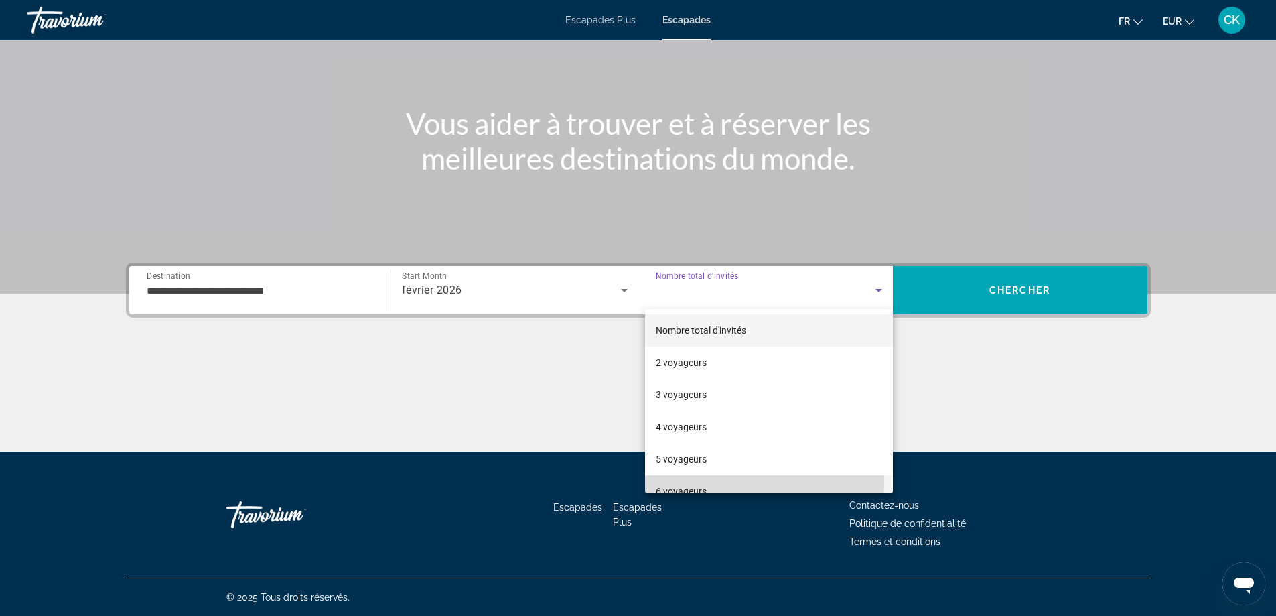
drag, startPoint x: 724, startPoint y: 483, endPoint x: 732, endPoint y: 474, distance: 12.4
click at [722, 483] on mat-option "6 voyageurs" at bounding box center [769, 491] width 248 height 32
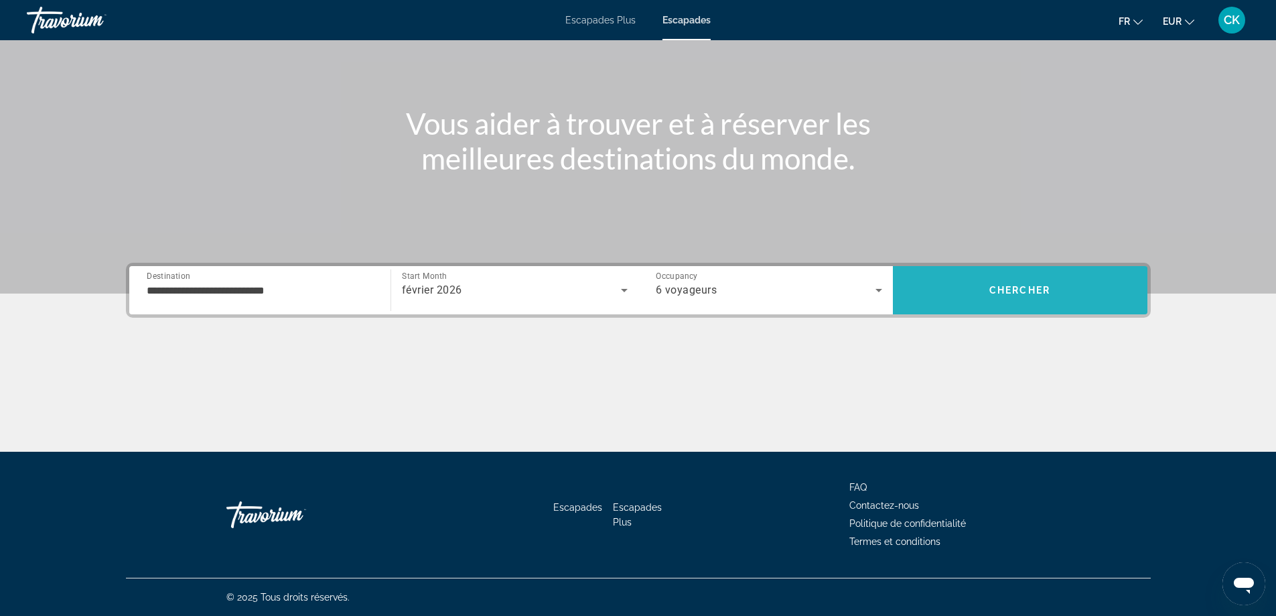
click at [997, 290] on span "Chercher" at bounding box center [1020, 290] width 61 height 11
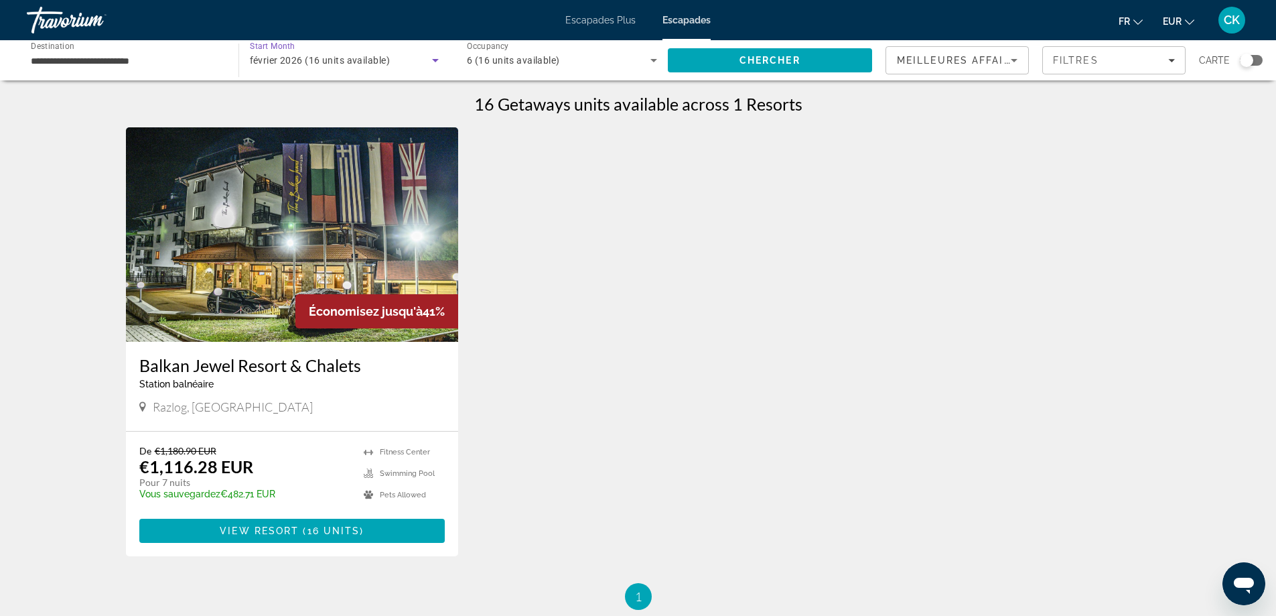
click at [356, 57] on span "février 2026 (16 units available)" at bounding box center [320, 60] width 140 height 11
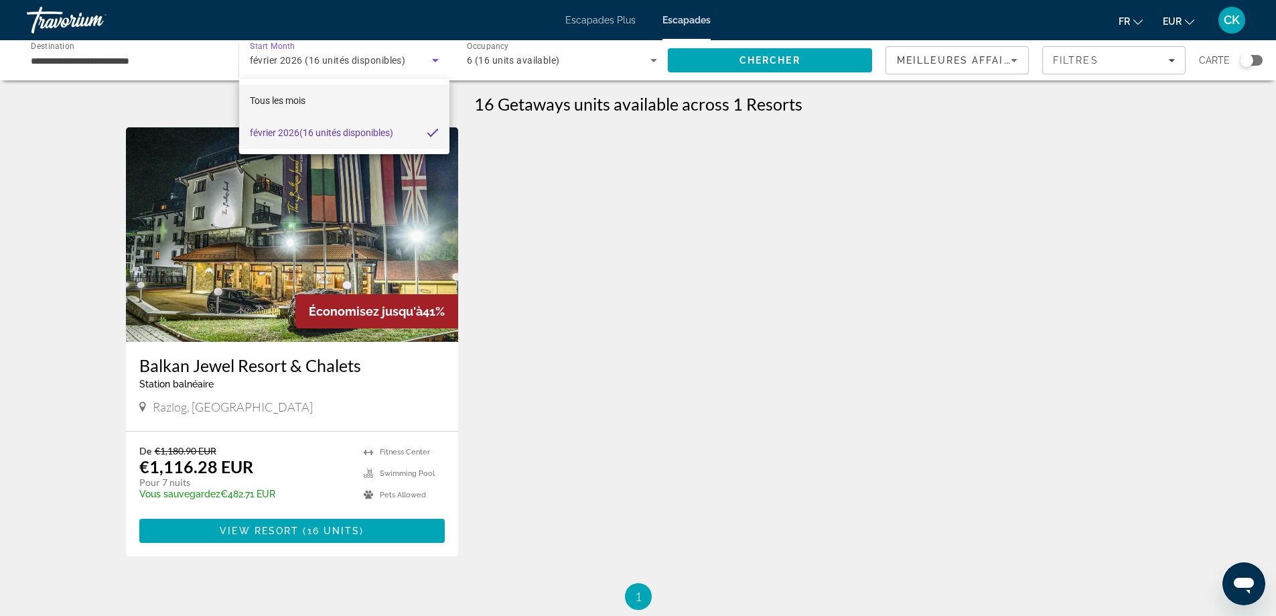
click at [334, 91] on mat-option "Tous les mois" at bounding box center [344, 100] width 211 height 32
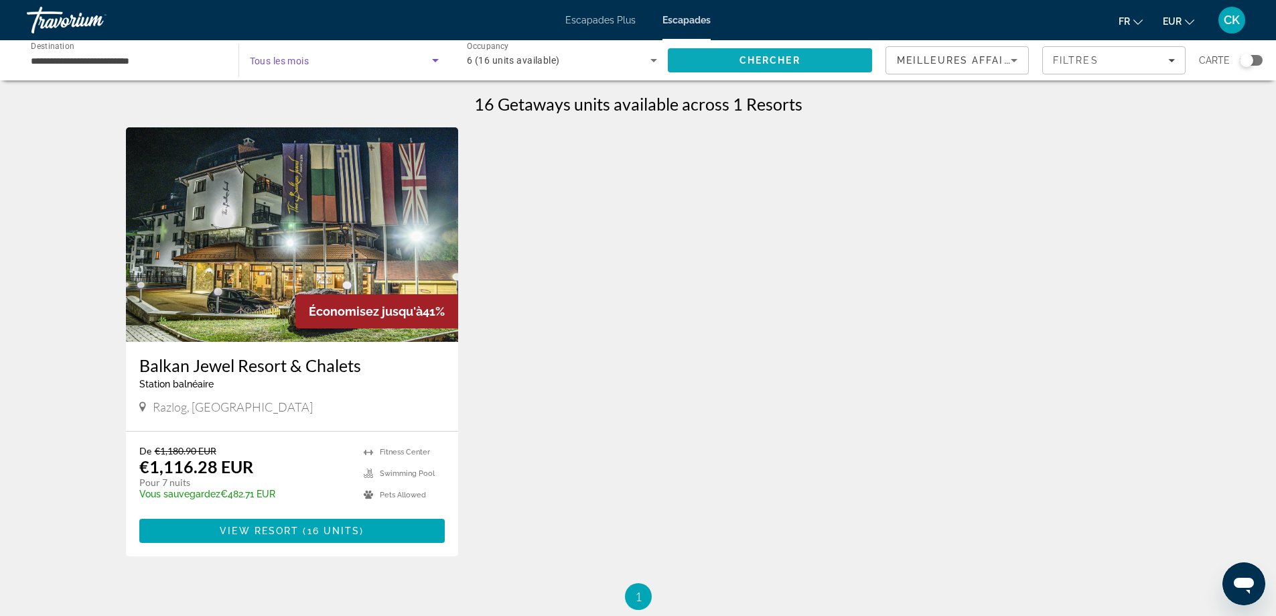
click at [817, 58] on span "Search" at bounding box center [770, 60] width 205 height 32
click at [341, 272] on img "Contenu principal" at bounding box center [292, 234] width 333 height 214
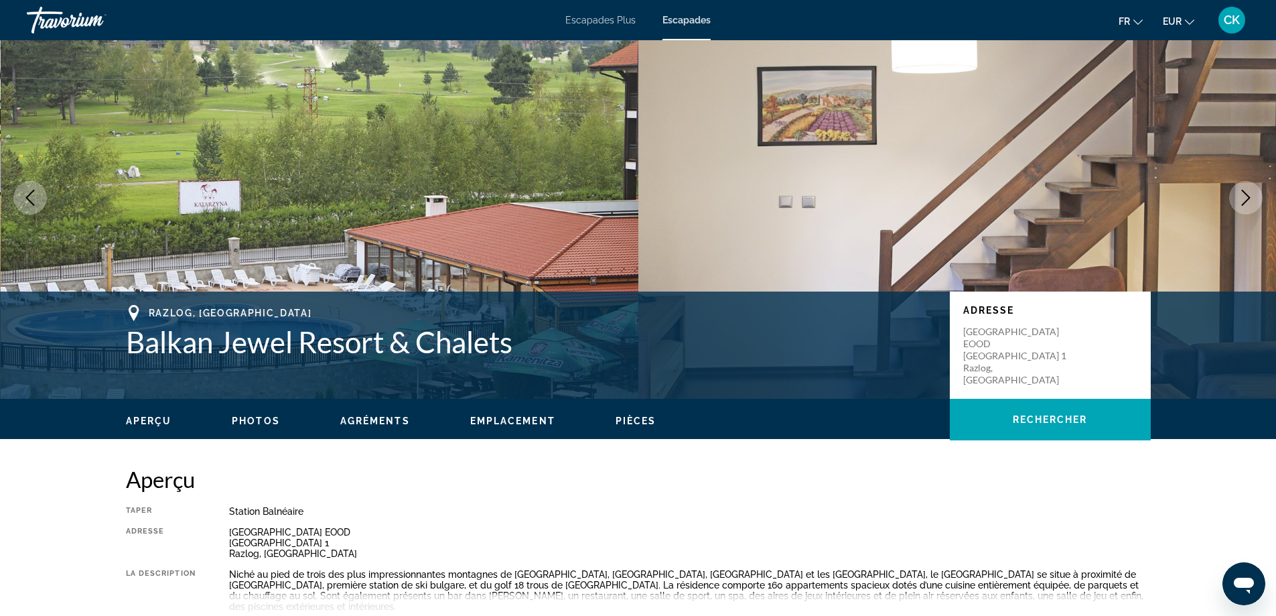
scroll to position [67, 0]
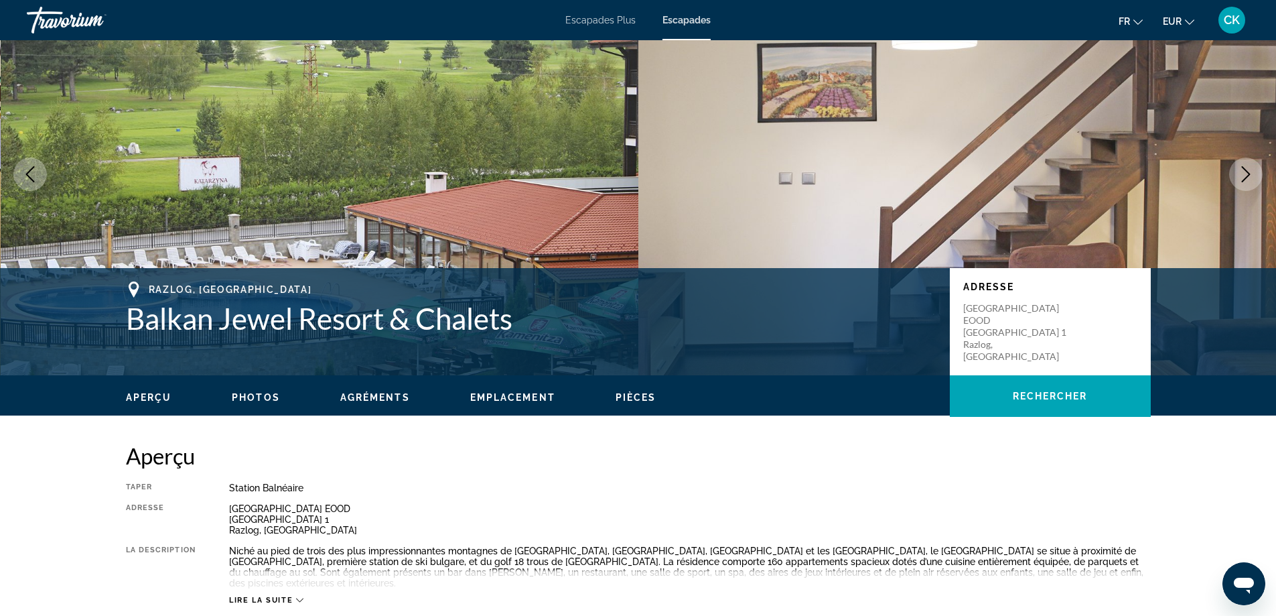
click at [252, 407] on div "Aperçu Photos Agréments Emplacement Pièces Rechercher" at bounding box center [638, 396] width 1079 height 42
click at [252, 400] on span "Photos" at bounding box center [256, 397] width 48 height 11
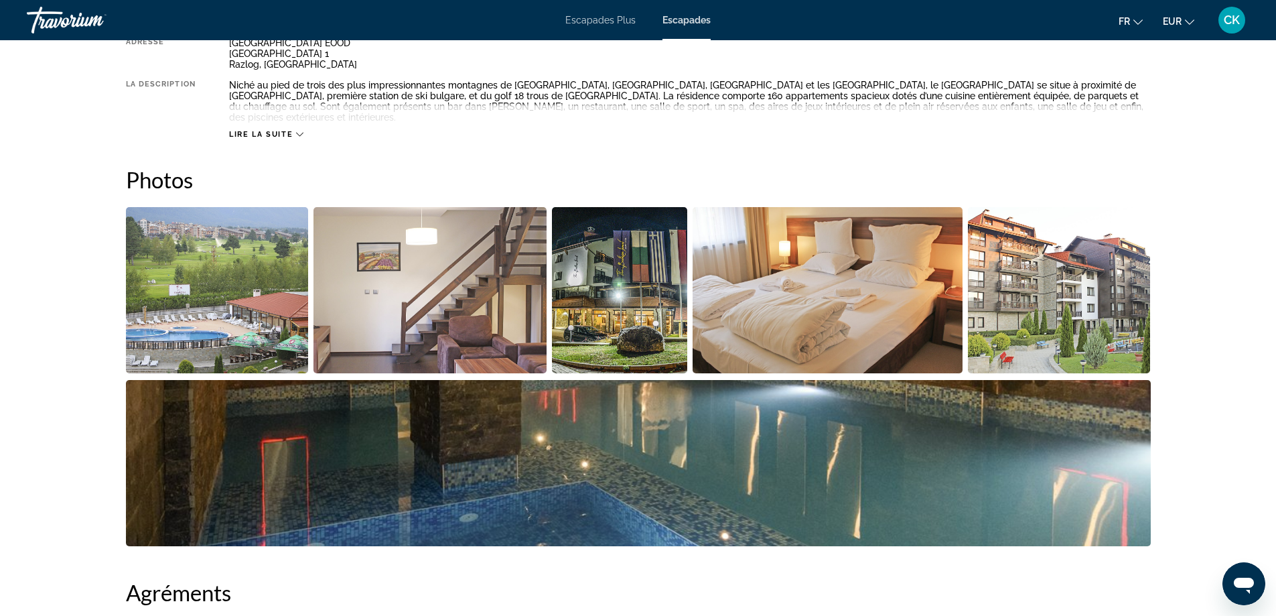
scroll to position [474, 0]
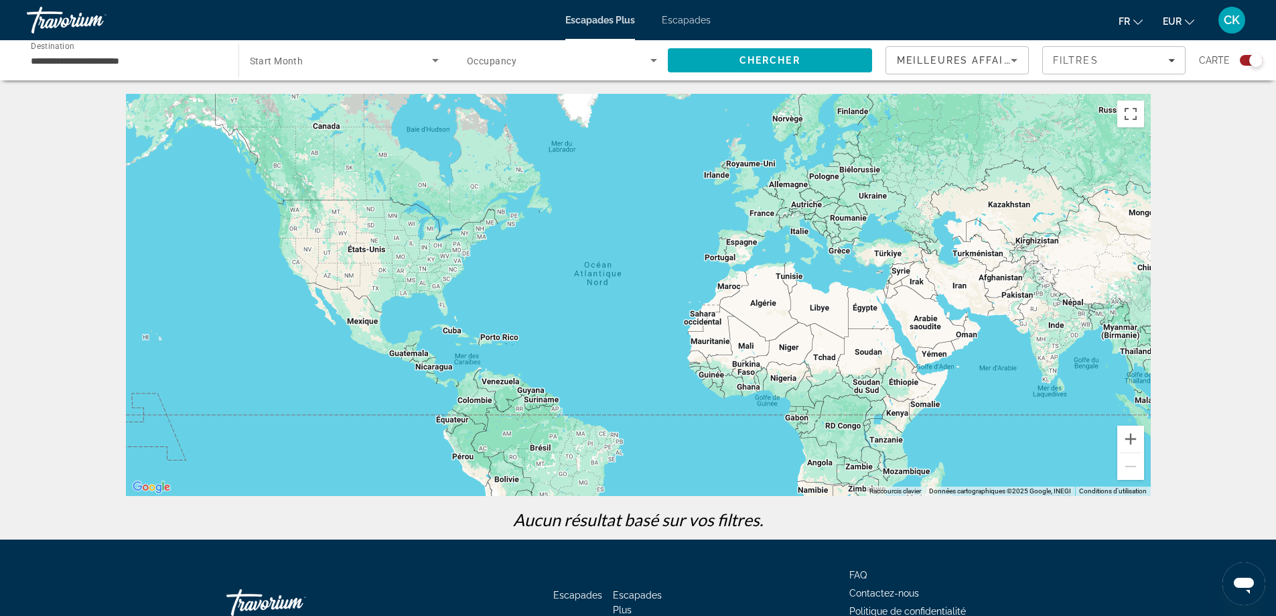
drag, startPoint x: 114, startPoint y: 42, endPoint x: 114, endPoint y: 50, distance: 8.7
click at [114, 49] on div "**********" at bounding box center [126, 61] width 190 height 38
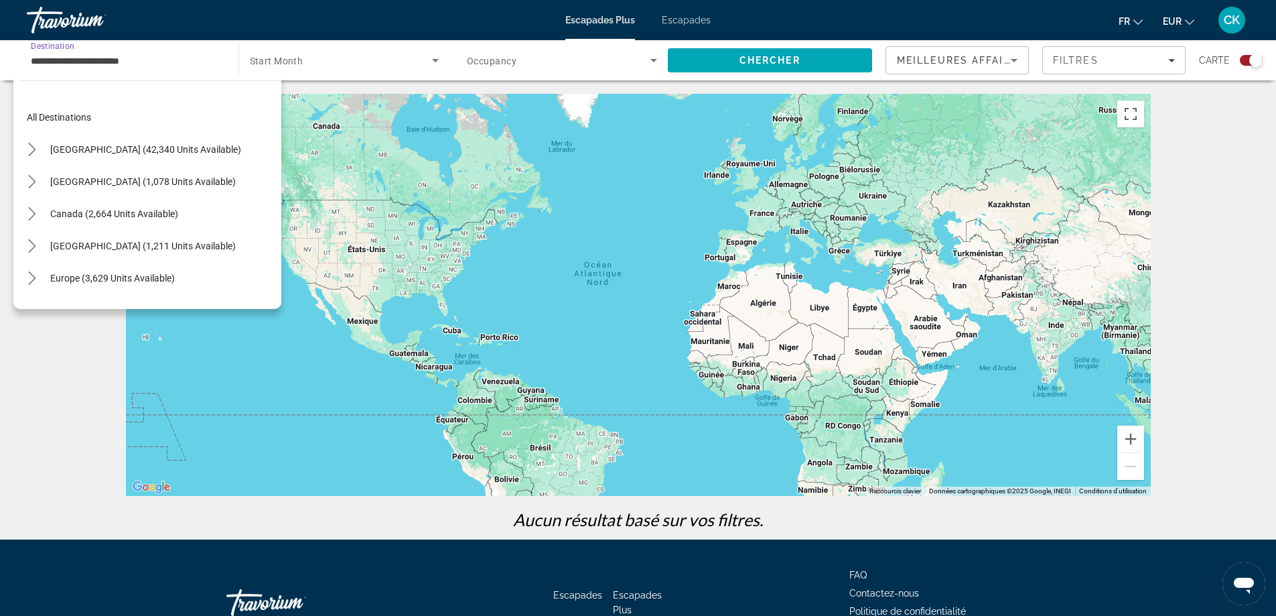
scroll to position [314, 0]
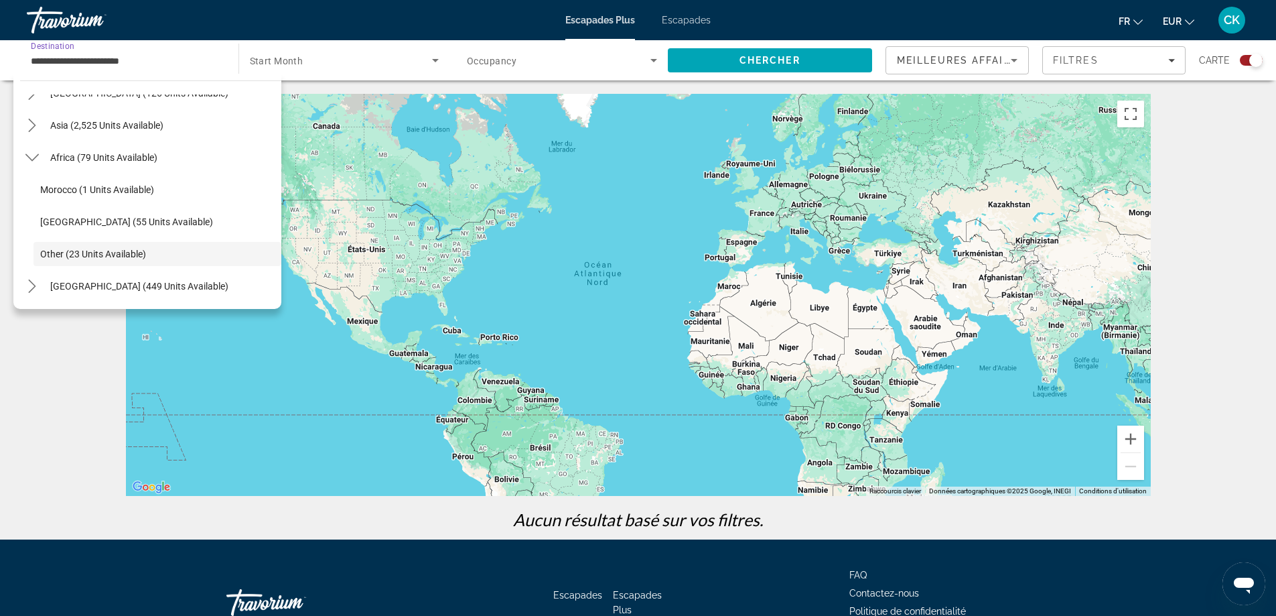
click at [115, 53] on input "**********" at bounding box center [126, 61] width 190 height 16
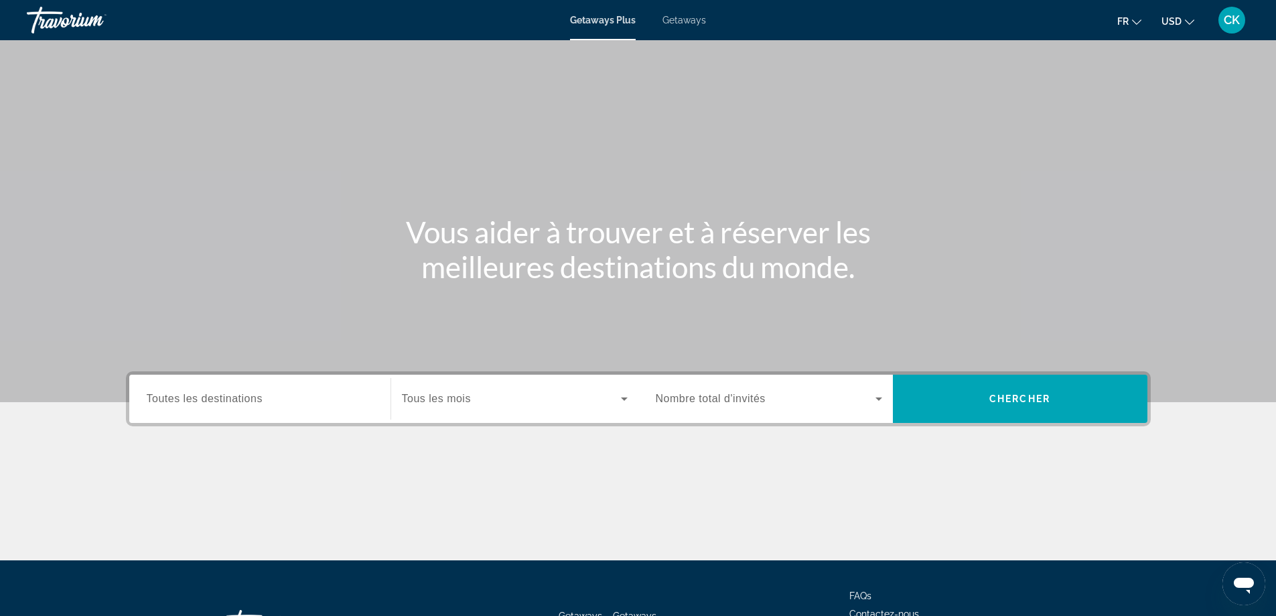
click at [301, 407] on div "Search widget" at bounding box center [260, 399] width 226 height 38
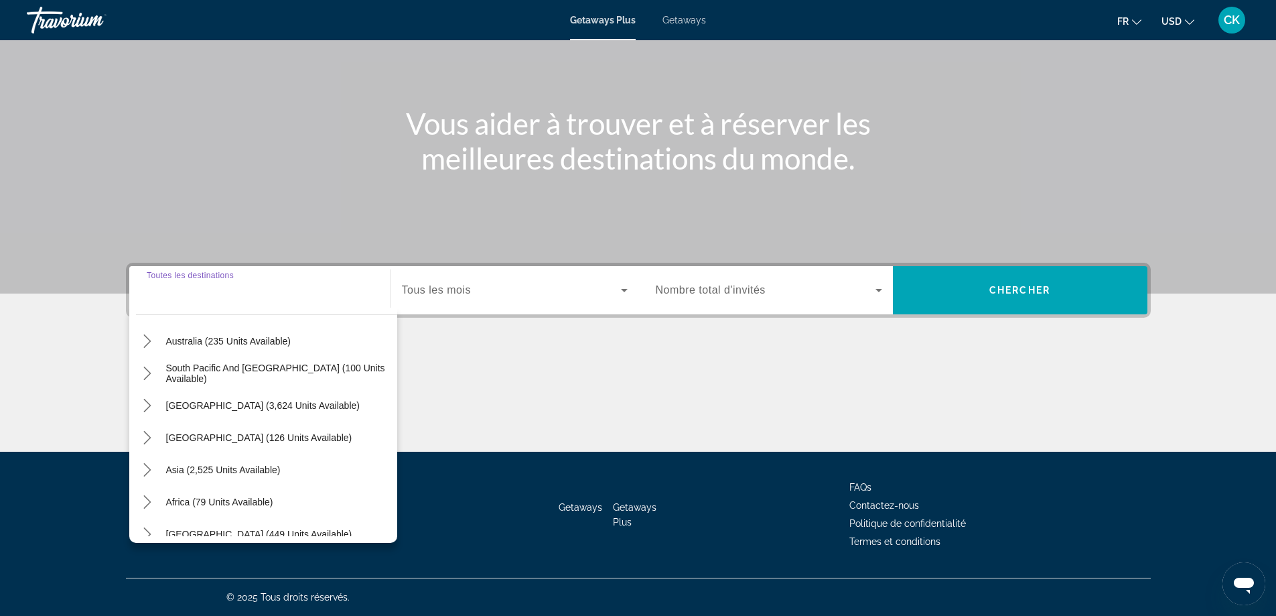
scroll to position [217, 0]
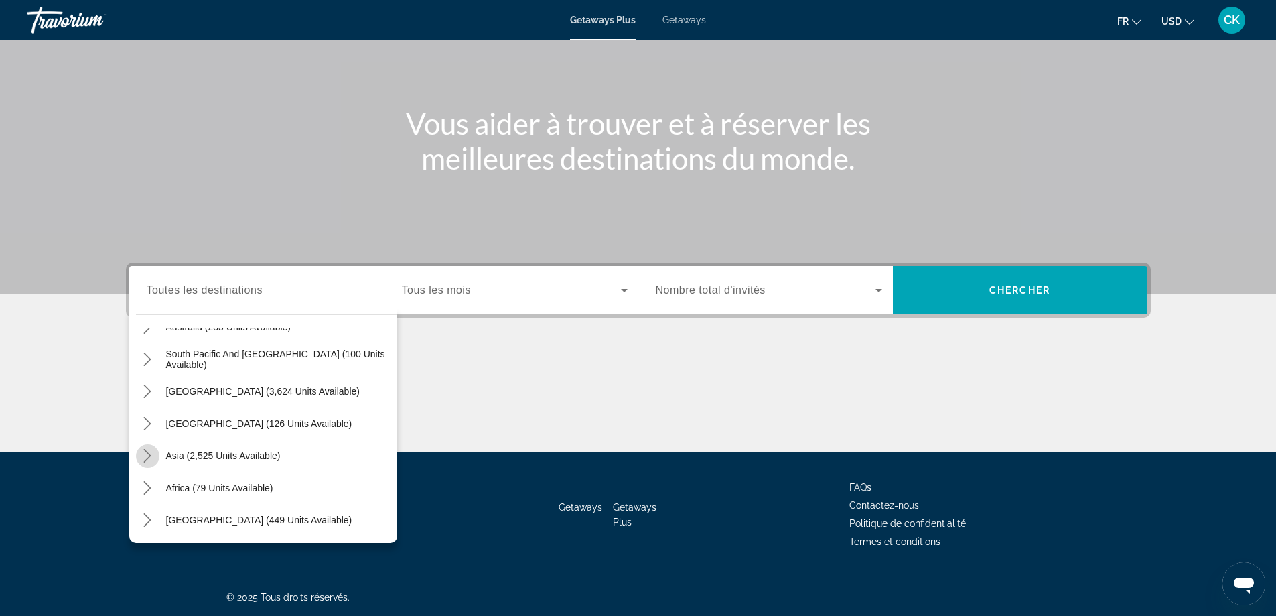
click at [147, 456] on icon "Toggle Asia (2,525 units available) submenu" at bounding box center [147, 455] width 13 height 13
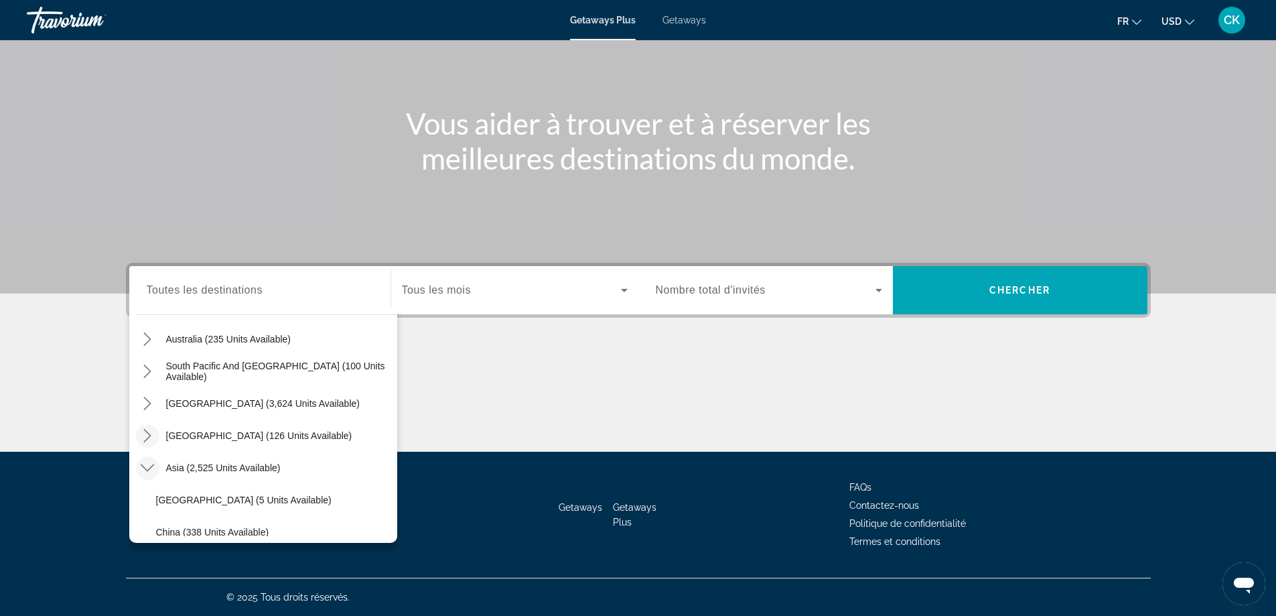
scroll to position [204, 0]
click at [147, 470] on icon "Toggle Asia (2,525 units available) submenu" at bounding box center [147, 468] width 13 height 13
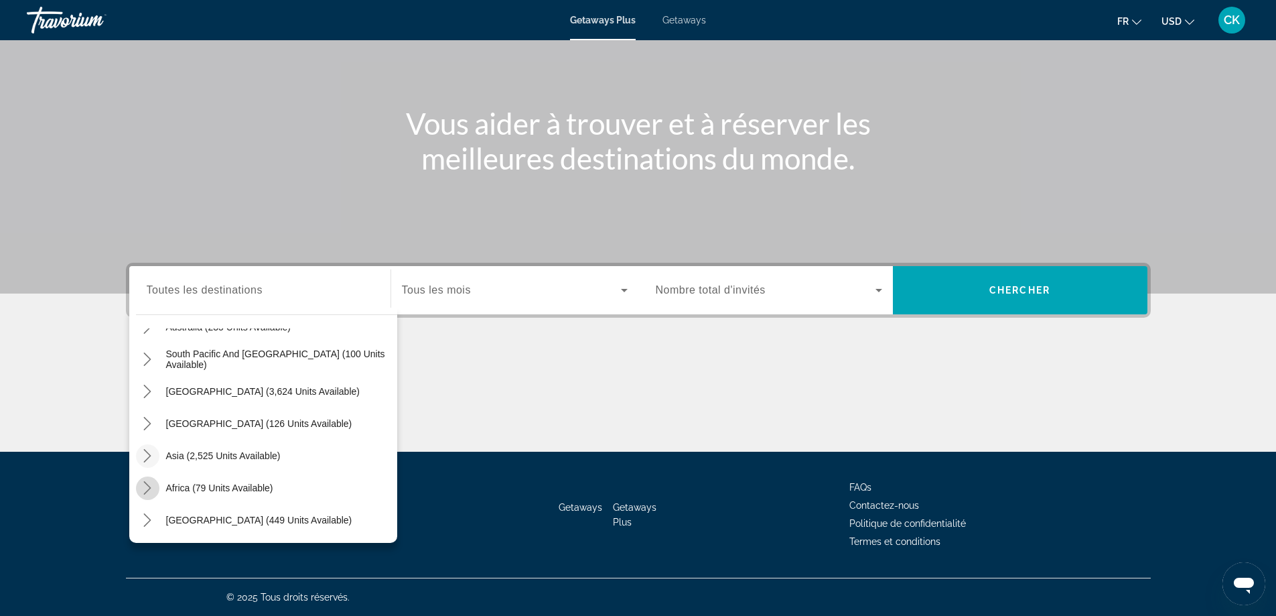
click at [150, 484] on icon "Toggle Africa (79 units available) submenu" at bounding box center [147, 487] width 13 height 13
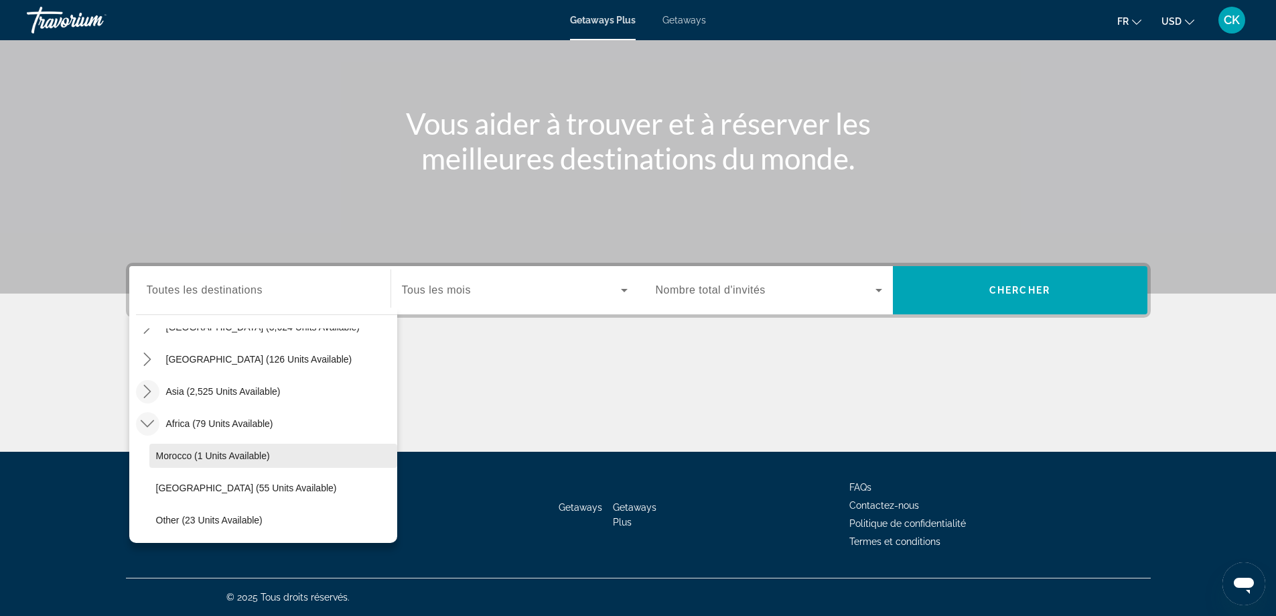
scroll to position [314, 0]
click at [141, 397] on icon "Toggle Africa (79 units available) submenu" at bounding box center [147, 391] width 13 height 13
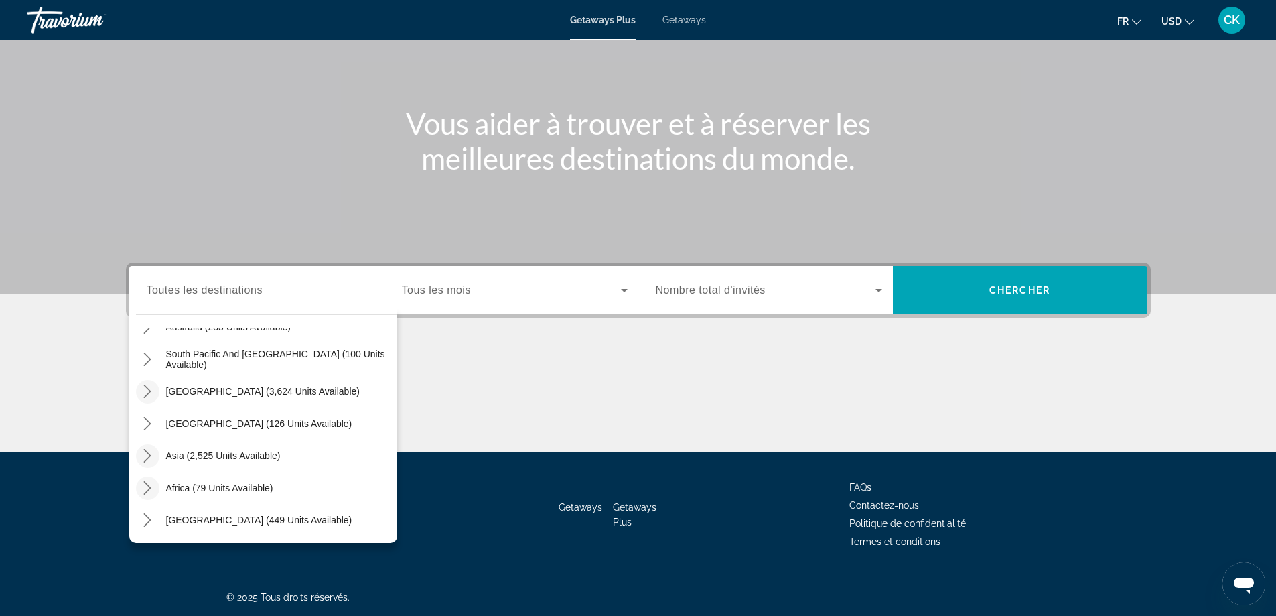
scroll to position [217, 0]
click at [147, 456] on icon "Toggle Asia (2,525 units available) submenu" at bounding box center [147, 455] width 13 height 13
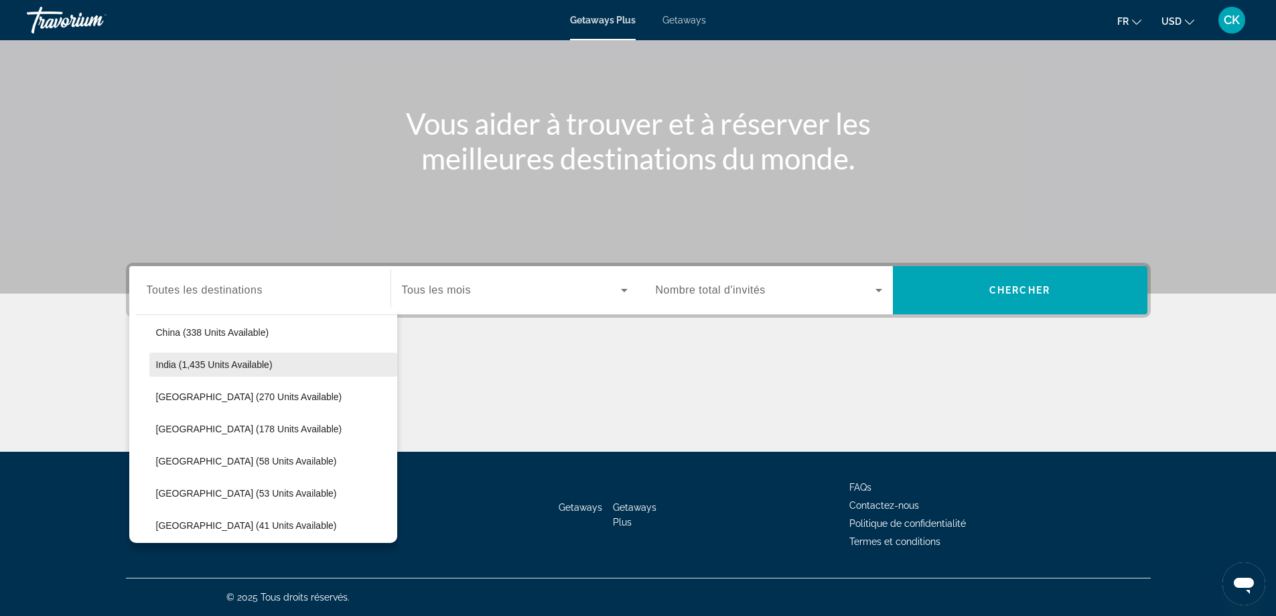
scroll to position [472, 0]
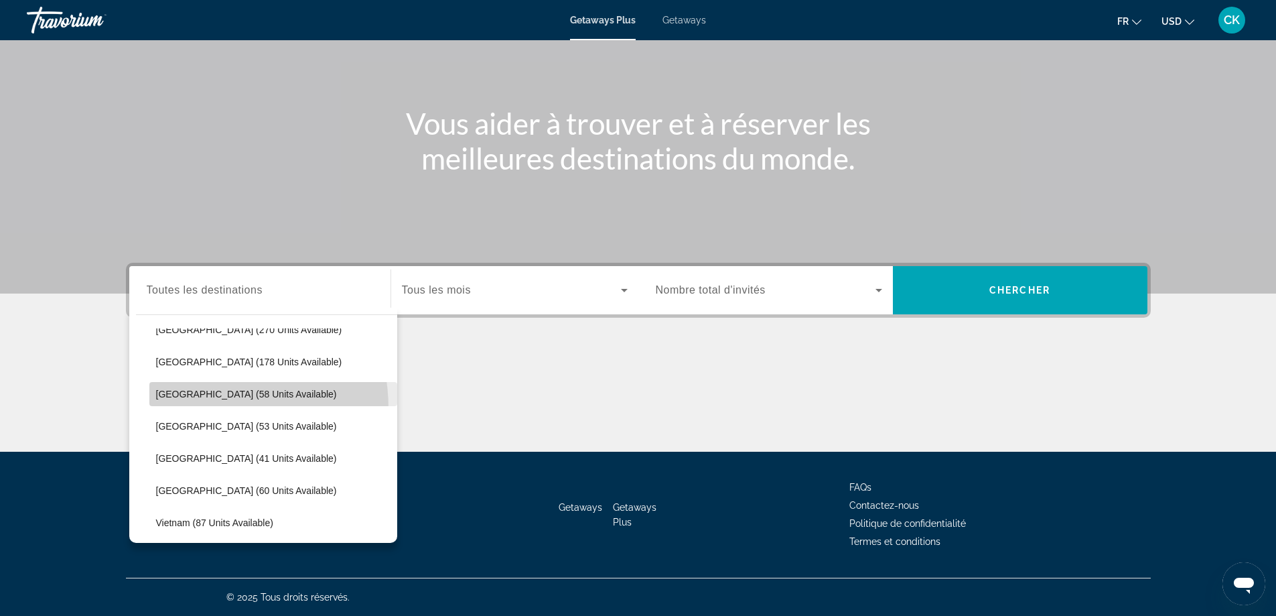
click at [184, 409] on span "Select destination: Maldives (58 units available)" at bounding box center [273, 394] width 248 height 32
type input "**********"
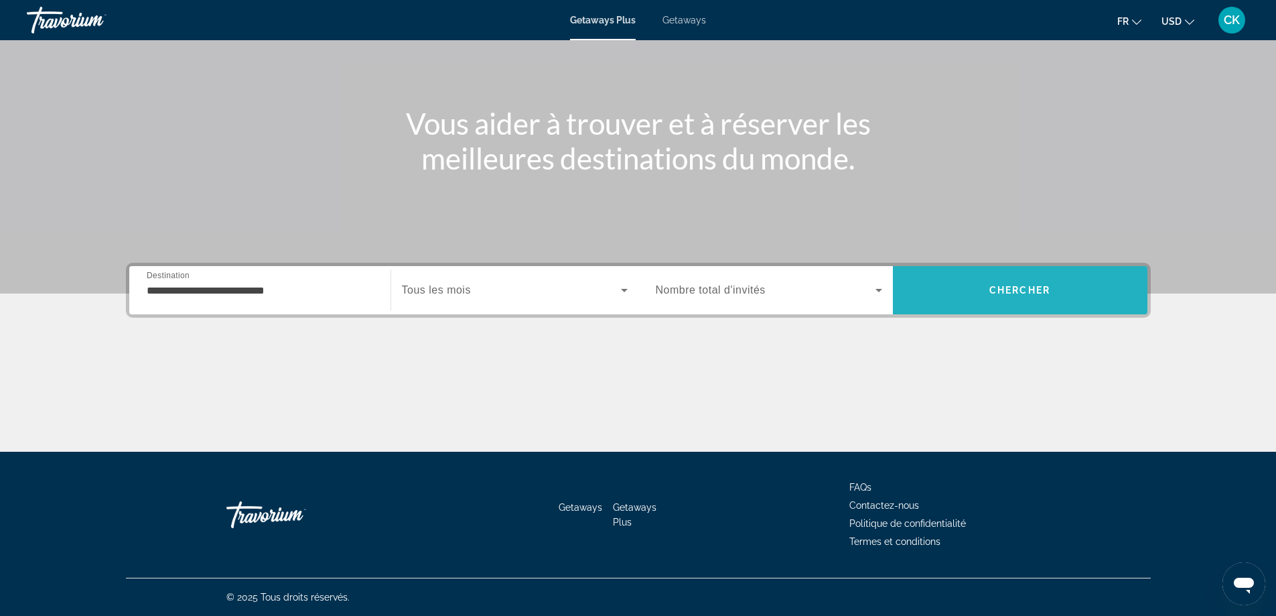
click at [1047, 291] on span "Chercher" at bounding box center [1020, 290] width 61 height 11
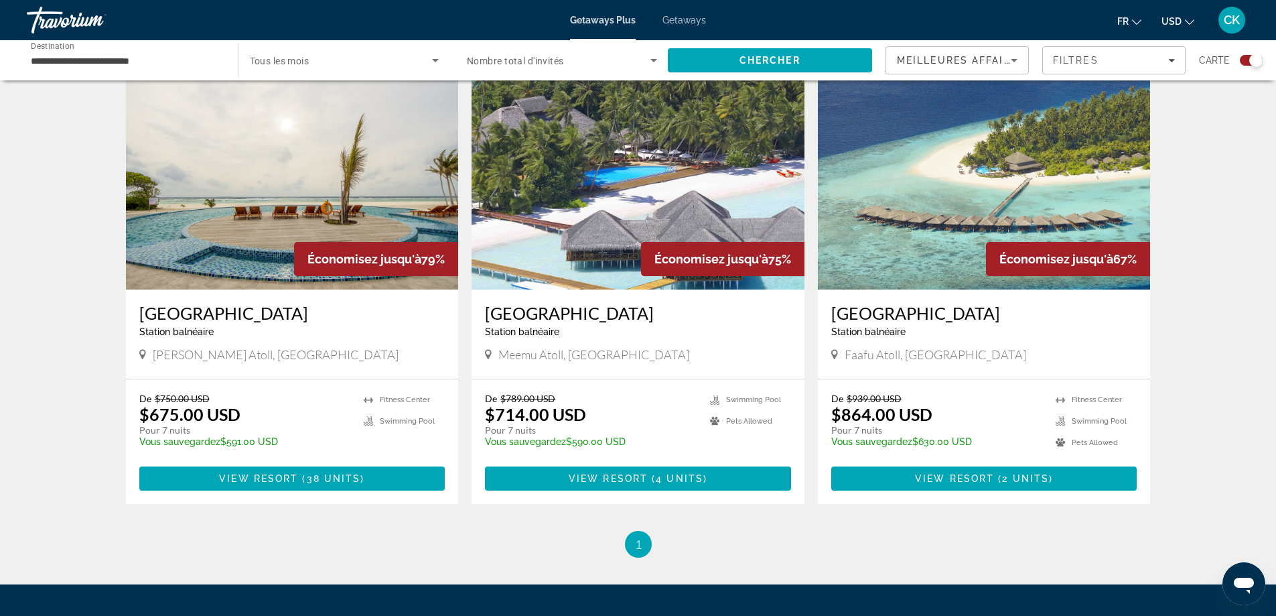
scroll to position [469, 0]
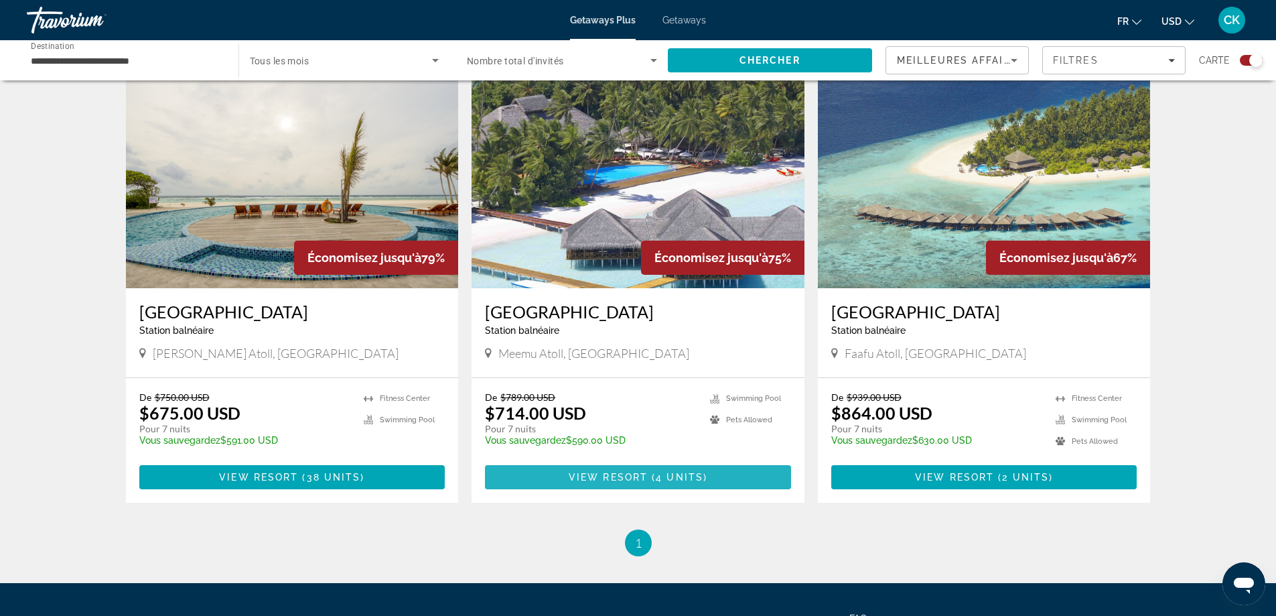
click at [670, 473] on span "4 units" at bounding box center [680, 477] width 48 height 11
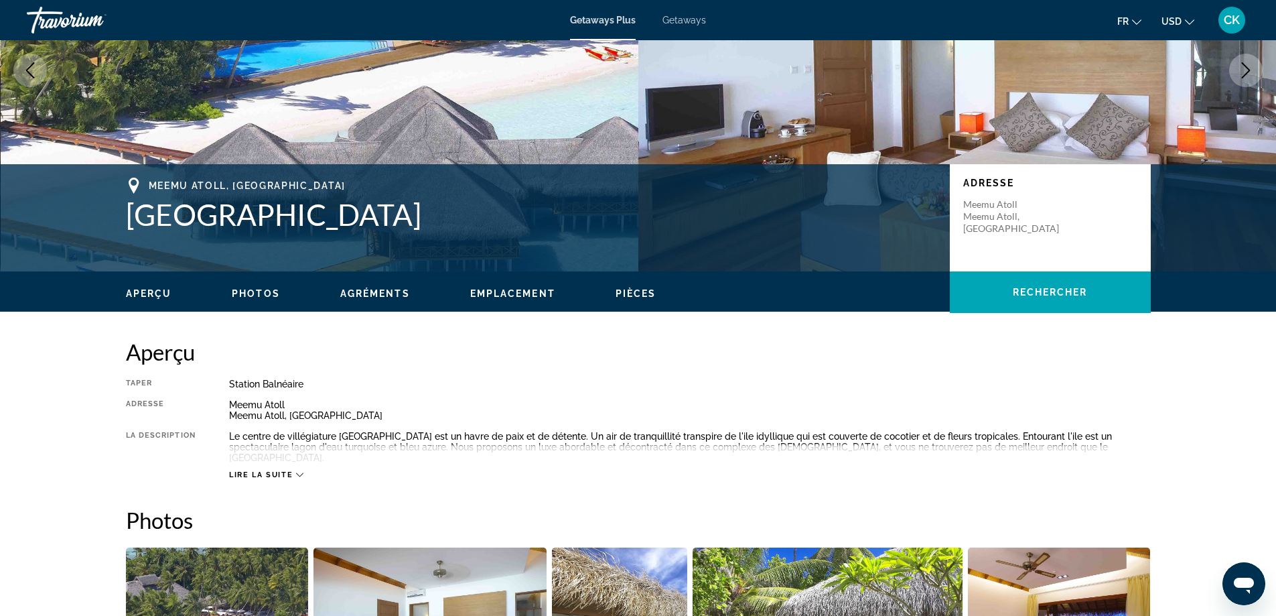
scroll to position [201, 0]
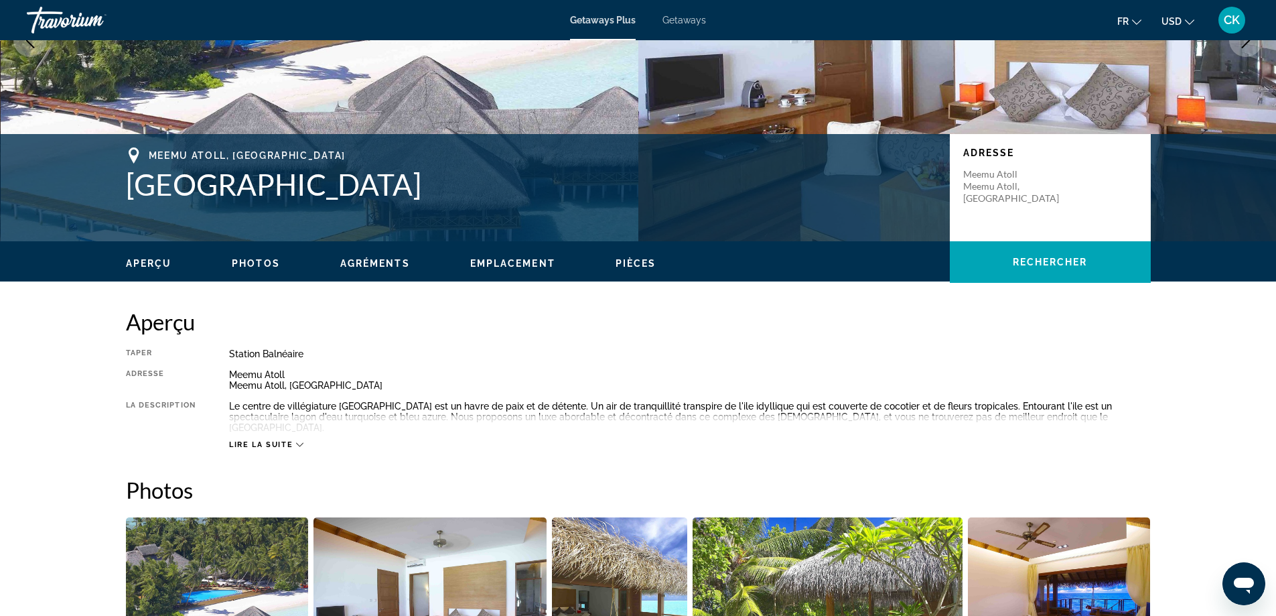
click at [277, 444] on span "Lire la suite" at bounding box center [261, 444] width 64 height 9
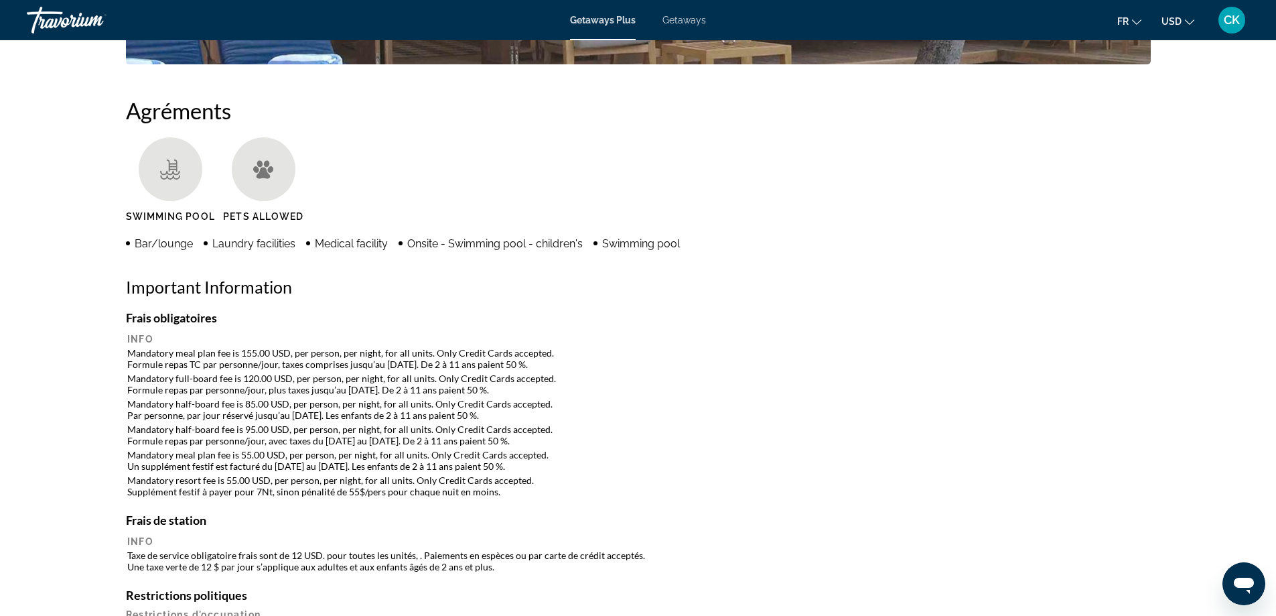
scroll to position [1005, 0]
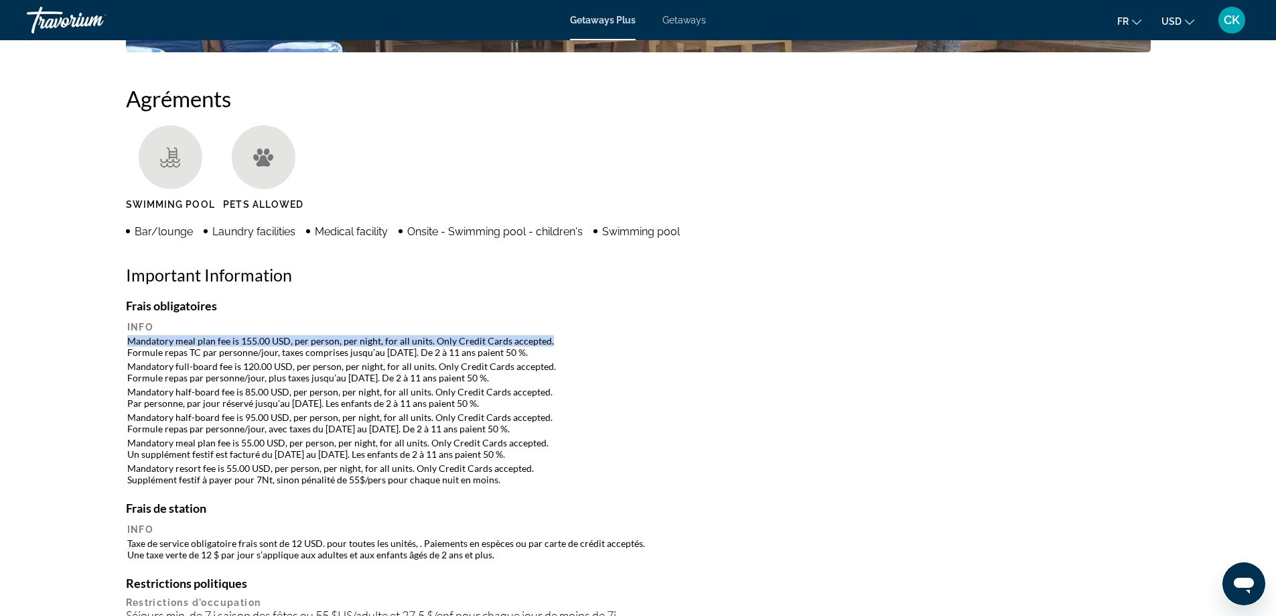
drag, startPoint x: 129, startPoint y: 342, endPoint x: 549, endPoint y: 338, distance: 420.7
click at [549, 338] on td "Mandatory meal plan fee is 155.00 USD, per person, per night, for all units. On…" at bounding box center [638, 346] width 1022 height 24
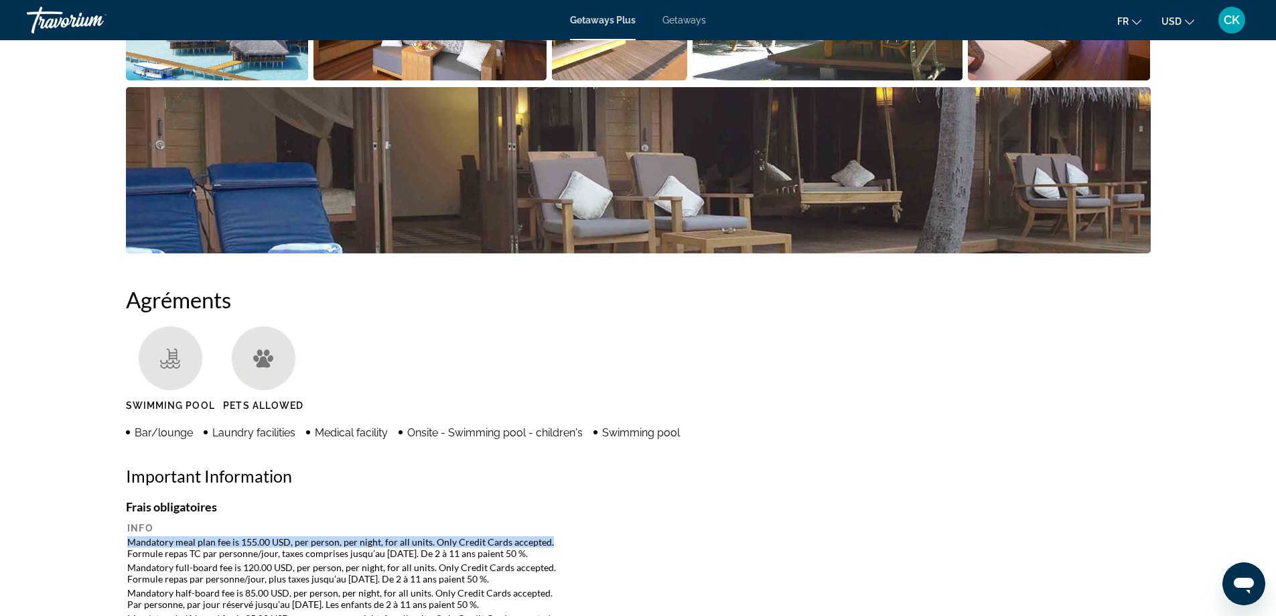
scroll to position [938, 0]
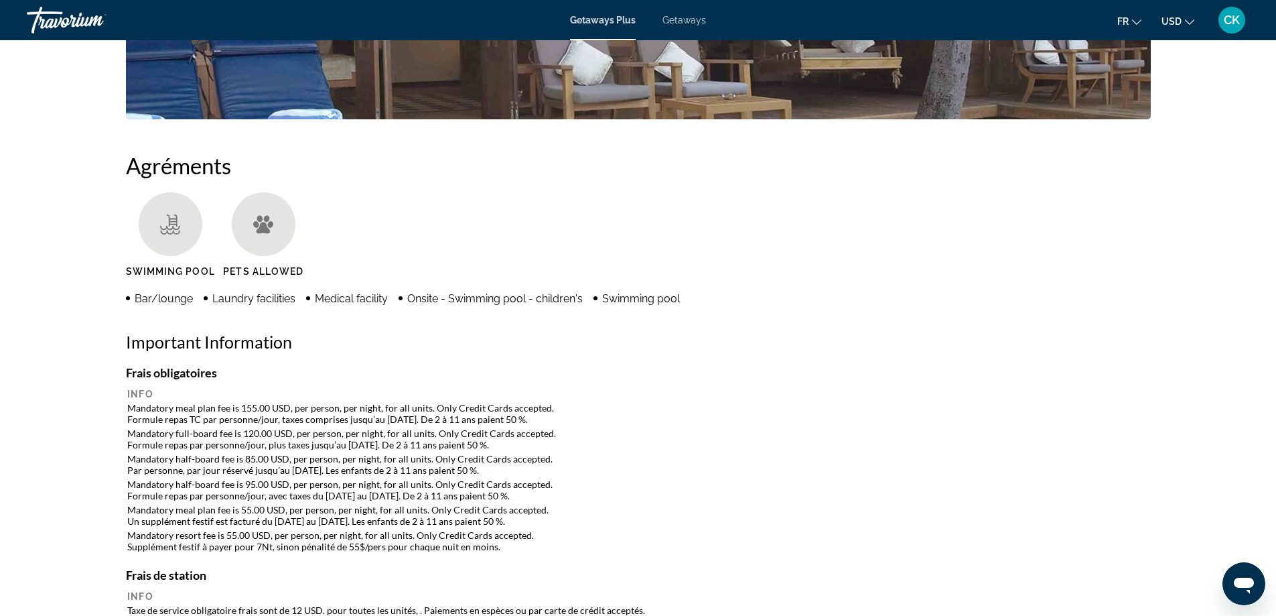
click at [126, 405] on table "Info Mandatory meal plan fee is 155.00 USD, per person, per night, for all unit…" at bounding box center [638, 470] width 1025 height 167
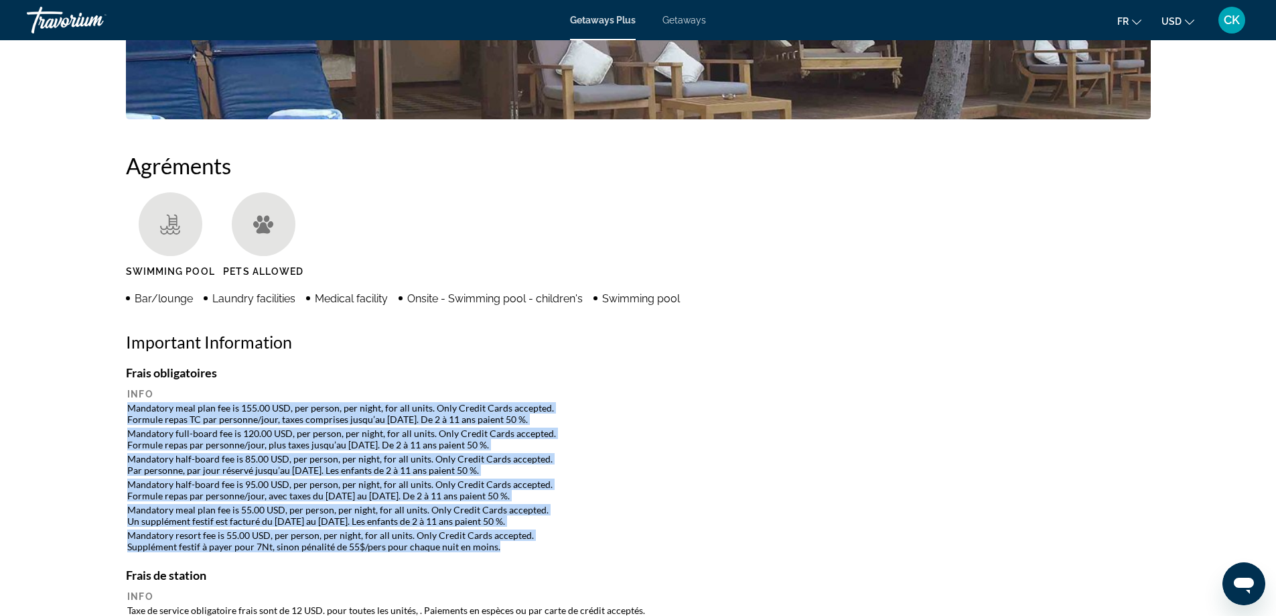
drag, startPoint x: 128, startPoint y: 407, endPoint x: 545, endPoint y: 549, distance: 441.1
click at [545, 549] on table "Info Mandatory meal plan fee is 155.00 USD, per person, per night, for all unit…" at bounding box center [638, 470] width 1025 height 167
drag, startPoint x: 651, startPoint y: 499, endPoint x: 626, endPoint y: 496, distance: 24.9
click at [652, 499] on td "Mandatory half-board fee is 95.00 USD, per person, per night, for all units. On…" at bounding box center [638, 490] width 1022 height 24
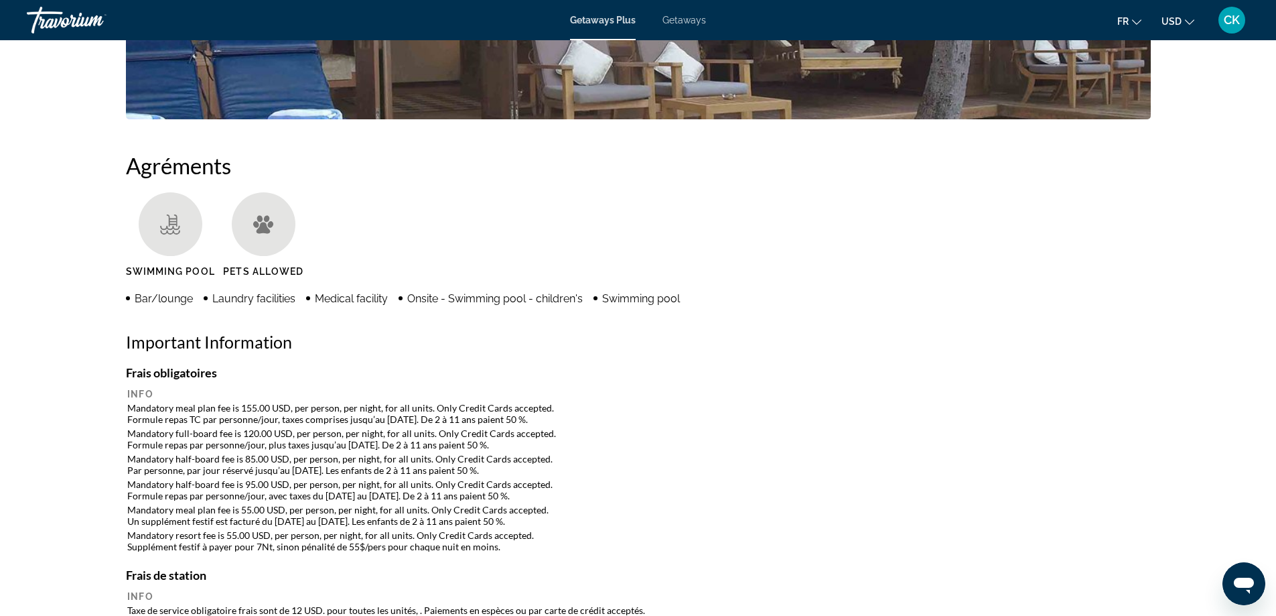
click at [425, 381] on div "Frais obligatoires Info Mandatory meal plan fee is 155.00 USD, per person, per …" at bounding box center [638, 459] width 1025 height 189
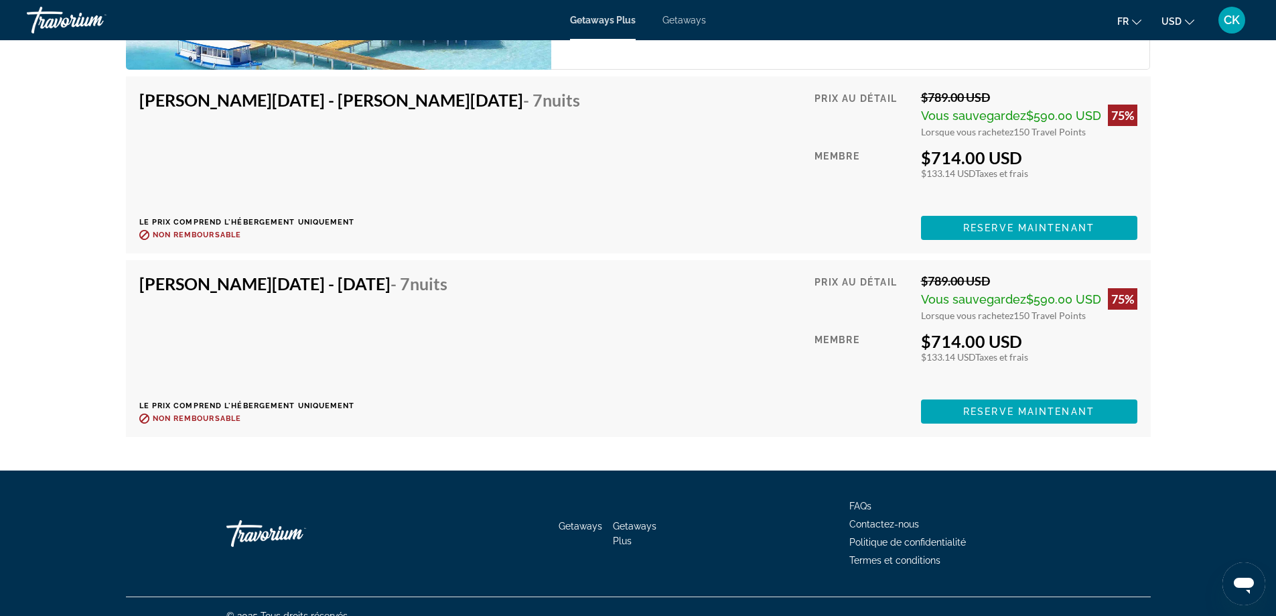
scroll to position [2847, 0]
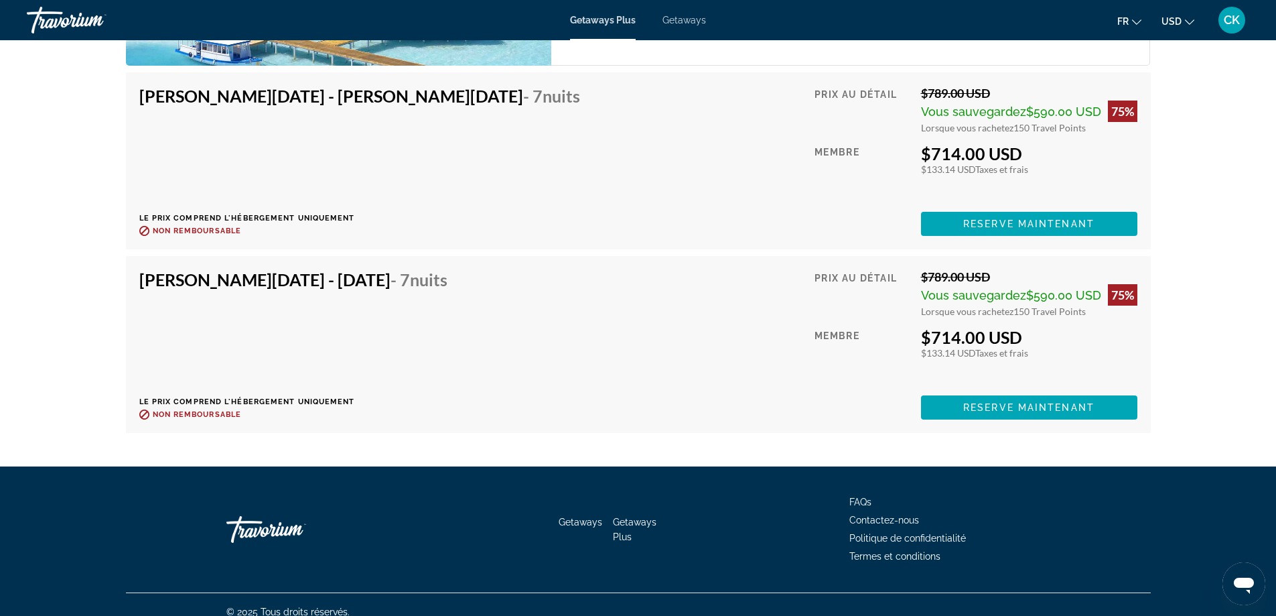
click at [880, 296] on div "Prix au détail" at bounding box center [863, 293] width 96 height 48
click at [374, 287] on div "Jan 30, 2026 - Feb 6, 2026 - 7 nuits Le prix comprend l'hébergement uniquement …" at bounding box center [298, 344] width 318 height 150
click at [1073, 289] on div "Vous sauvegardez $590.00 USD 75%" at bounding box center [1029, 294] width 216 height 21
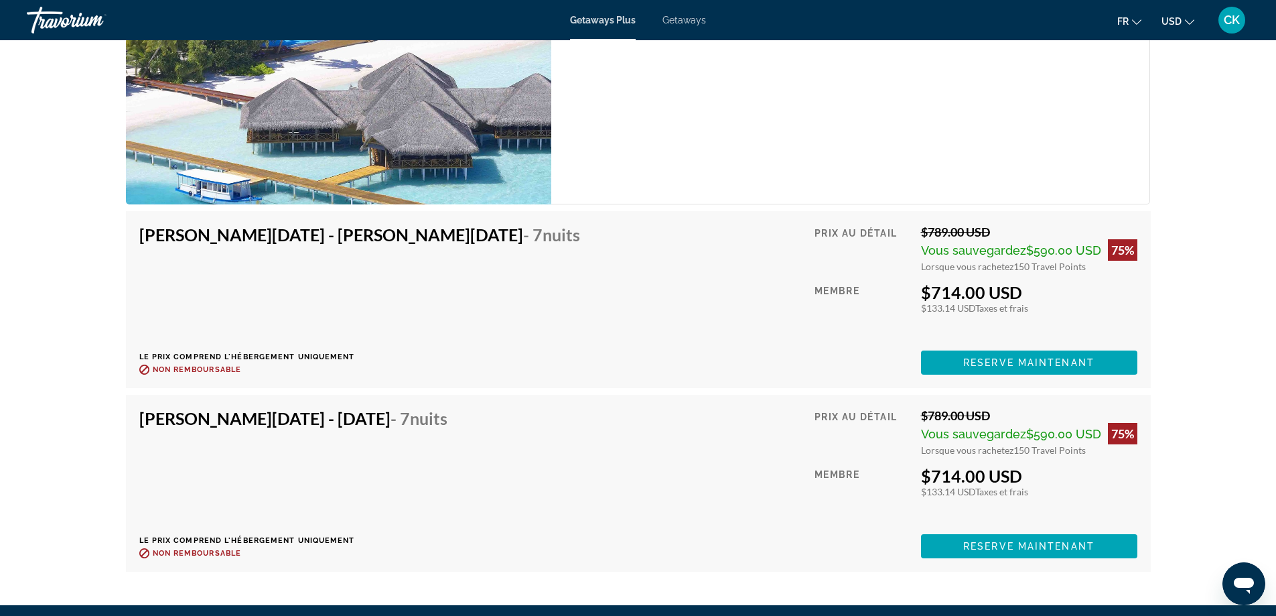
scroll to position [2780, 0]
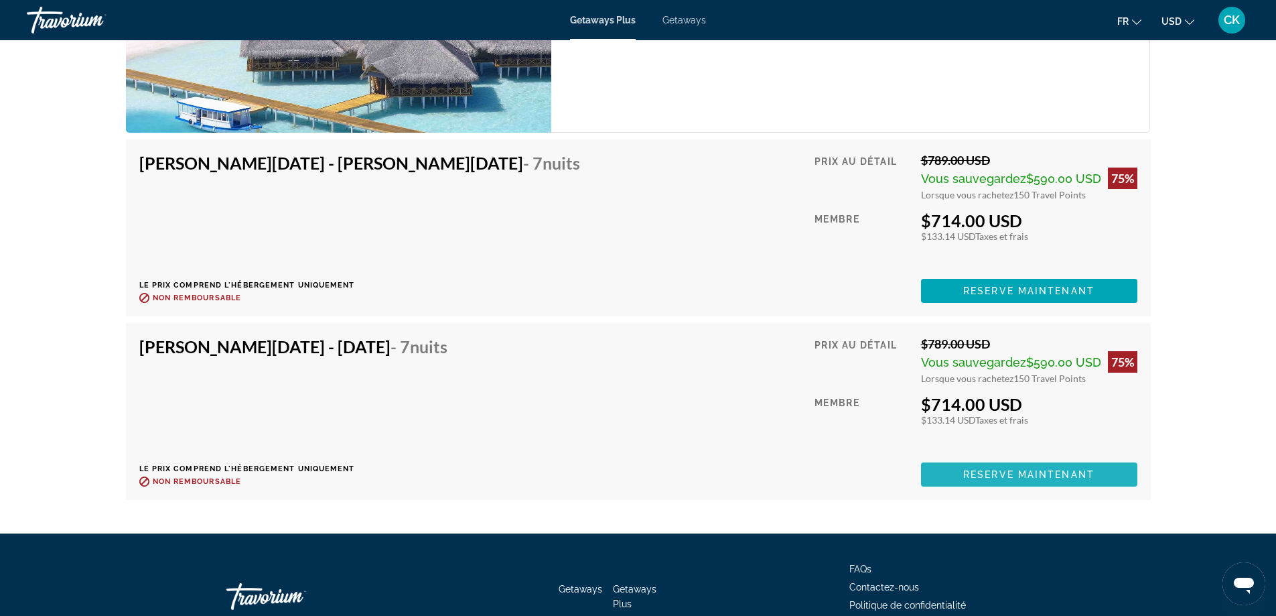
click at [1017, 469] on span "Reserve maintenant" at bounding box center [1028, 474] width 131 height 11
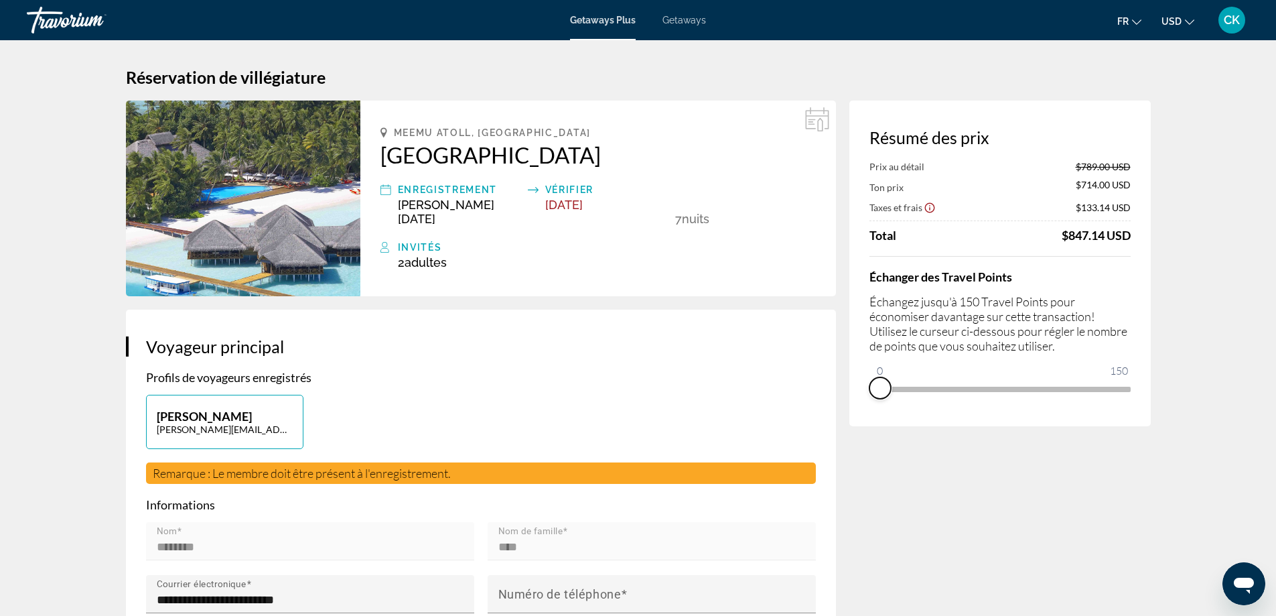
drag, startPoint x: 1119, startPoint y: 404, endPoint x: 864, endPoint y: 409, distance: 254.6
click at [864, 409] on div "Résumé des prix Prix au détail $789.00 USD Ton prix $714.00 USD Taxes et frais …" at bounding box center [999, 263] width 301 height 326
drag, startPoint x: 886, startPoint y: 368, endPoint x: 1188, endPoint y: 369, distance: 302.8
